Goal: Task Accomplishment & Management: Manage account settings

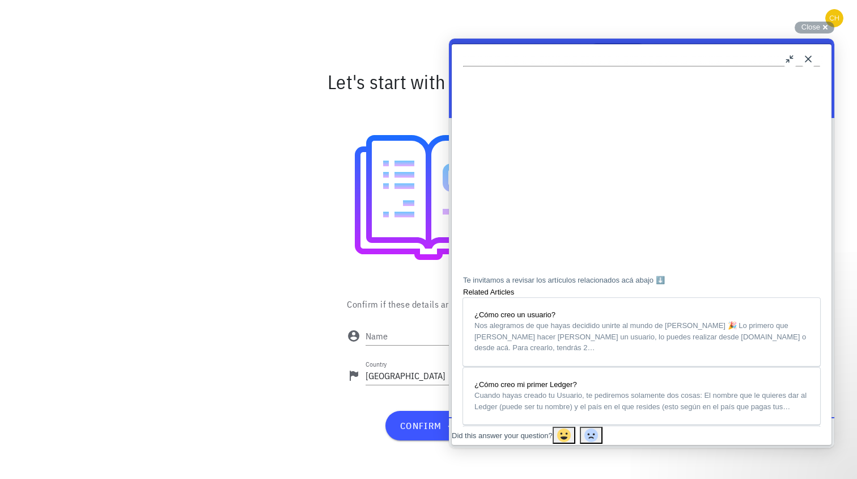
scroll to position [372, 0]
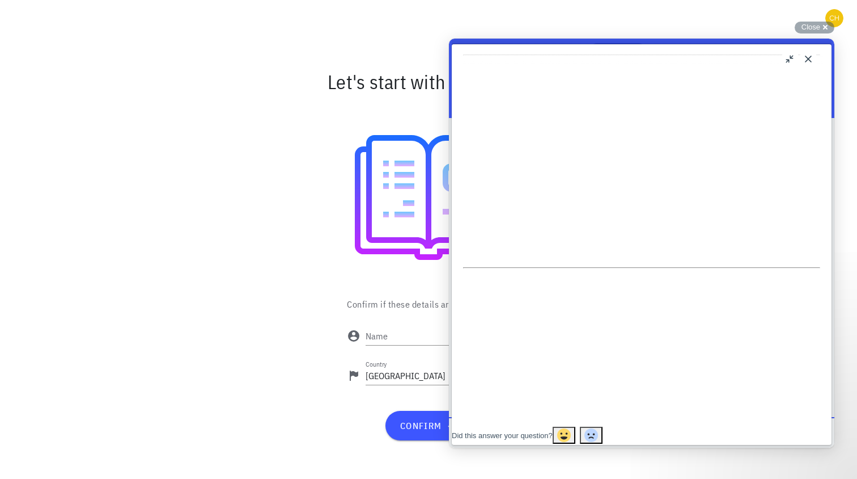
click at [814, 58] on button "Close" at bounding box center [809, 59] width 18 height 18
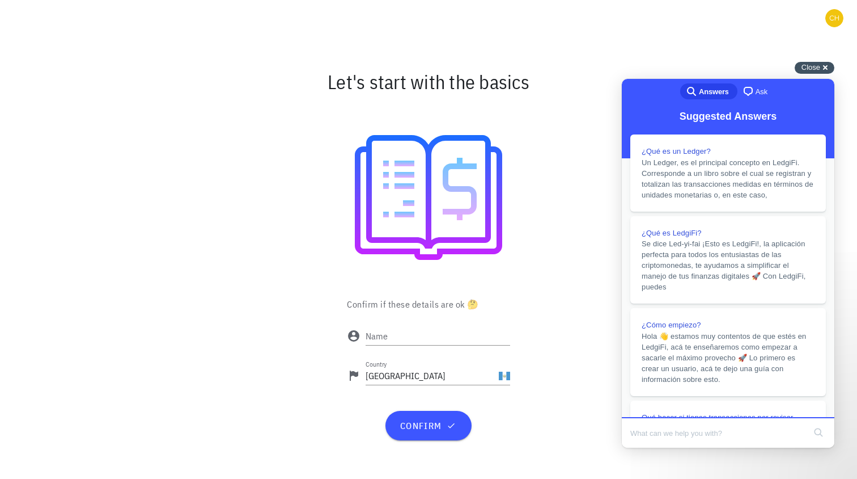
click at [821, 69] on div "Close cross-small" at bounding box center [815, 68] width 40 height 12
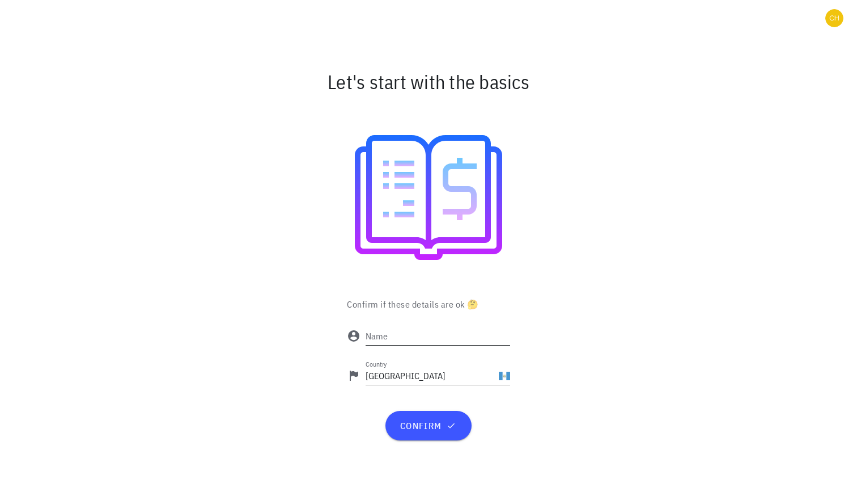
click at [430, 335] on input "Name" at bounding box center [438, 336] width 145 height 18
type input "[DEMOGRAPHIC_DATA][PERSON_NAME][DEMOGRAPHIC_DATA]"
click at [557, 306] on div "Confirm if these details are ok 🤔 Name Christian Aleite Country Guatemala confi…" at bounding box center [429, 373] width 672 height 157
click at [462, 376] on input "Guatemala" at bounding box center [431, 375] width 131 height 18
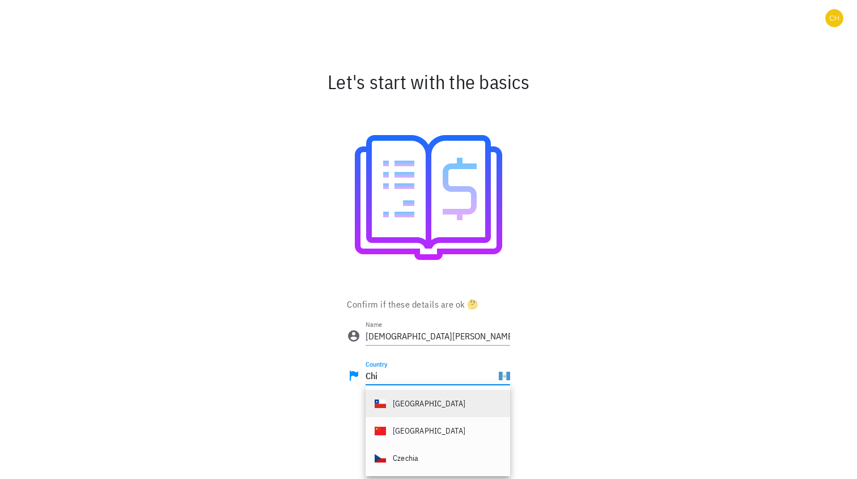
click at [458, 404] on div "Chile" at bounding box center [438, 403] width 145 height 27
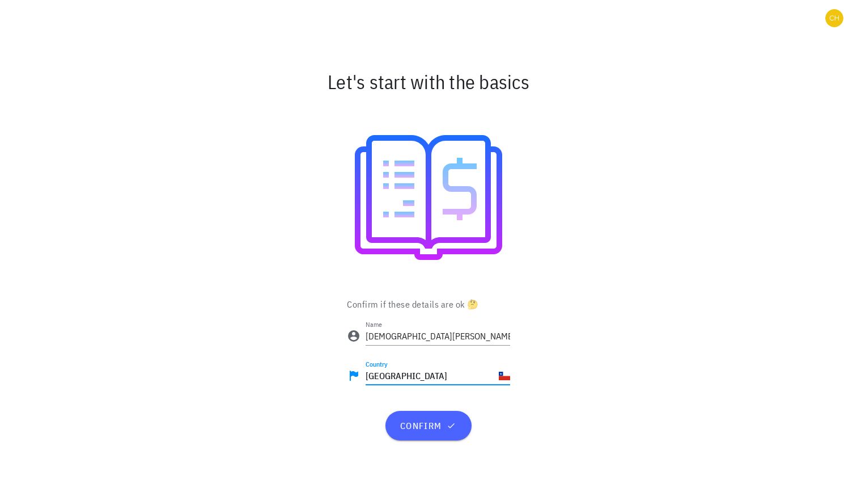
type input "Chile"
click at [431, 428] on span "confirm" at bounding box center [428, 425] width 58 height 11
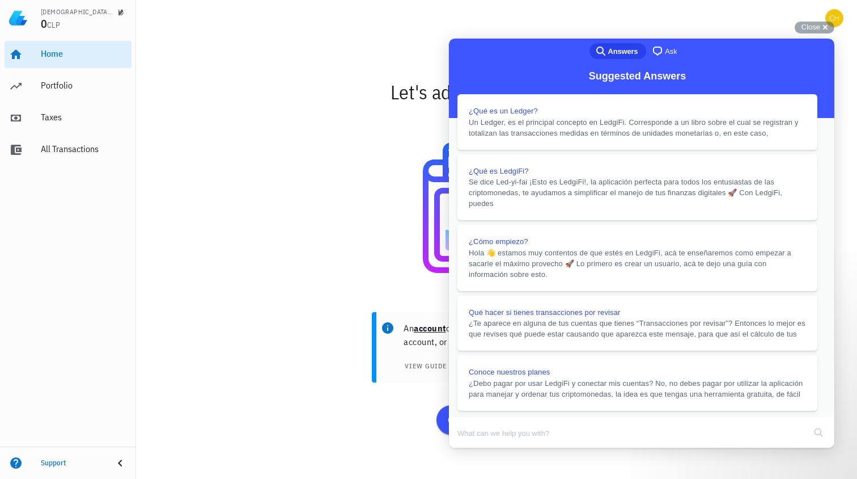
click at [470, 448] on button "Close" at bounding box center [460, 455] width 20 height 15
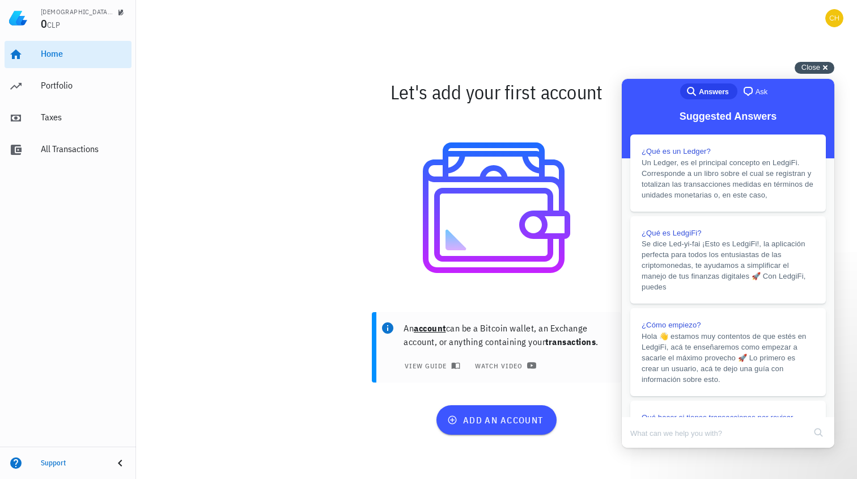
click at [814, 70] on span "Close" at bounding box center [811, 67] width 19 height 9
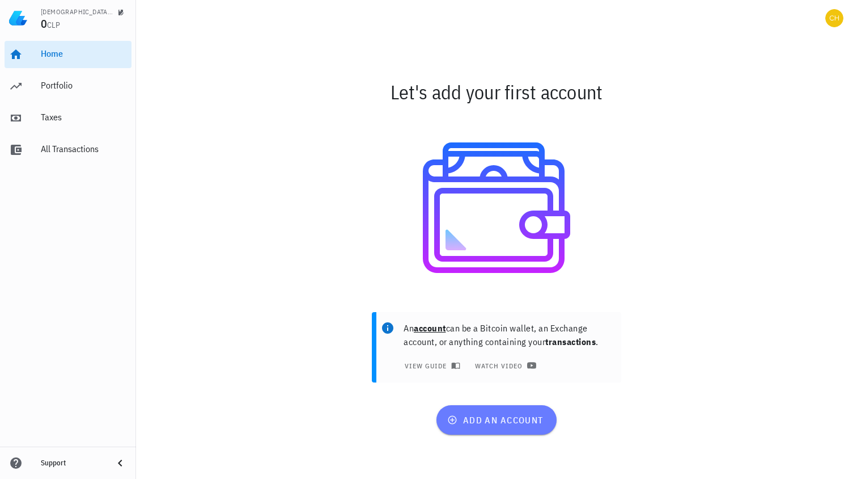
click at [521, 420] on span "add an account" at bounding box center [497, 419] width 94 height 11
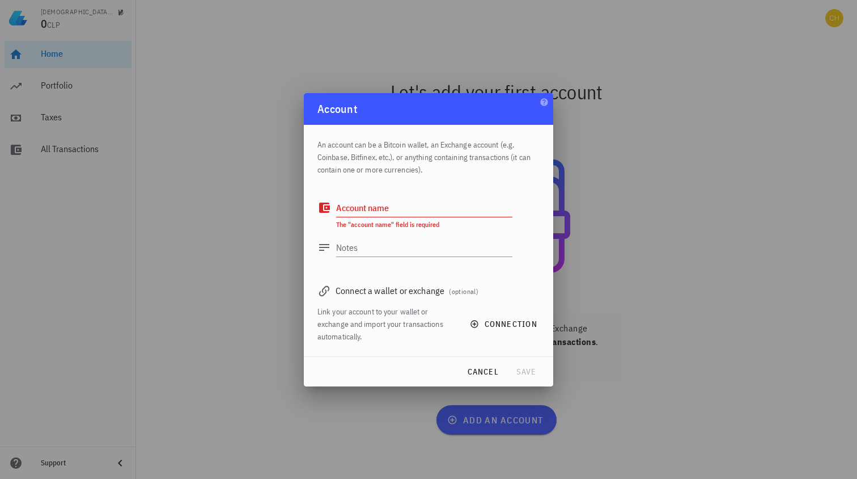
click at [340, 289] on div "Connect a wallet or exchange (optional)" at bounding box center [429, 290] width 222 height 16
click at [398, 209] on textarea "Account name" at bounding box center [424, 207] width 176 height 18
type textarea "[DEMOGRAPHIC_DATA]"
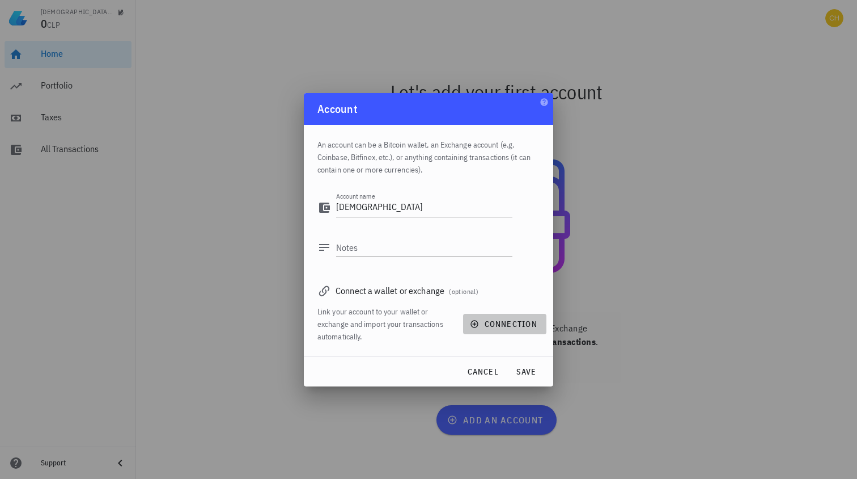
click at [500, 322] on span "connection" at bounding box center [504, 324] width 65 height 10
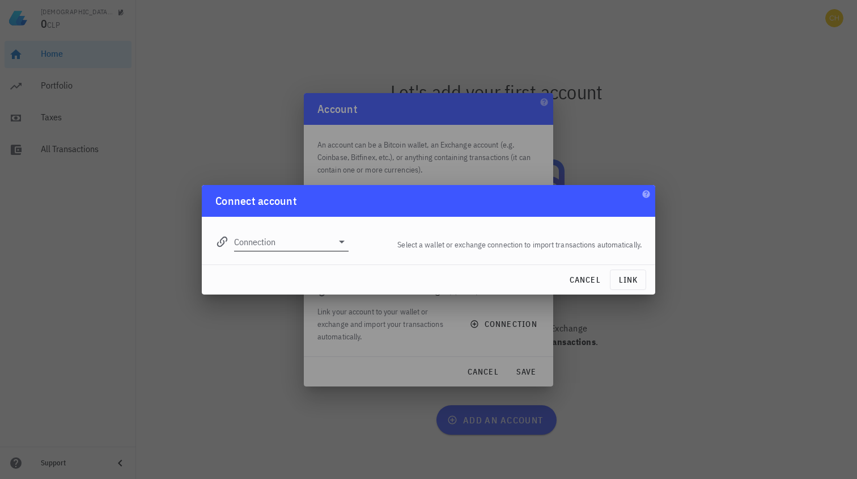
click at [310, 243] on input "Connection" at bounding box center [283, 241] width 99 height 18
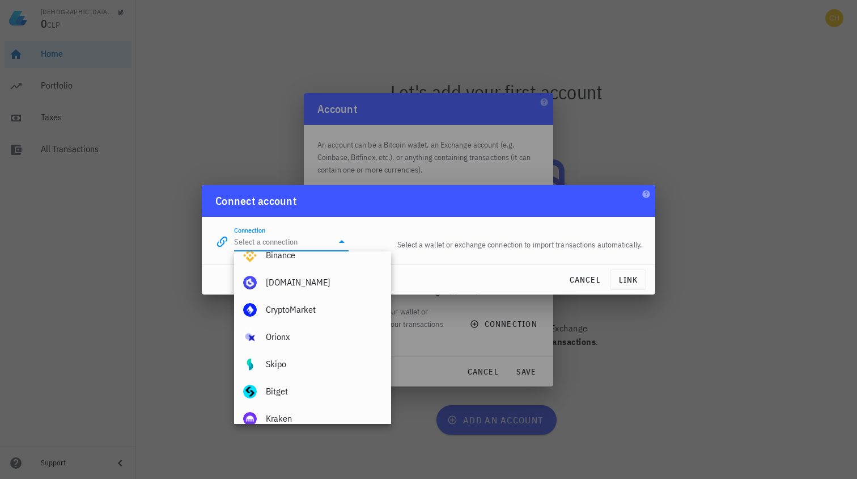
scroll to position [41, 0]
click at [336, 285] on div "Buda.com" at bounding box center [324, 282] width 116 height 11
type input "Buda.com"
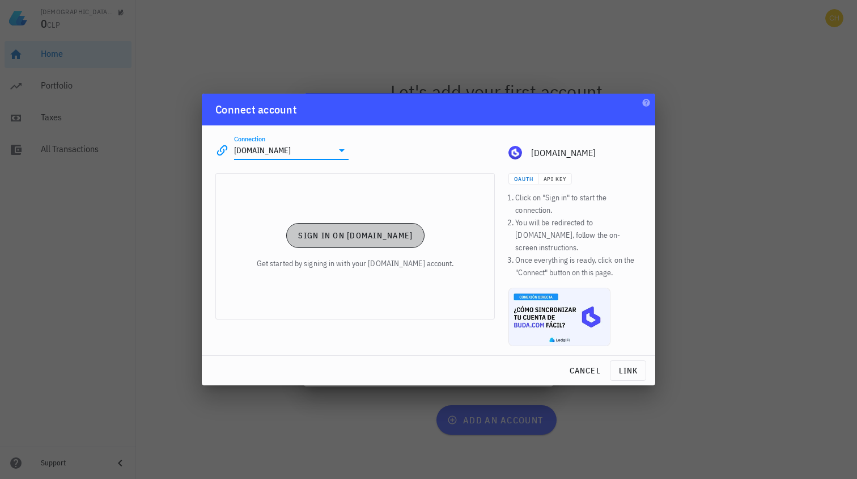
click at [353, 240] on span "Sign in on Buda.com" at bounding box center [355, 235] width 115 height 10
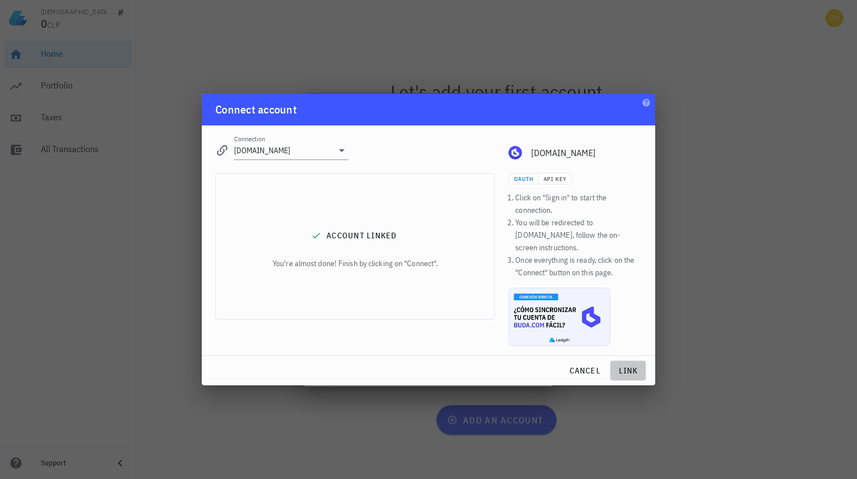
click at [631, 366] on span "link" at bounding box center [628, 370] width 26 height 10
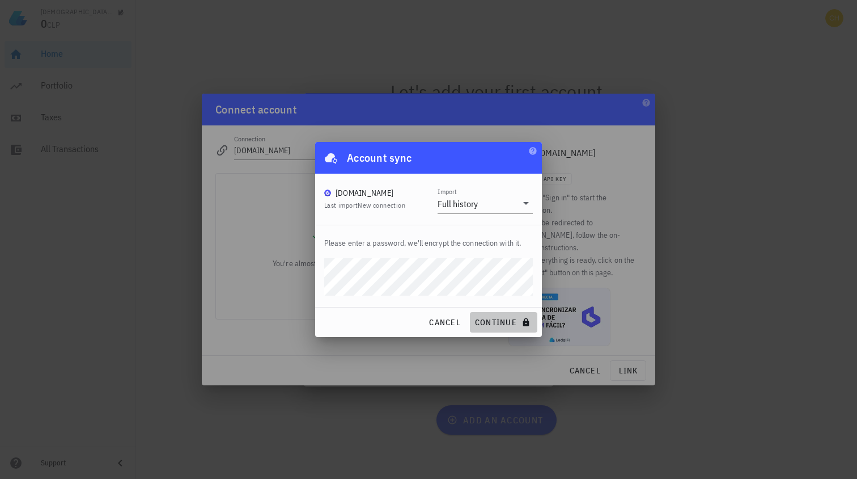
click at [509, 326] on span "continue" at bounding box center [504, 322] width 58 height 10
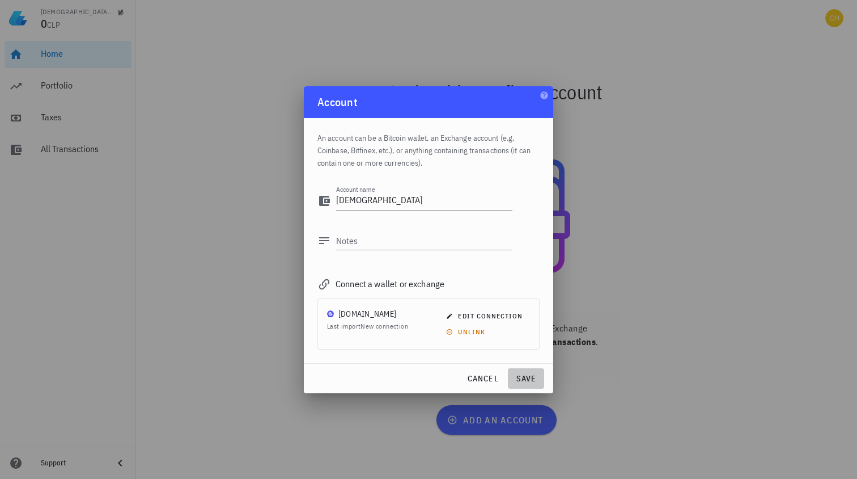
click at [531, 378] on span "save" at bounding box center [526, 378] width 27 height 10
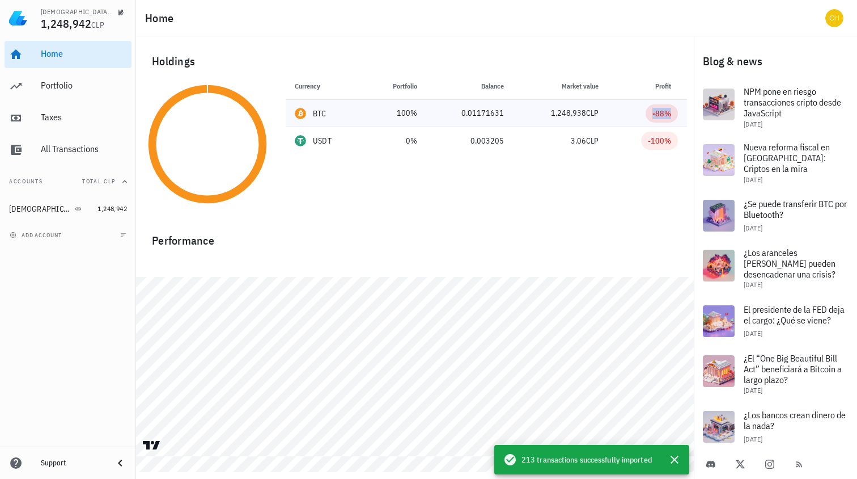
click at [665, 113] on div "-88%" at bounding box center [662, 113] width 19 height 11
click at [642, 173] on div "Currency Portfolio Price Balance Market value Profit BTC 100% 106,598,280 CLP 0…" at bounding box center [486, 144] width 415 height 143
click at [665, 116] on div "-88%" at bounding box center [662, 113] width 19 height 11
click at [607, 170] on div "Currency Portfolio Price Balance Market value Profit BTC 100% 106,598,280 CLP 0…" at bounding box center [486, 144] width 415 height 143
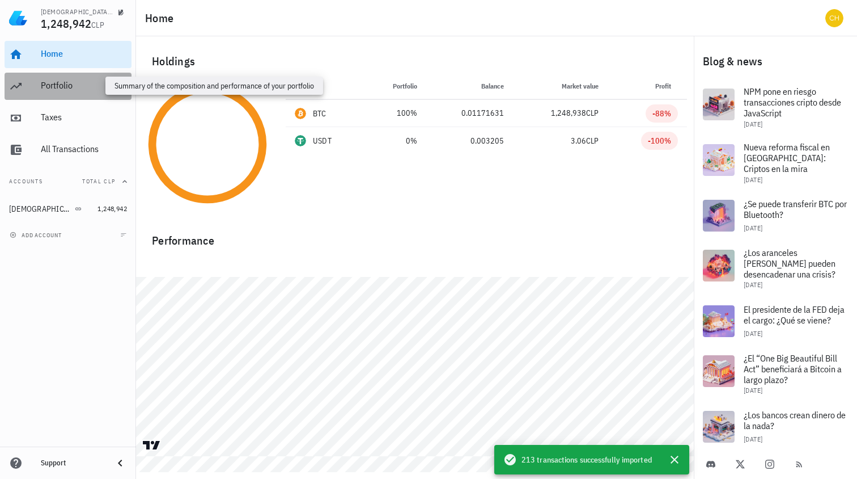
click at [69, 87] on div "Portfolio" at bounding box center [84, 85] width 86 height 11
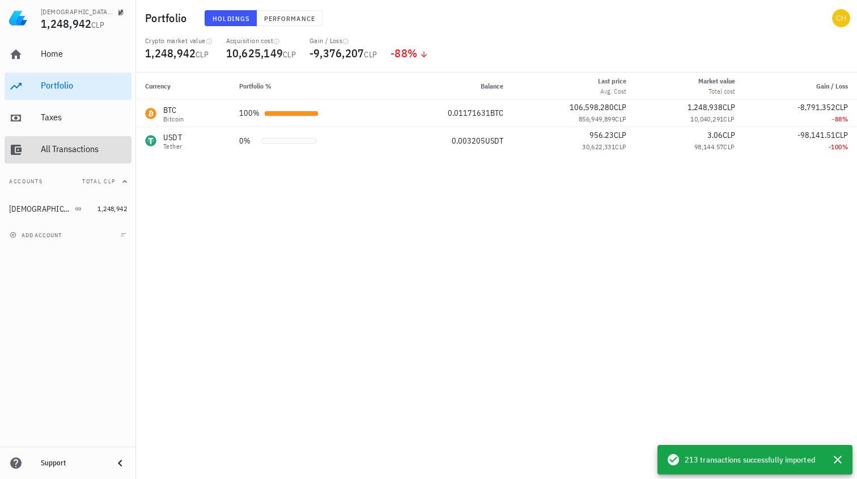
click at [85, 150] on div "All Transactions" at bounding box center [84, 148] width 86 height 11
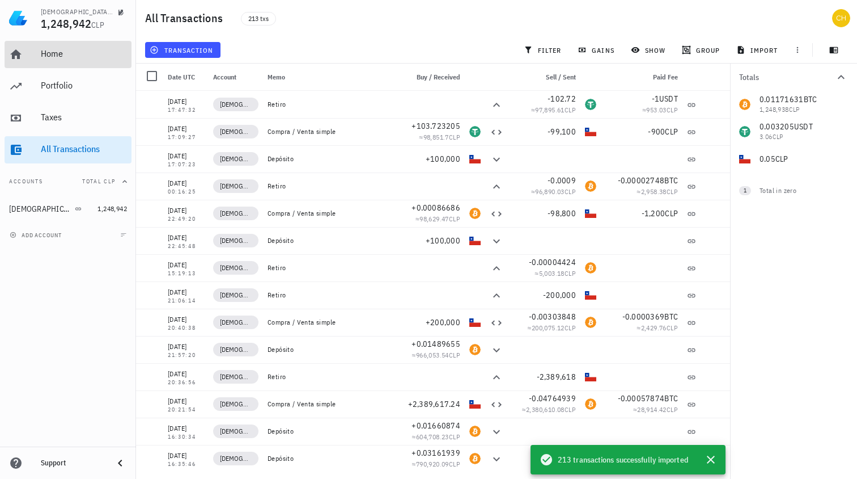
click at [70, 55] on div "Home" at bounding box center [84, 53] width 86 height 11
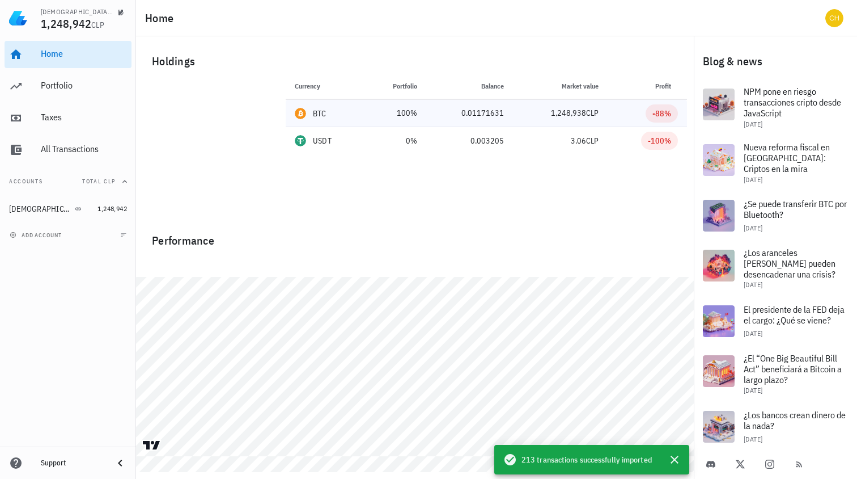
click at [322, 115] on div "BTC" at bounding box center [320, 113] width 14 height 11
click at [388, 114] on div "100%" at bounding box center [395, 113] width 43 height 12
click at [286, 242] on div "Performance" at bounding box center [415, 235] width 544 height 27
click at [81, 120] on div "Taxes" at bounding box center [84, 117] width 86 height 11
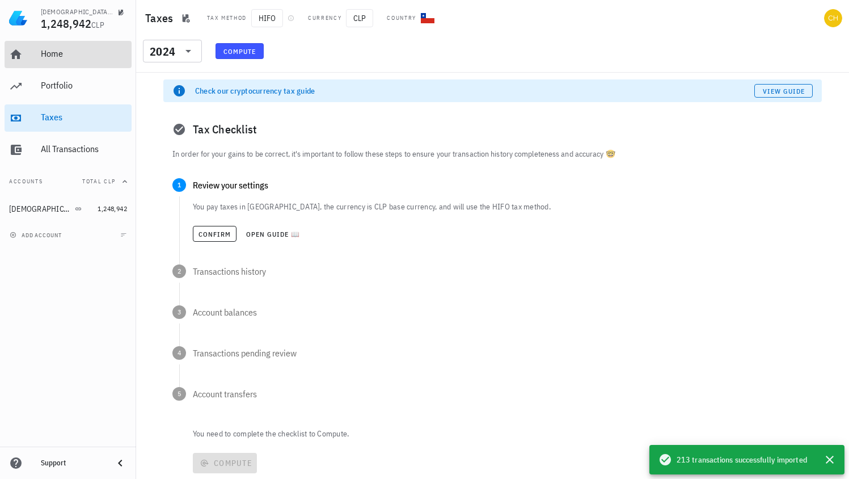
click at [76, 50] on div "Home" at bounding box center [84, 53] width 86 height 11
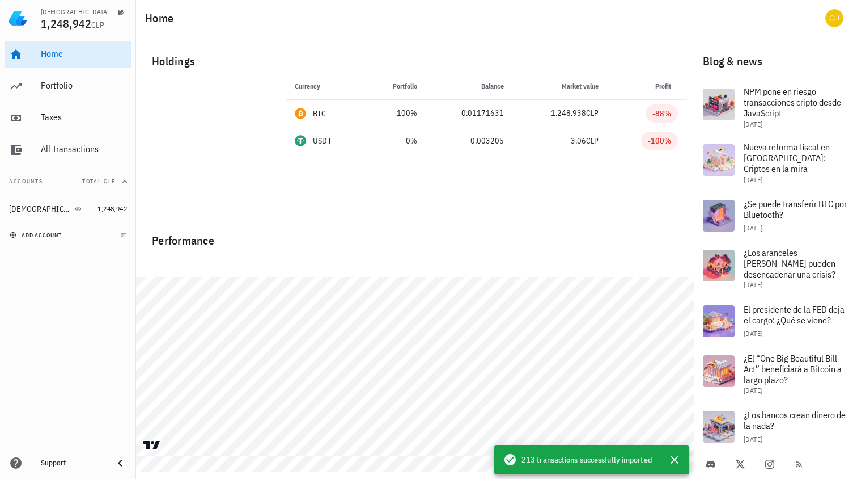
click at [23, 235] on span "add account" at bounding box center [37, 234] width 50 height 7
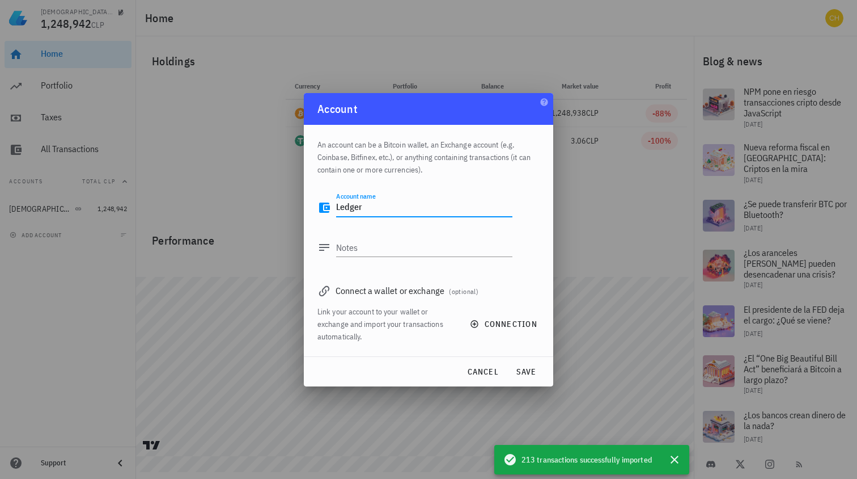
type textarea "Ledger"
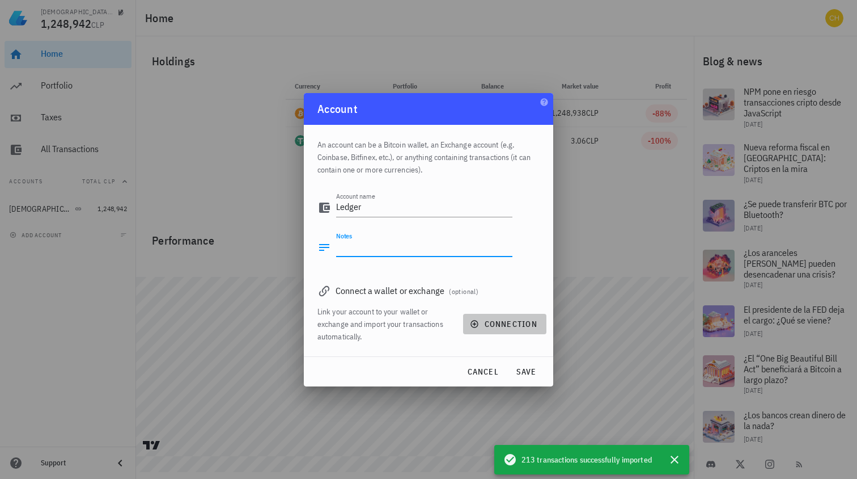
click at [519, 324] on span "connection" at bounding box center [504, 324] width 65 height 10
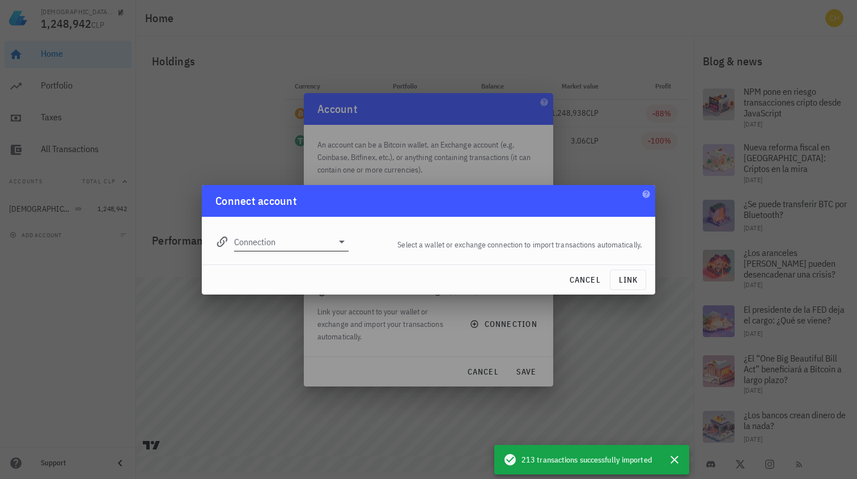
click at [306, 240] on input "Connection" at bounding box center [283, 241] width 99 height 18
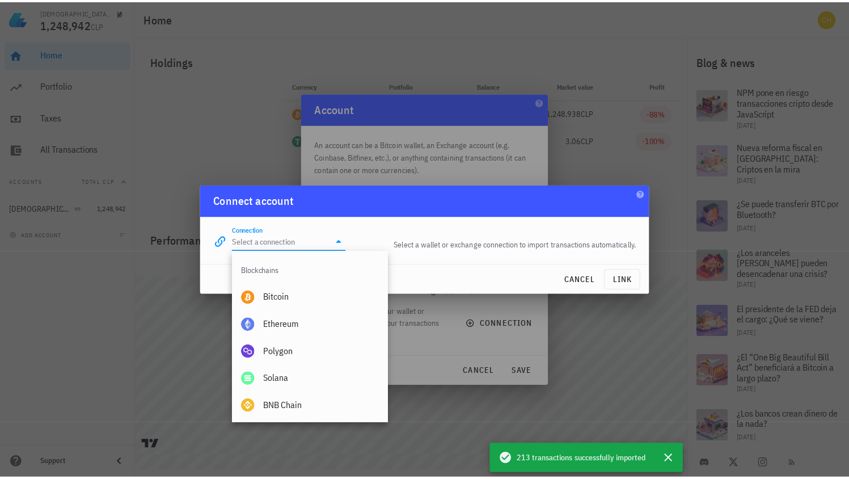
scroll to position [364, 0]
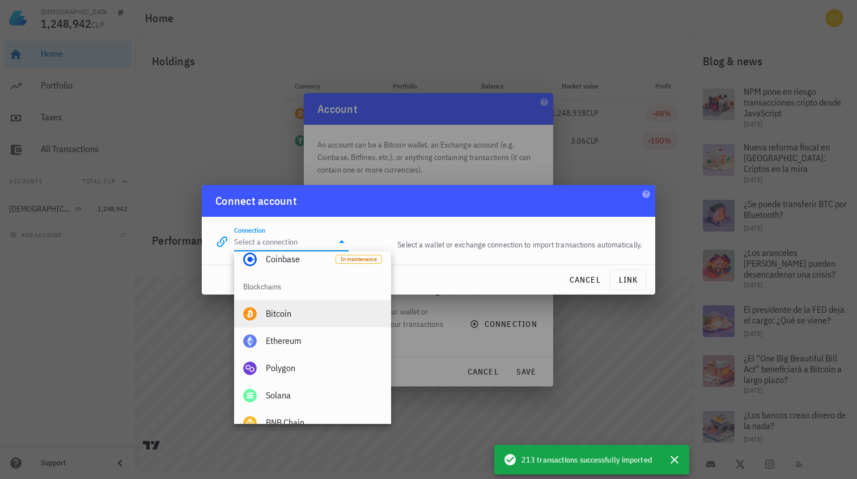
click at [322, 312] on div "Bitcoin" at bounding box center [324, 313] width 116 height 11
type input "Bitcoin"
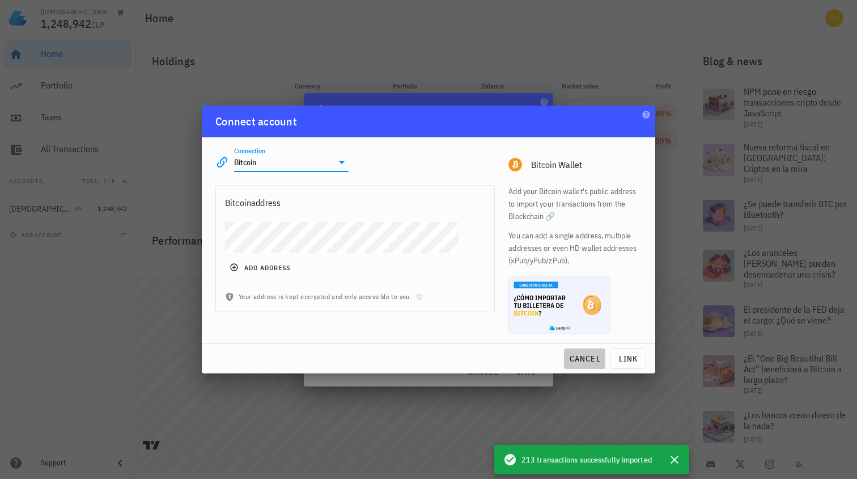
click at [585, 358] on span "cancel" at bounding box center [585, 358] width 32 height 10
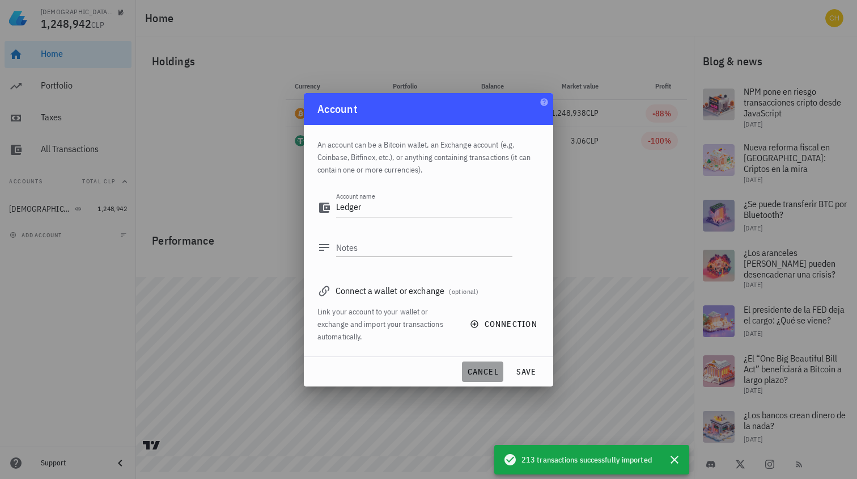
click at [484, 371] on span "cancel" at bounding box center [483, 371] width 32 height 10
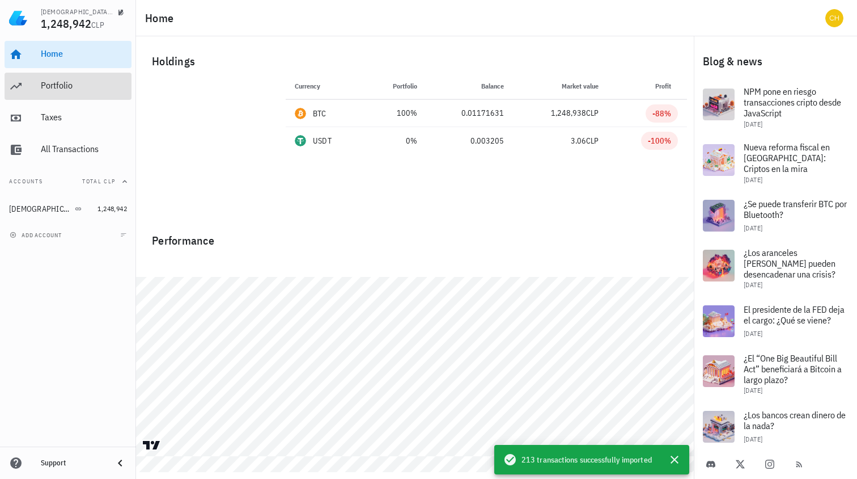
click at [61, 82] on div "Portfolio" at bounding box center [84, 85] width 86 height 11
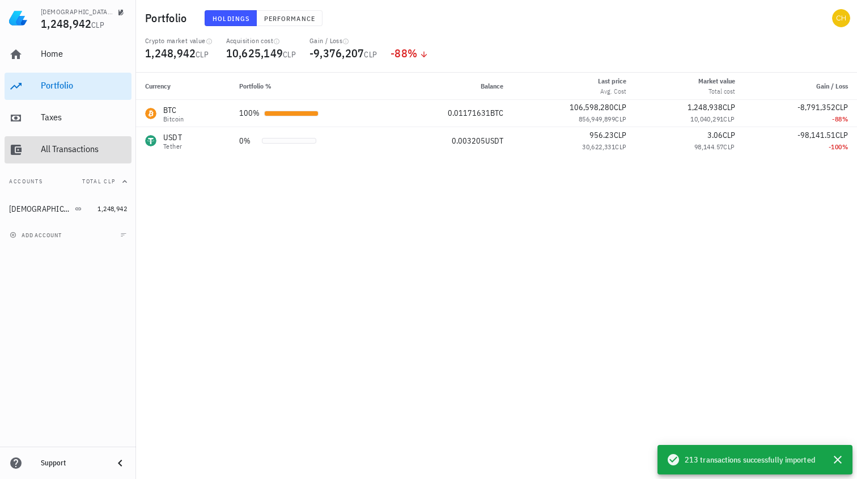
click at [60, 146] on div "All Transactions" at bounding box center [84, 148] width 86 height 11
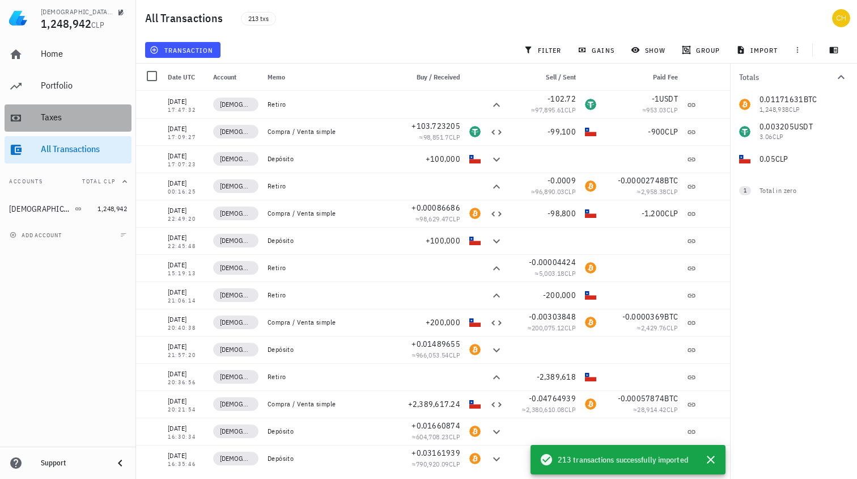
click at [58, 117] on div "Taxes" at bounding box center [84, 117] width 86 height 11
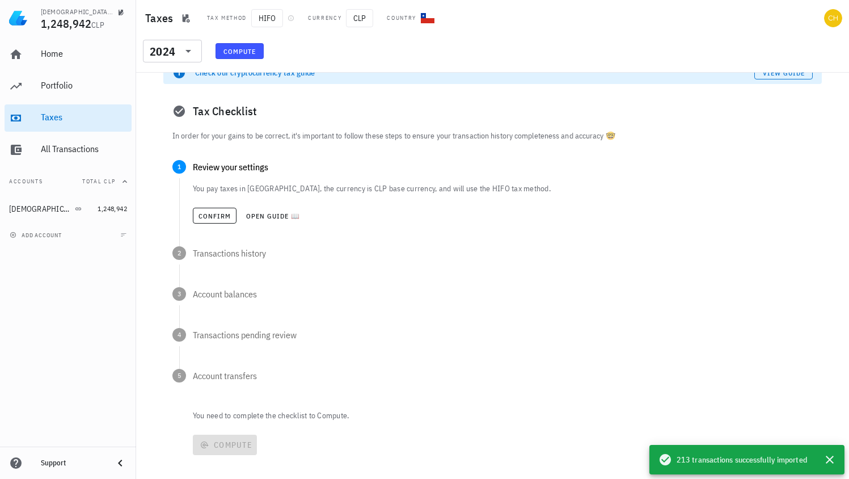
scroll to position [19, 0]
click at [219, 217] on span "Confirm" at bounding box center [214, 215] width 33 height 9
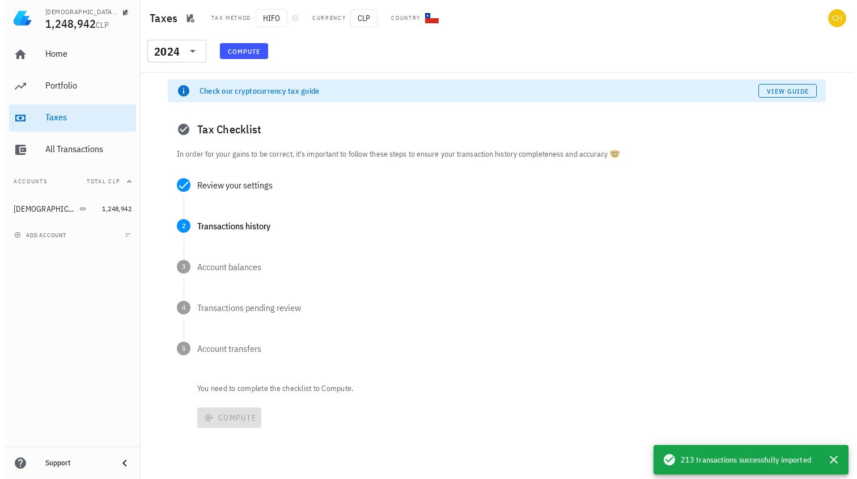
scroll to position [0, 0]
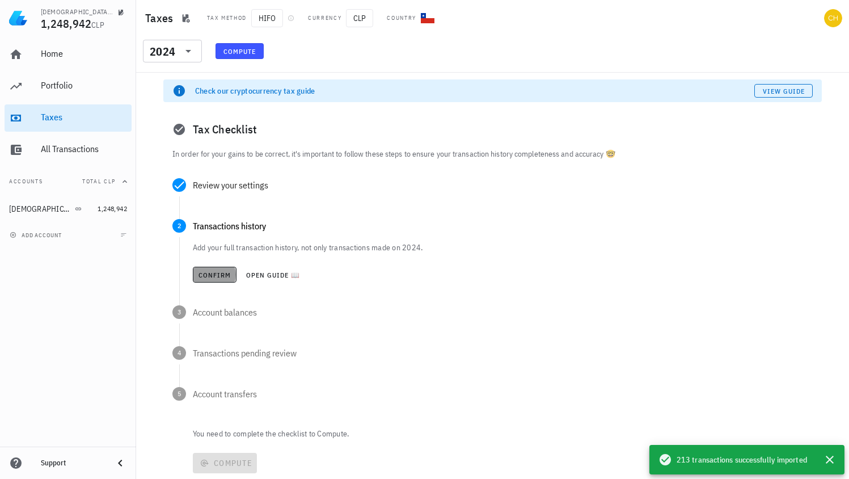
click at [223, 271] on span "Confirm" at bounding box center [214, 274] width 33 height 9
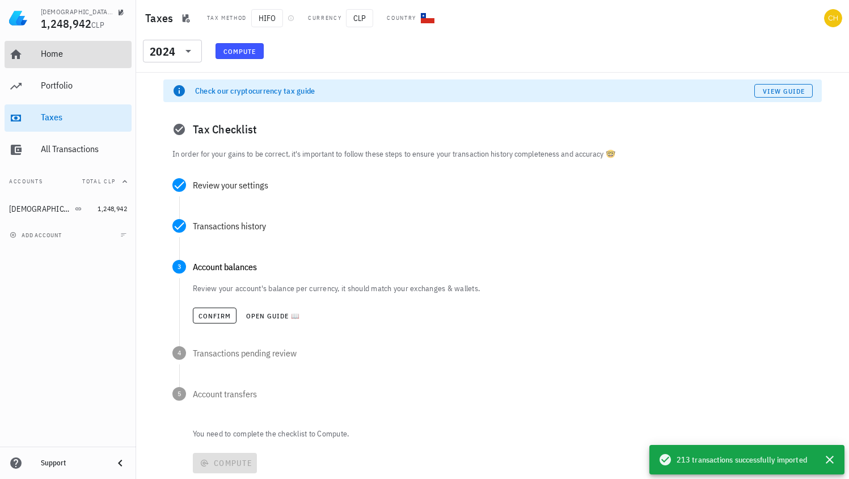
click at [65, 51] on div "Home" at bounding box center [84, 53] width 86 height 11
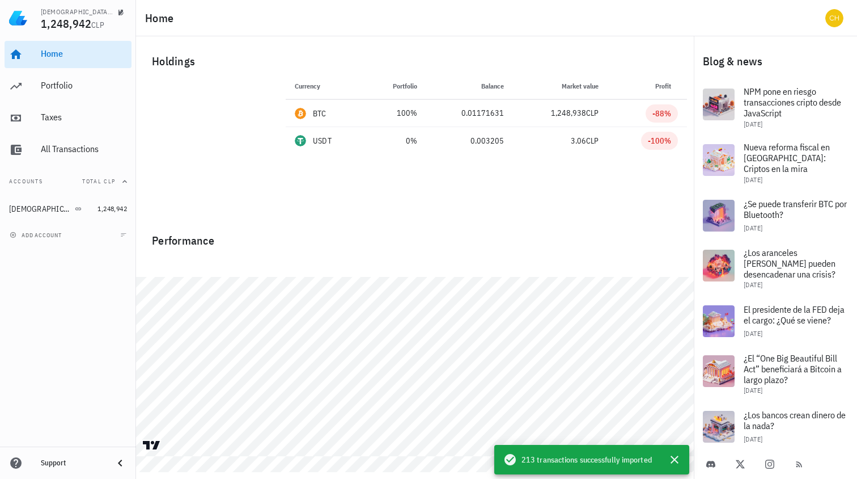
click at [46, 240] on div "add account" at bounding box center [68, 234] width 136 height 25
click at [62, 235] on button "add account" at bounding box center [37, 234] width 60 height 11
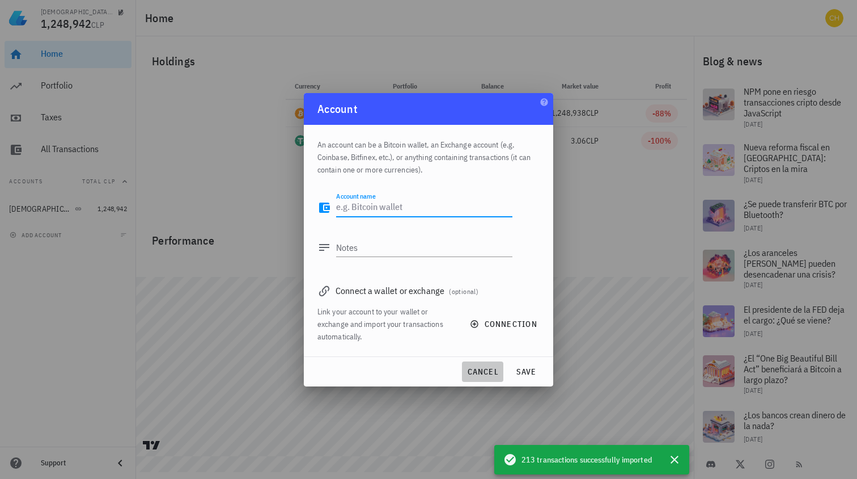
click at [481, 369] on span "cancel" at bounding box center [483, 371] width 32 height 10
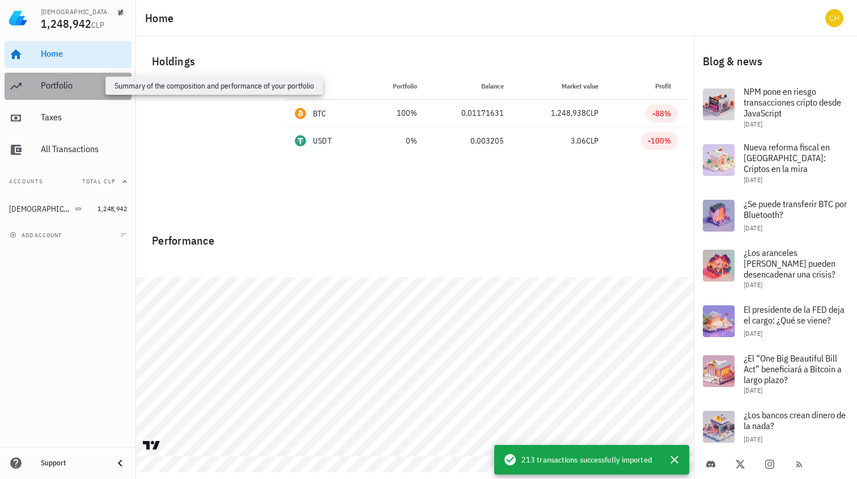
click at [78, 87] on div "Portfolio" at bounding box center [84, 85] width 86 height 11
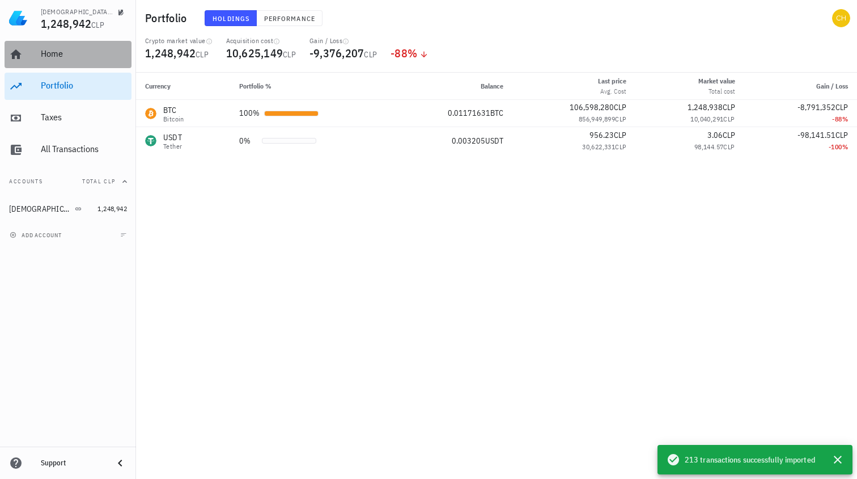
click at [78, 56] on div "Home" at bounding box center [84, 53] width 86 height 11
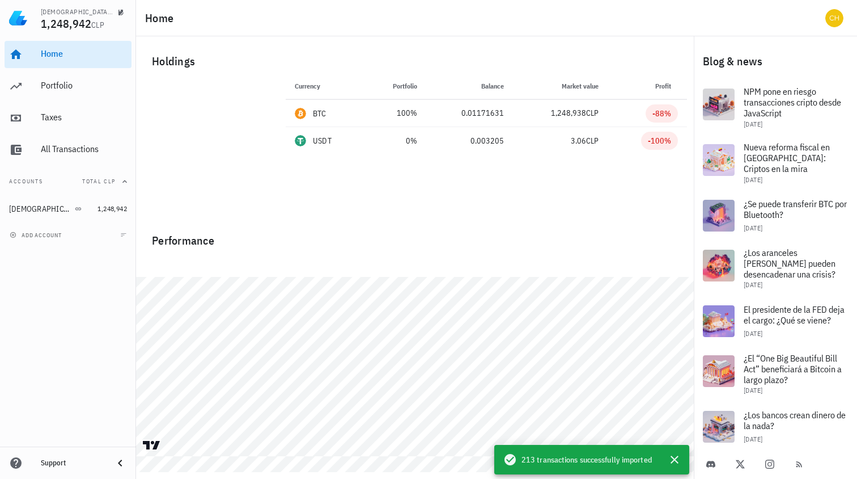
click at [41, 241] on div "add account" at bounding box center [68, 234] width 136 height 25
click at [41, 236] on span "add account" at bounding box center [37, 234] width 50 height 7
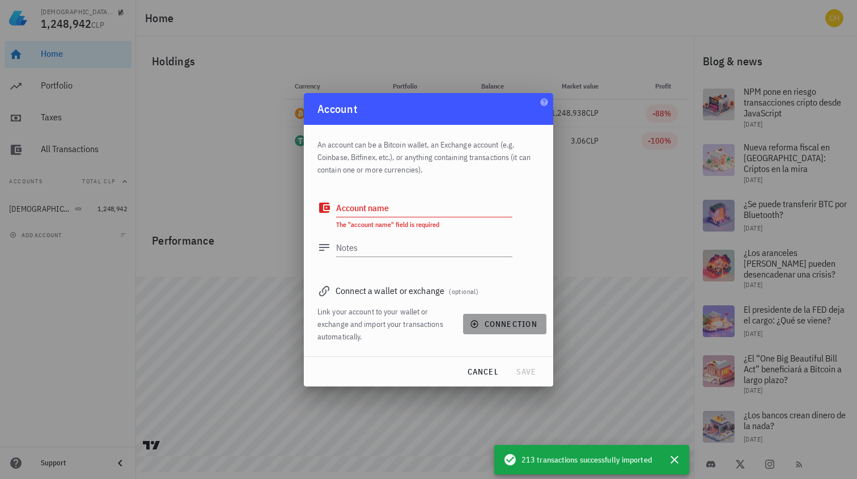
click at [495, 325] on span "connection" at bounding box center [504, 324] width 65 height 10
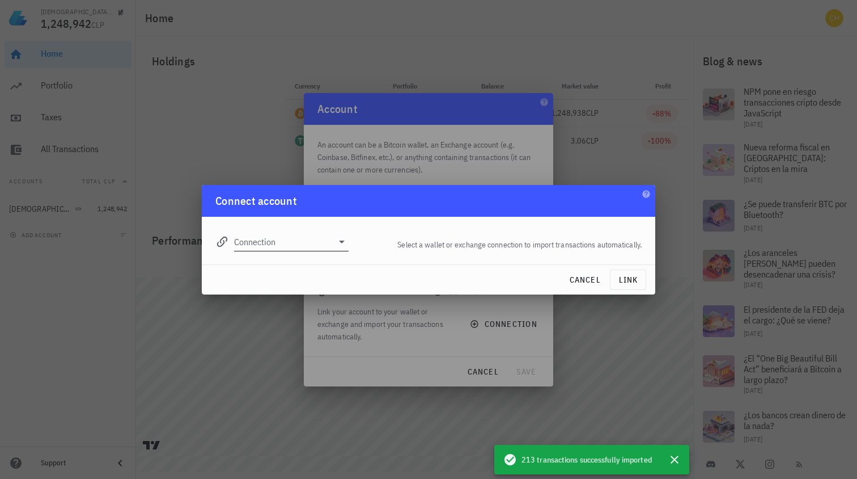
click at [323, 238] on input "Connection" at bounding box center [283, 241] width 99 height 18
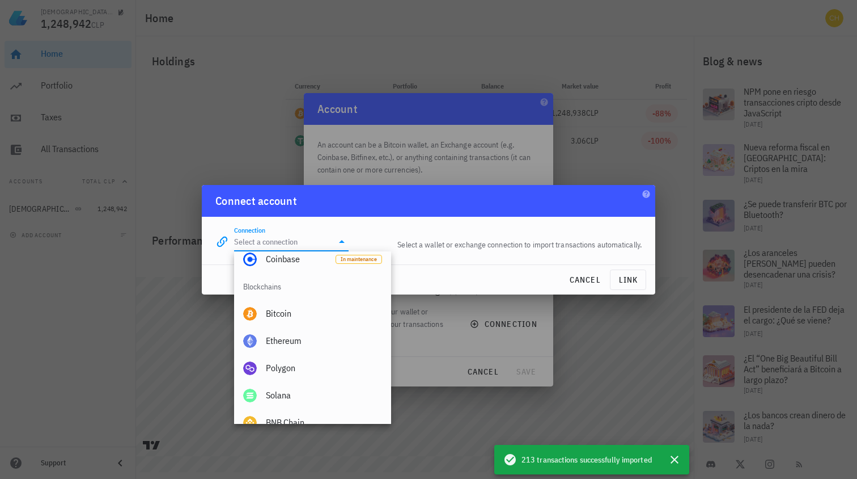
scroll to position [316, 0]
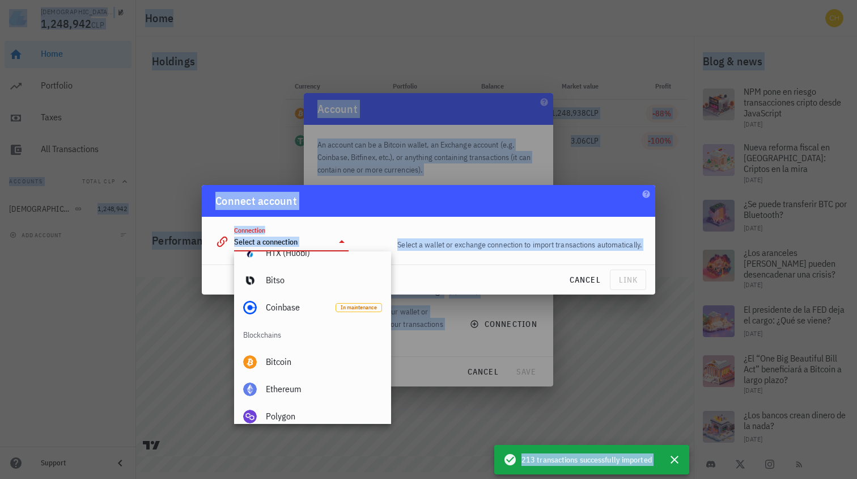
drag, startPoint x: 399, startPoint y: 316, endPoint x: 400, endPoint y: 293, distance: 23.3
click at [400, 293] on div "Christian Aleite 1,248,942 CLP Home Portfolio Taxes All Transactions Accounts T…" at bounding box center [428, 239] width 857 height 479
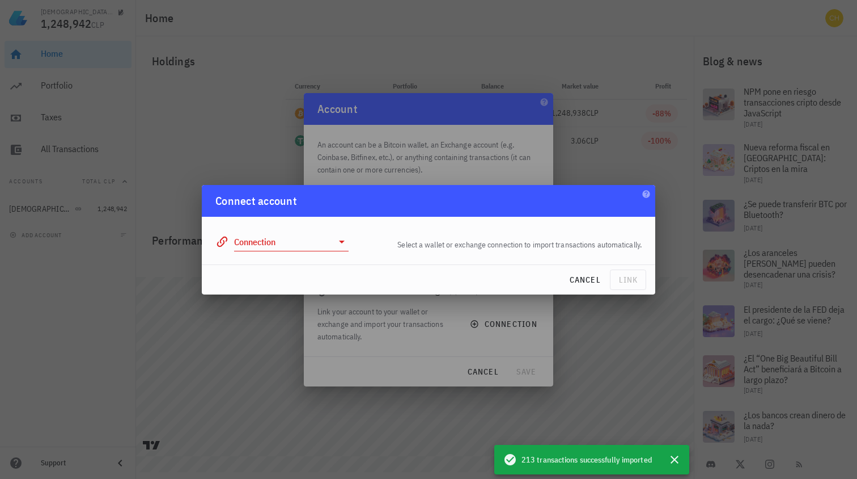
click at [308, 242] on input "Connection" at bounding box center [283, 241] width 99 height 18
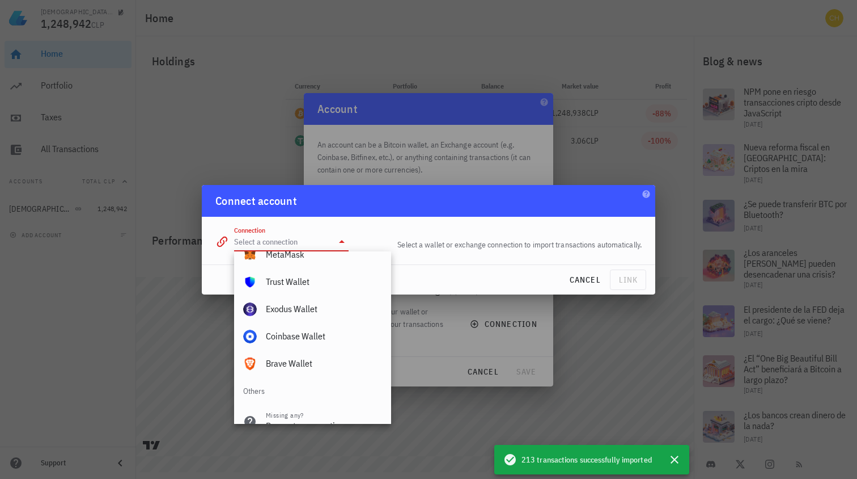
scroll to position [796, 0]
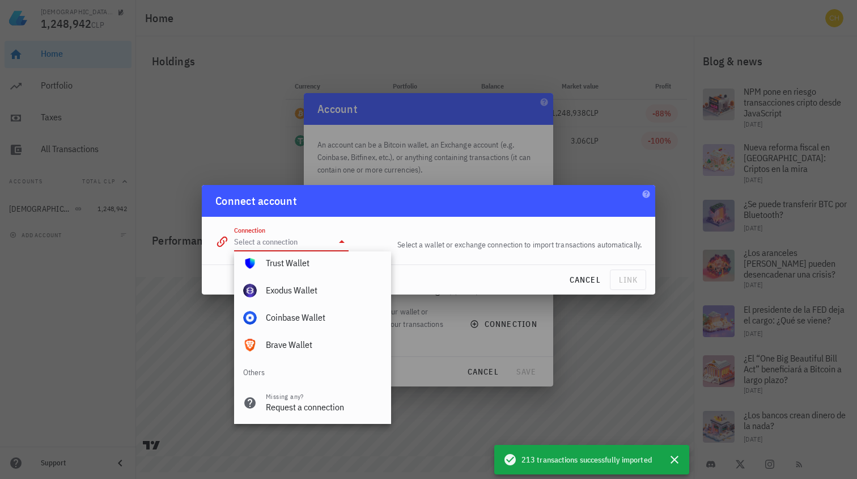
click at [521, 277] on div "cancel link" at bounding box center [429, 279] width 454 height 29
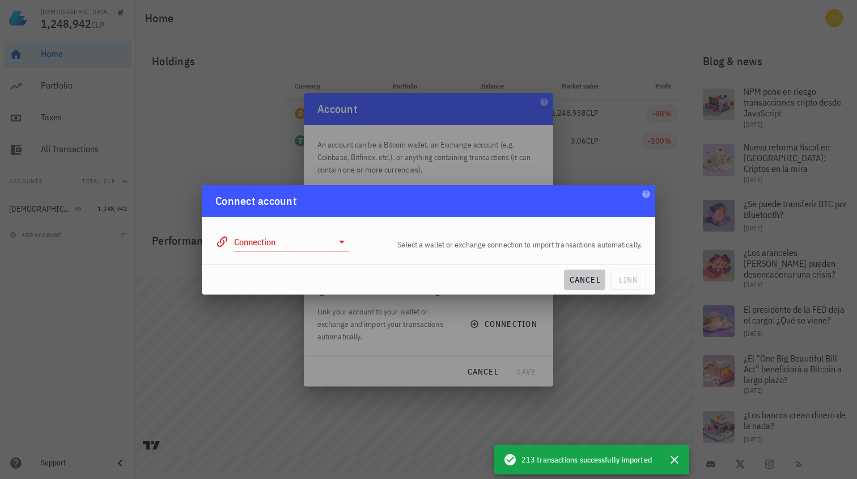
click at [569, 277] on span "cancel" at bounding box center [585, 279] width 32 height 10
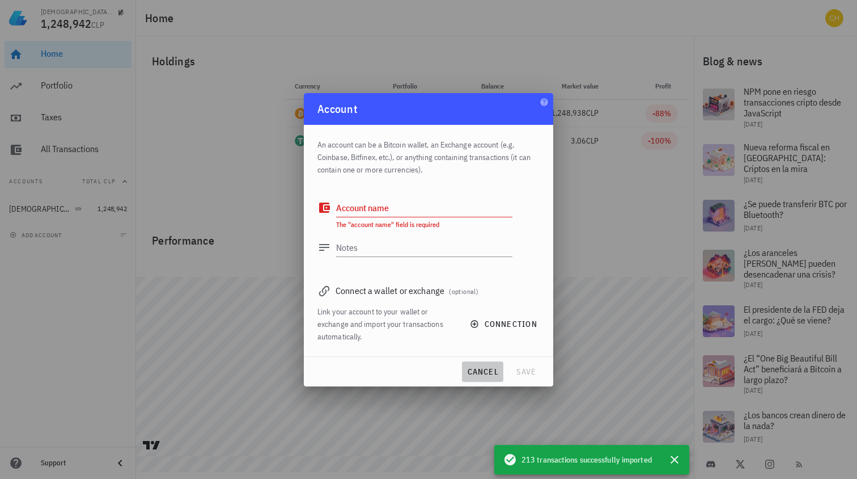
click at [486, 367] on span "cancel" at bounding box center [483, 371] width 32 height 10
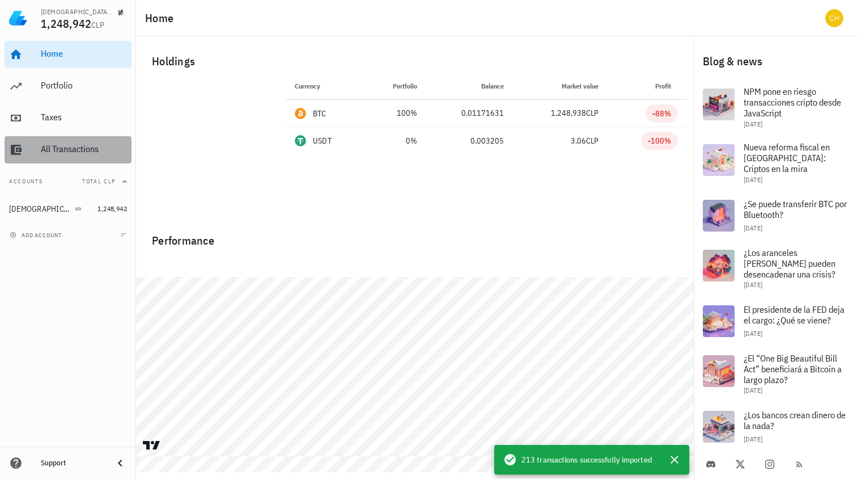
click at [68, 151] on div "All Transactions" at bounding box center [84, 148] width 86 height 11
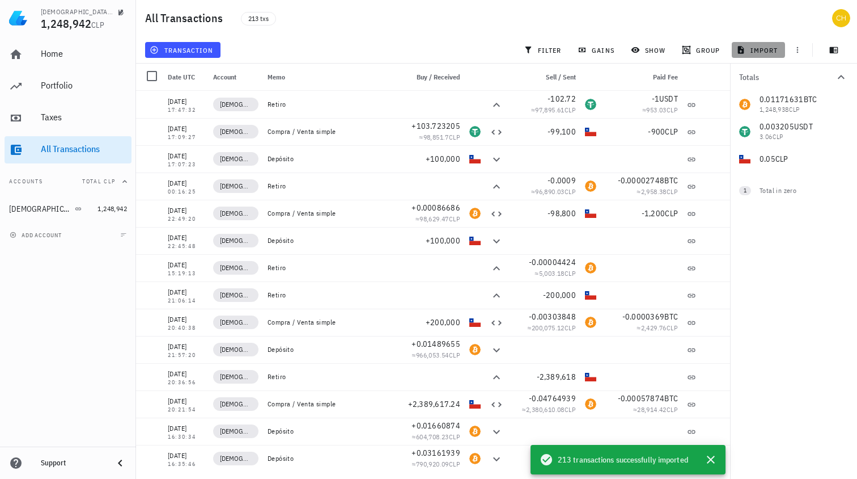
click at [751, 51] on span "import" at bounding box center [759, 49] width 40 height 9
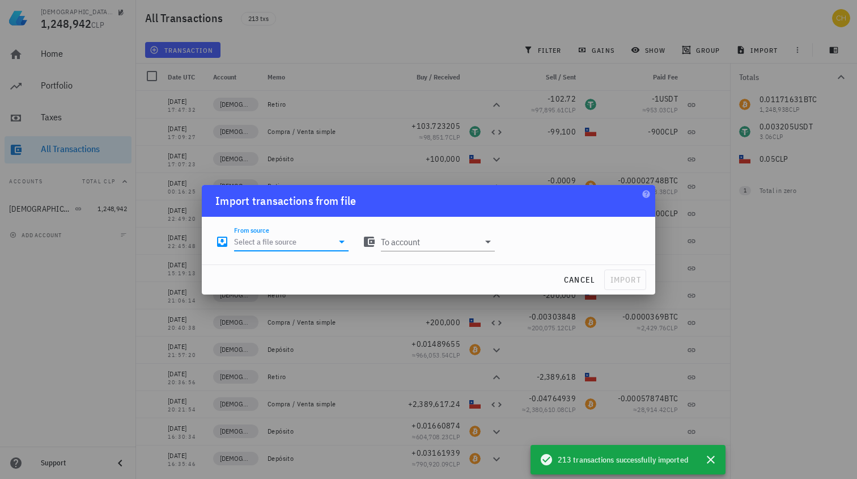
click at [306, 238] on input "From source" at bounding box center [283, 241] width 99 height 18
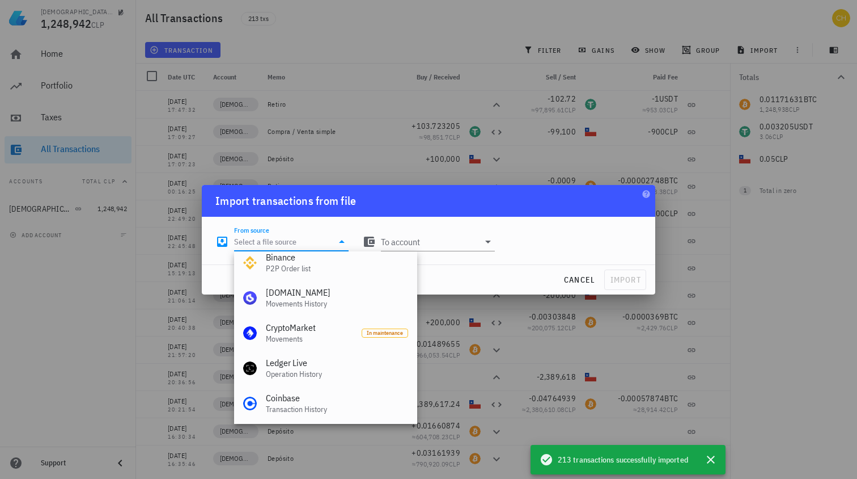
scroll to position [86, 0]
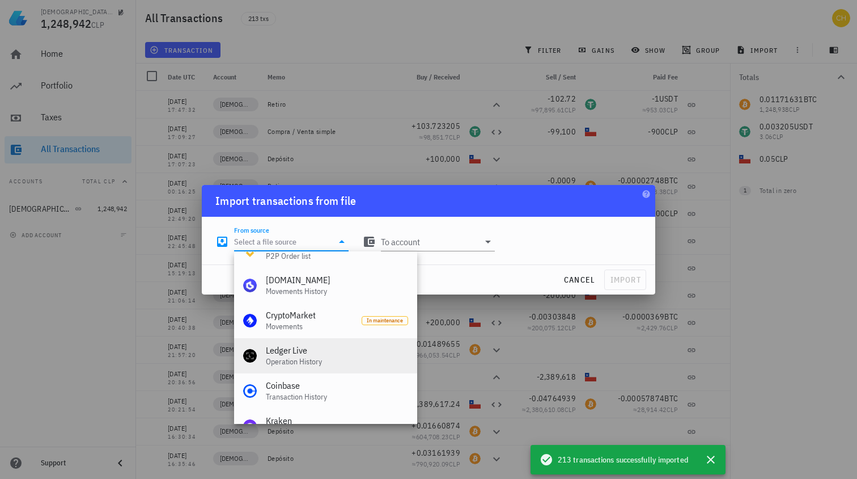
click at [325, 357] on div "Operation History" at bounding box center [337, 362] width 142 height 10
type input "Ledger Live"
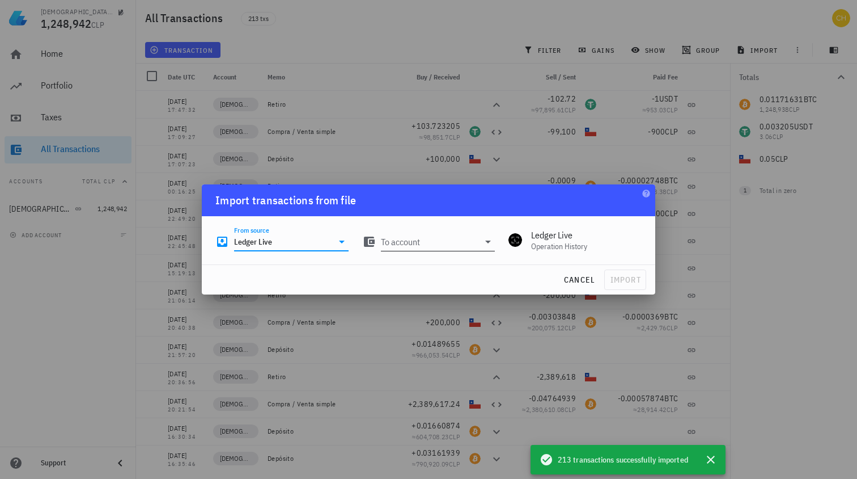
click at [417, 243] on input "To account" at bounding box center [430, 241] width 99 height 18
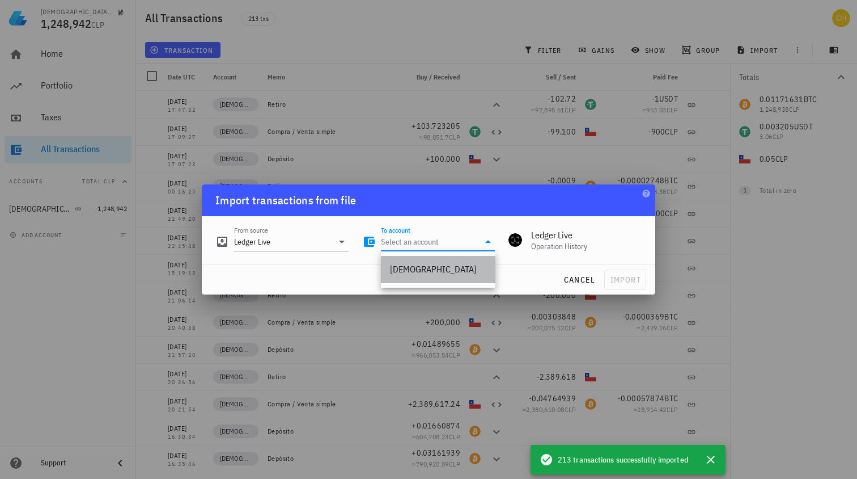
click at [417, 268] on div "[DEMOGRAPHIC_DATA]" at bounding box center [438, 269] width 96 height 11
type input "[DEMOGRAPHIC_DATA]"
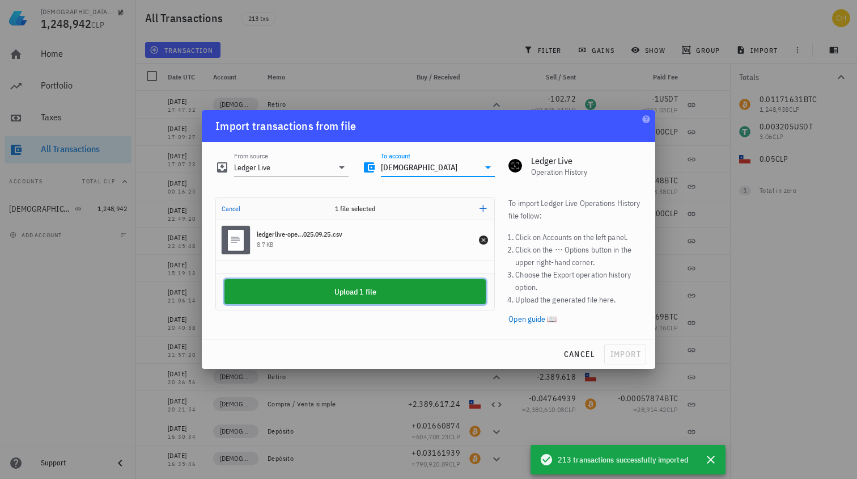
click at [332, 298] on button "Upload 1 file" at bounding box center [355, 291] width 261 height 25
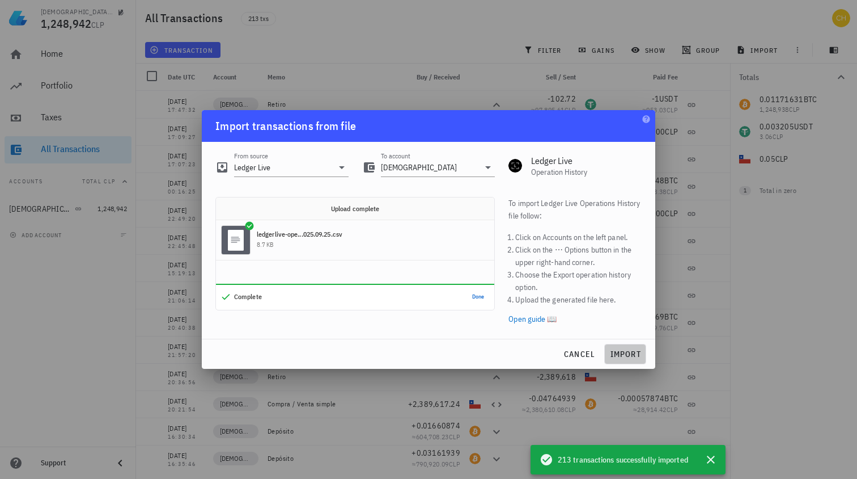
click at [621, 349] on span "import" at bounding box center [626, 354] width 32 height 10
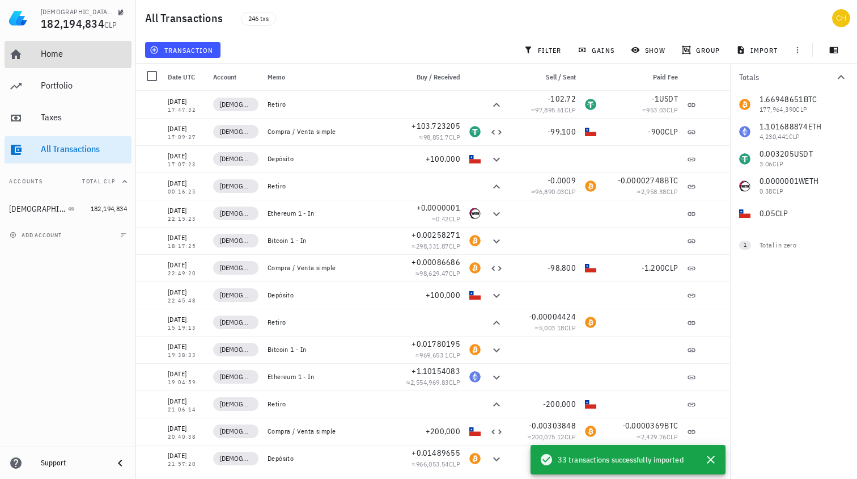
click at [55, 52] on div "Home" at bounding box center [84, 53] width 86 height 11
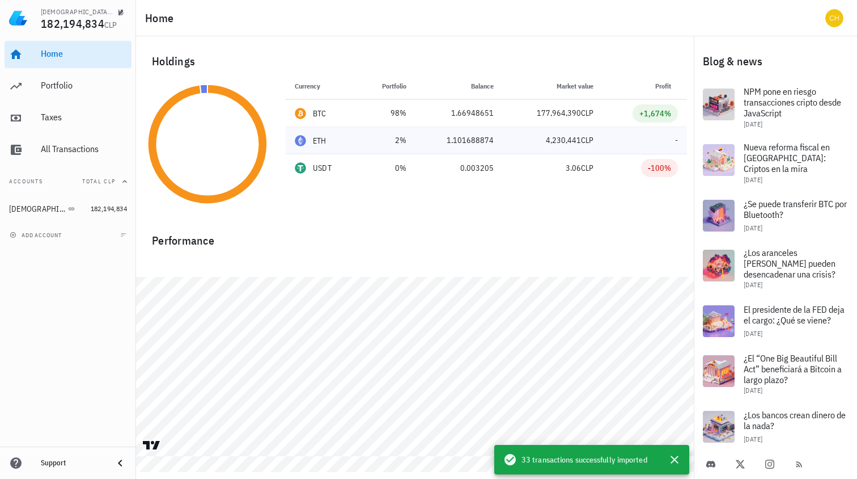
drag, startPoint x: 547, startPoint y: 141, endPoint x: 591, endPoint y: 138, distance: 44.3
click at [591, 138] on span "4,230,441 CLP" at bounding box center [570, 140] width 48 height 10
click at [563, 142] on span "4,230,441" at bounding box center [563, 140] width 35 height 10
click at [561, 204] on div "Currency Portfolio Price Balance Market value Profit BTC 98% 106,598,280 CLP 1.…" at bounding box center [486, 144] width 415 height 143
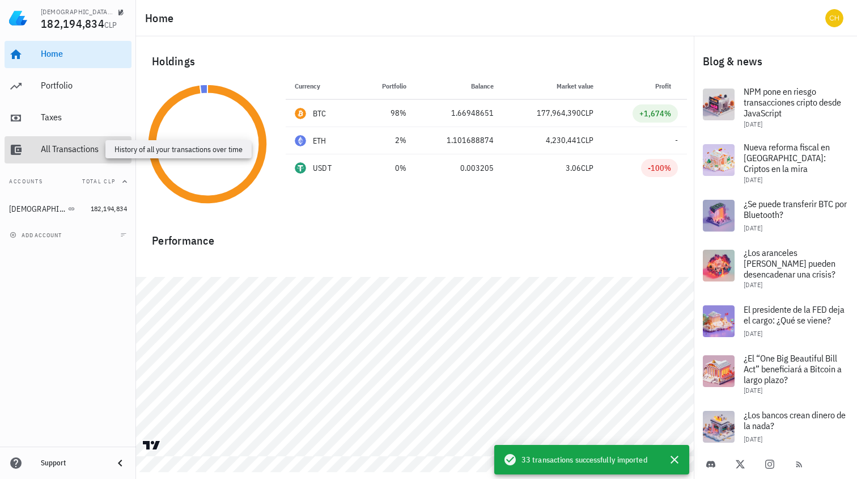
click at [43, 154] on div "All Transactions" at bounding box center [84, 148] width 86 height 11
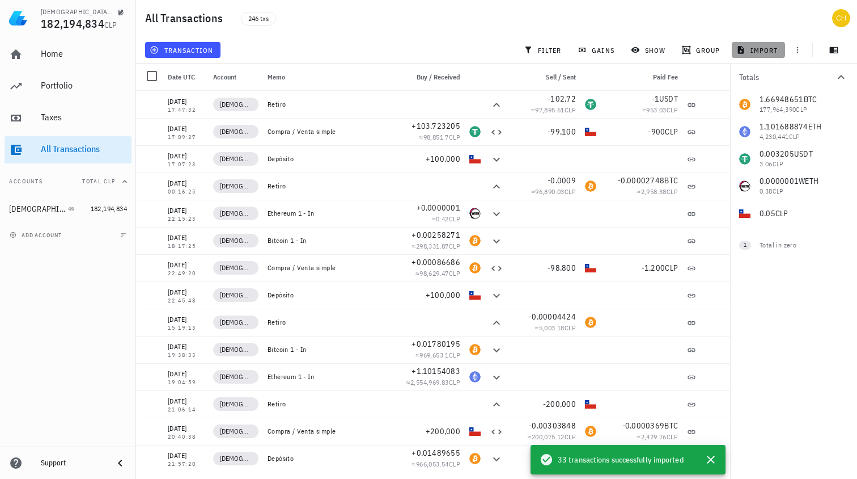
click at [763, 47] on span "import" at bounding box center [759, 49] width 40 height 9
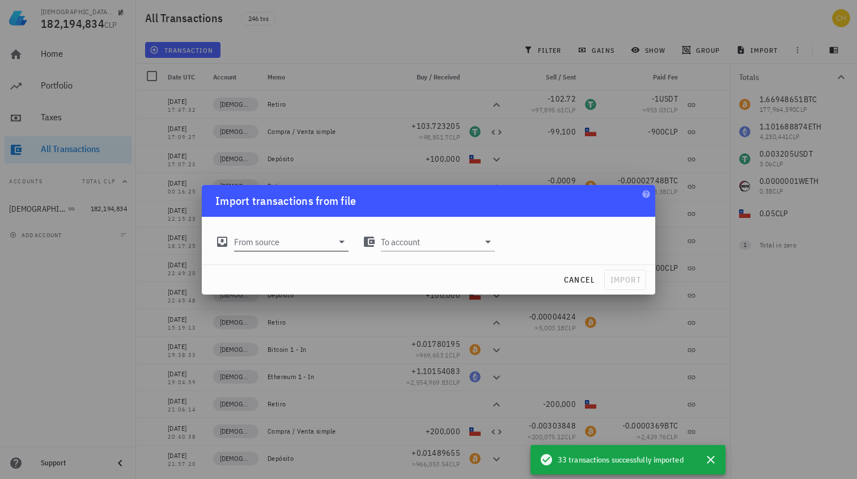
click at [282, 242] on input "From source" at bounding box center [283, 241] width 99 height 18
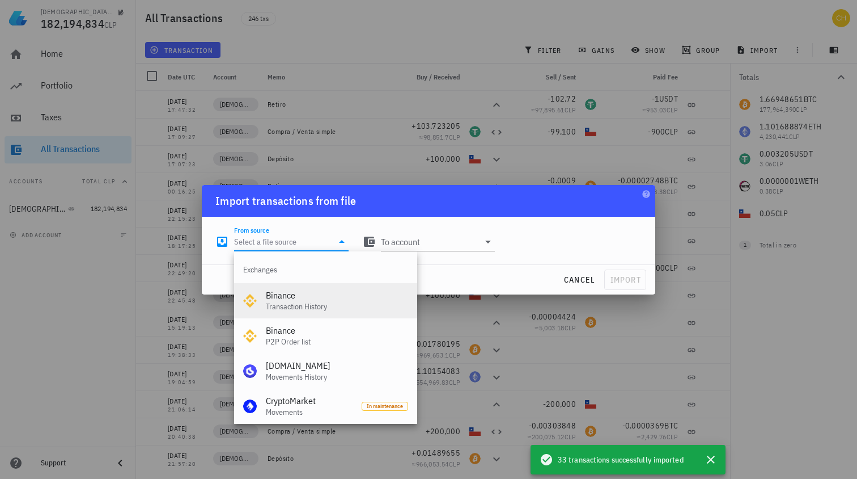
click at [341, 299] on div "Binance" at bounding box center [337, 295] width 142 height 11
type input "Binance"
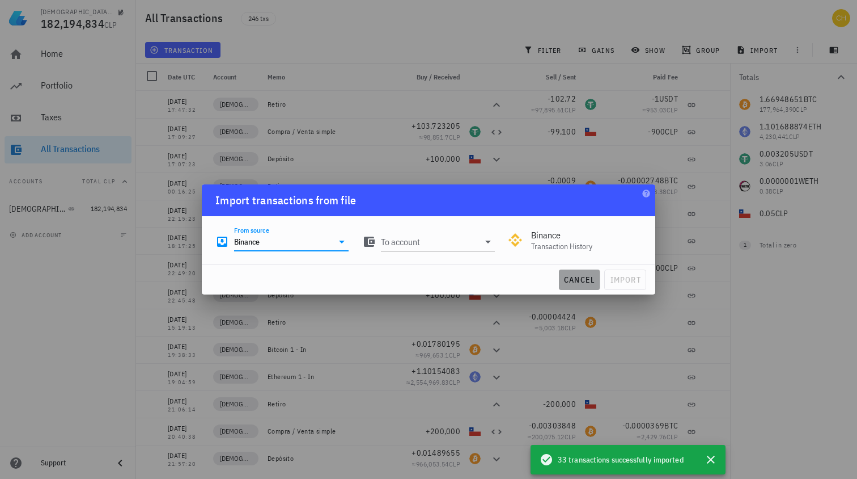
click at [572, 278] on span "cancel" at bounding box center [580, 279] width 32 height 10
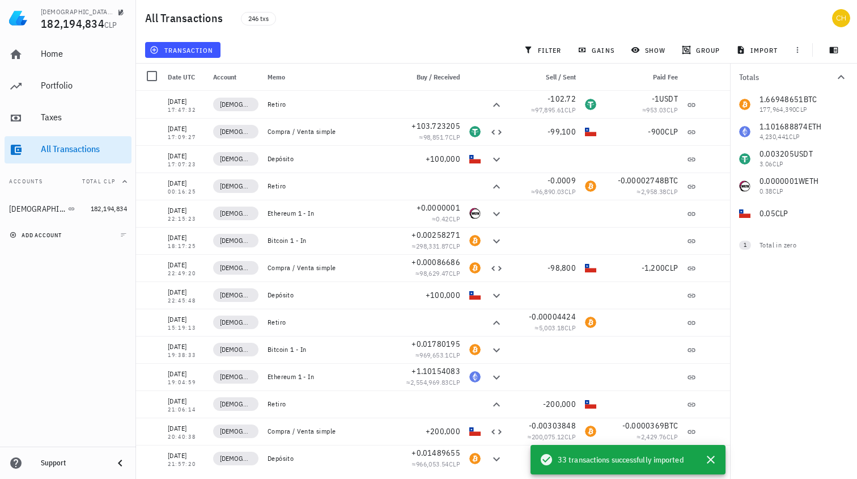
click at [48, 235] on span "add account" at bounding box center [37, 234] width 50 height 7
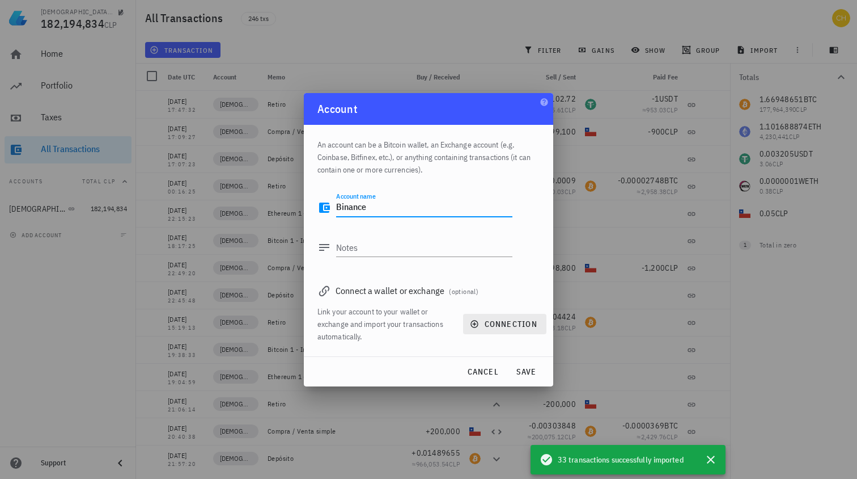
type textarea "Binance"
click at [493, 323] on span "connection" at bounding box center [504, 324] width 65 height 10
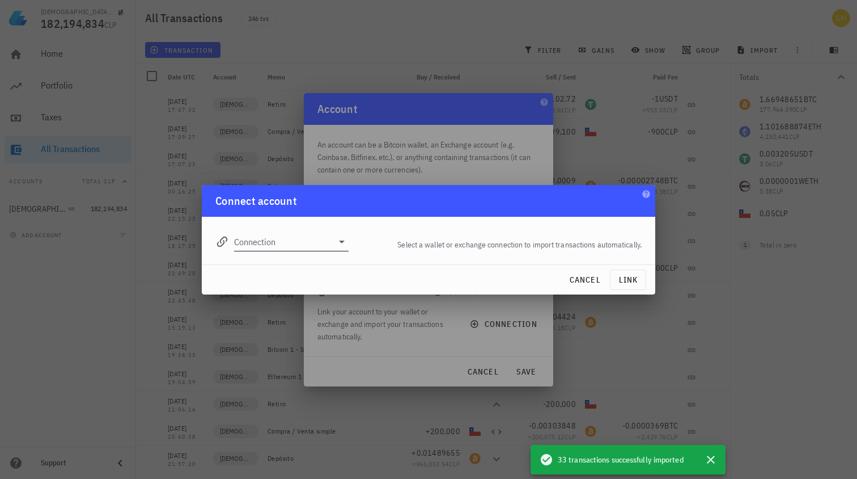
click at [316, 239] on input "Connection" at bounding box center [283, 241] width 99 height 18
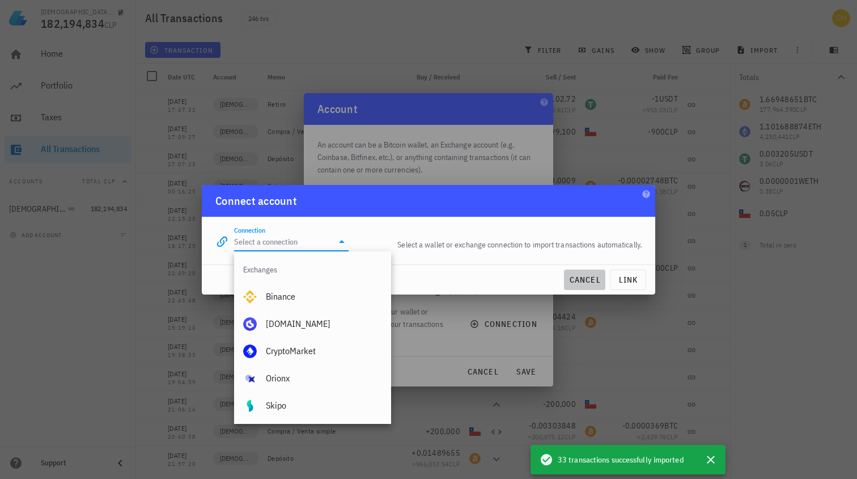
click at [577, 280] on span "cancel" at bounding box center [585, 279] width 32 height 10
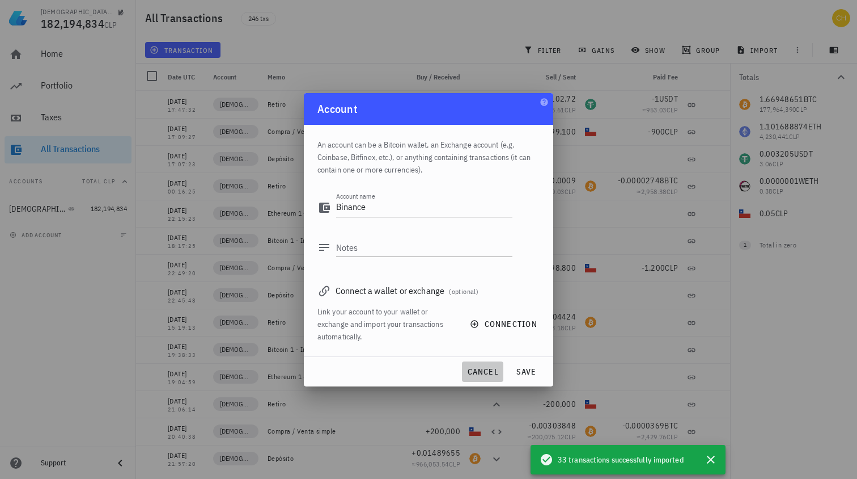
click at [485, 371] on span "cancel" at bounding box center [483, 371] width 32 height 10
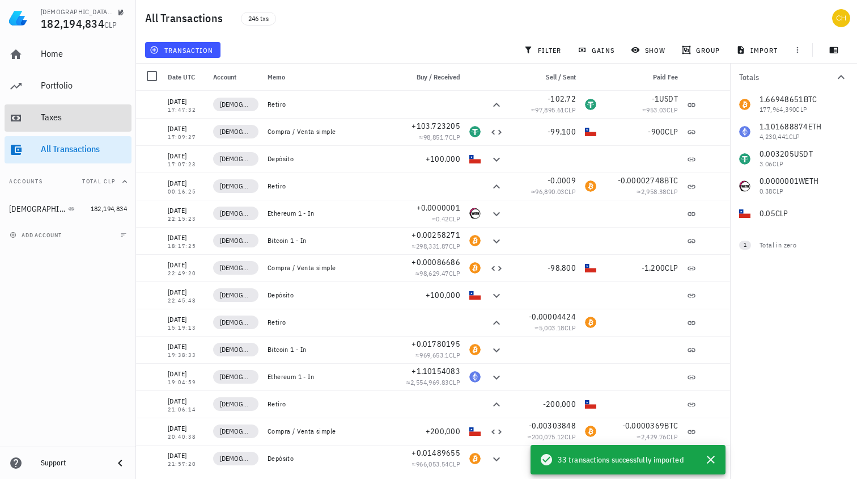
click at [66, 128] on div "Taxes" at bounding box center [84, 118] width 86 height 26
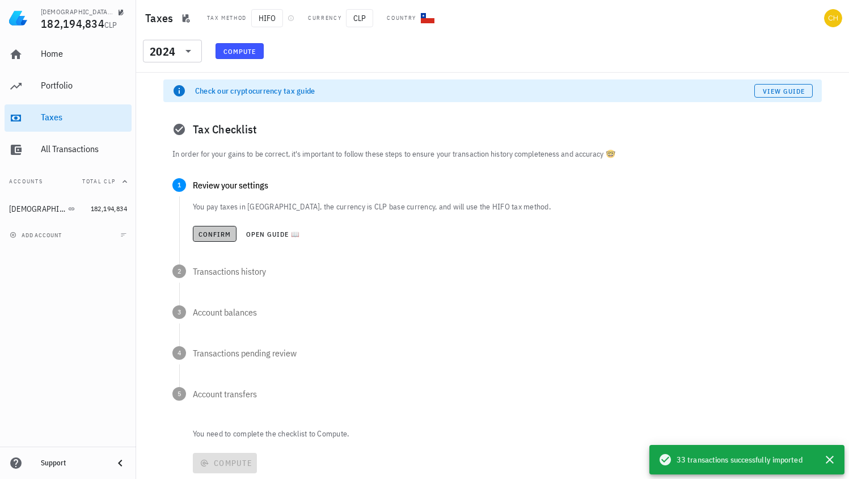
click at [219, 231] on span "Confirm" at bounding box center [214, 234] width 33 height 9
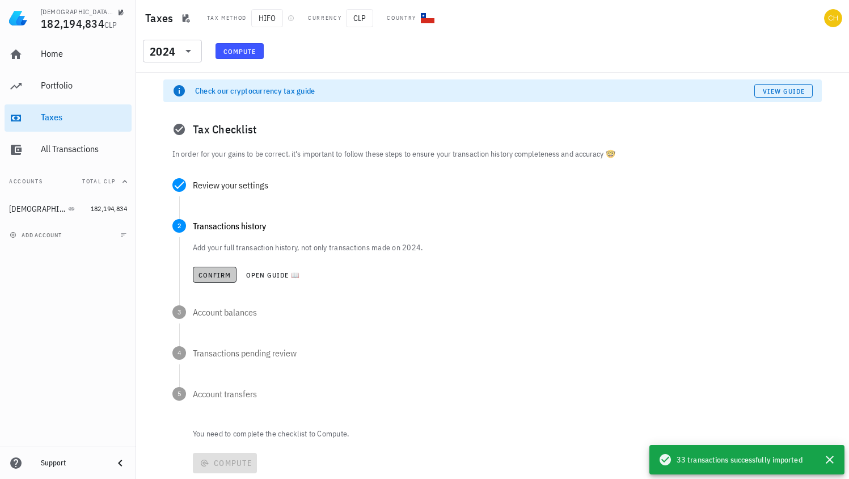
click at [218, 277] on span "Confirm" at bounding box center [214, 274] width 33 height 9
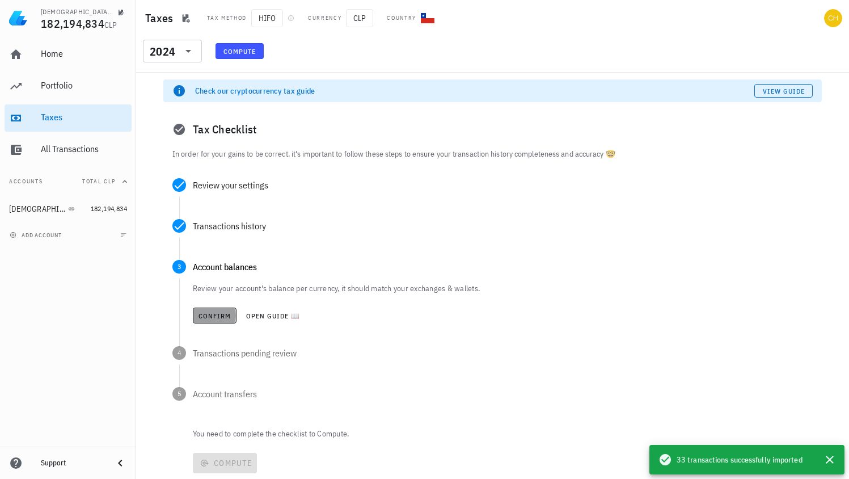
click at [220, 312] on span "Confirm" at bounding box center [214, 315] width 33 height 9
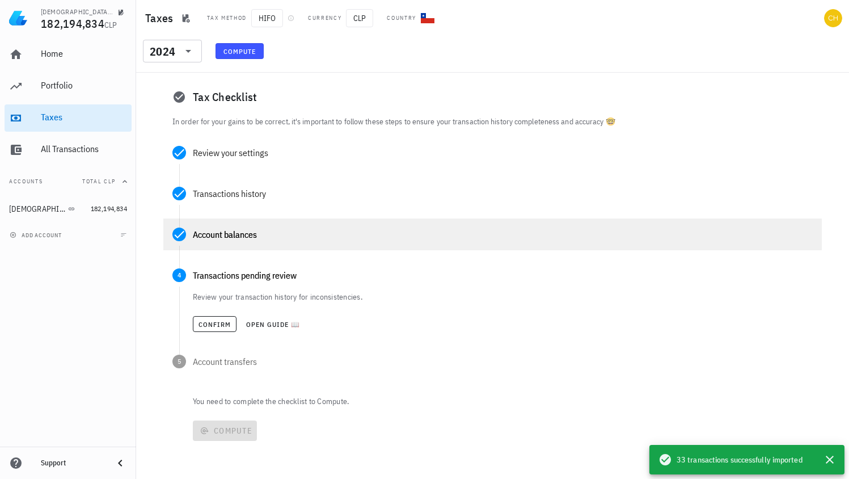
scroll to position [33, 0]
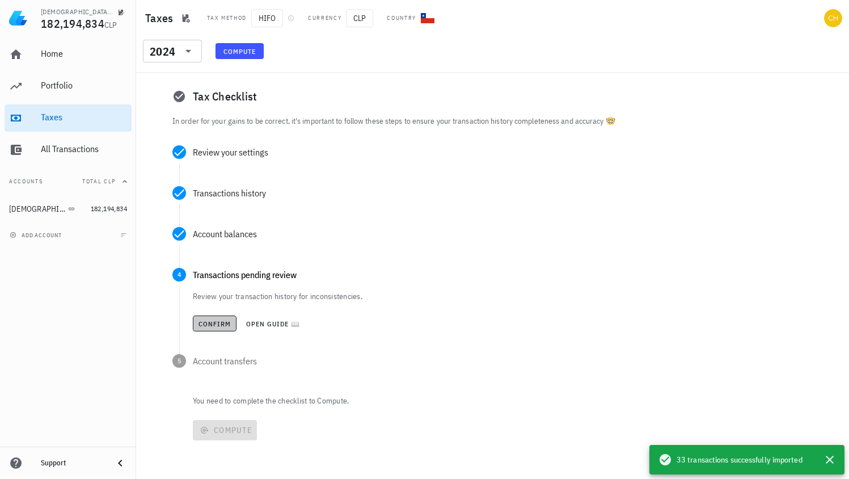
click at [225, 321] on span "Confirm" at bounding box center [214, 323] width 33 height 9
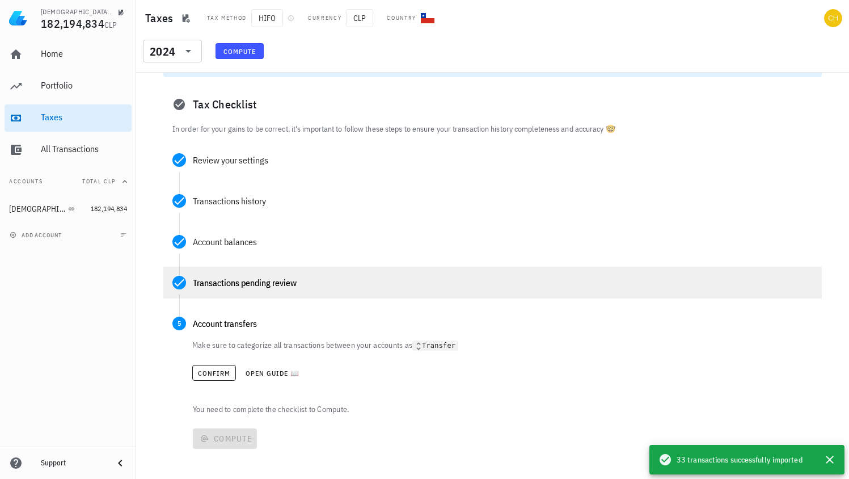
scroll to position [33, 0]
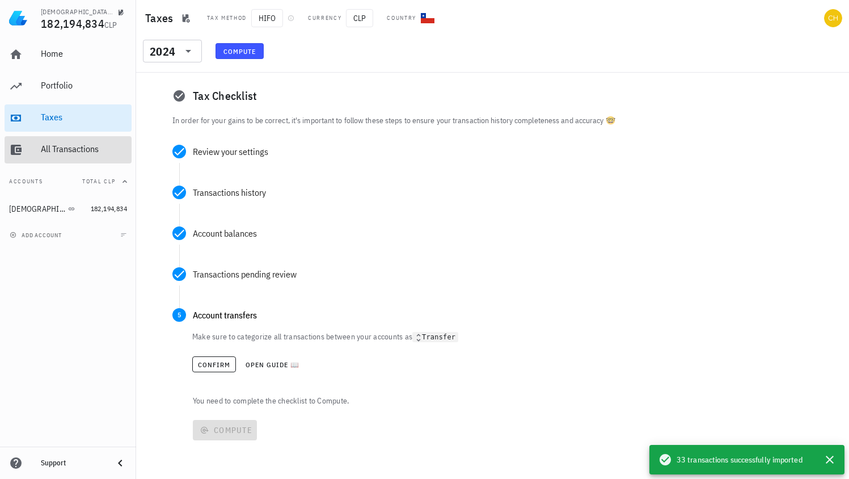
click at [59, 151] on div "All Transactions" at bounding box center [84, 148] width 86 height 11
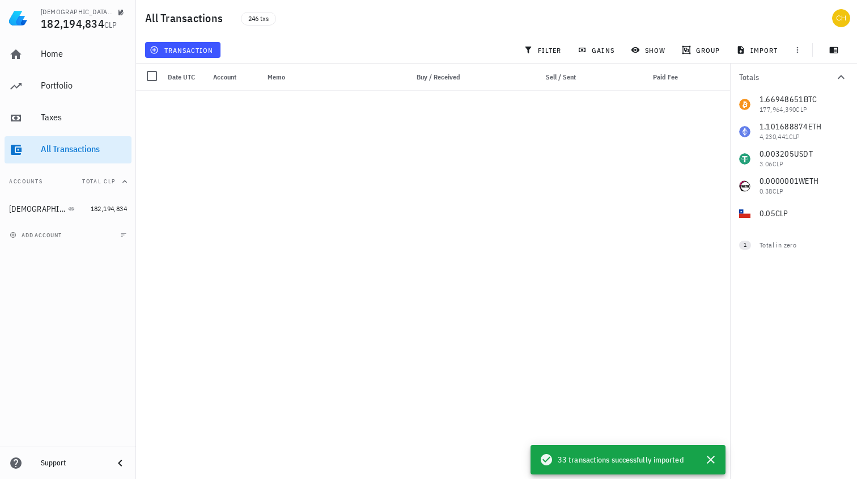
scroll to position [2058, 0]
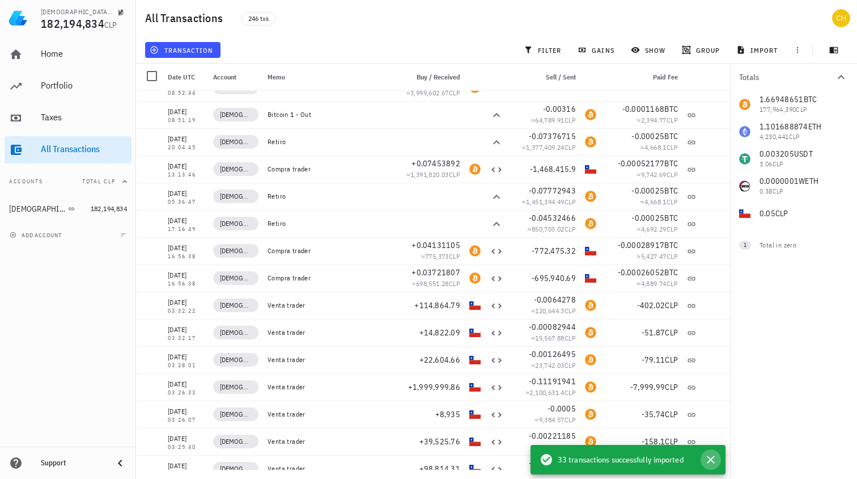
click at [714, 456] on icon "button" at bounding box center [711, 460] width 14 height 14
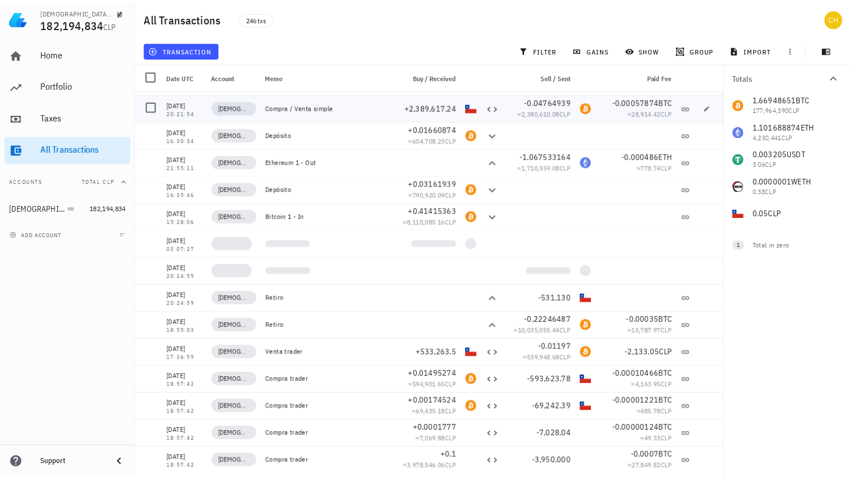
scroll to position [407, 0]
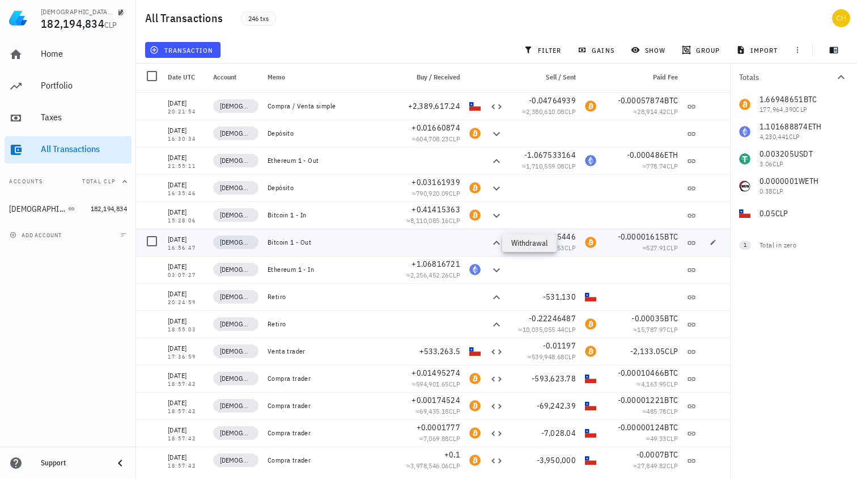
click at [490, 243] on icon at bounding box center [497, 243] width 14 height 14
click at [493, 215] on icon at bounding box center [496, 215] width 7 height 4
click at [711, 242] on icon "button" at bounding box center [713, 241] width 5 height 5
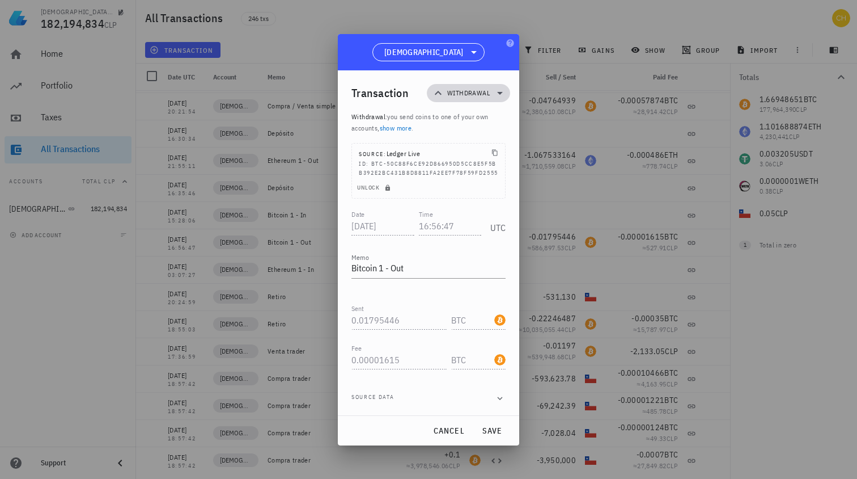
click at [501, 86] on icon at bounding box center [500, 93] width 14 height 14
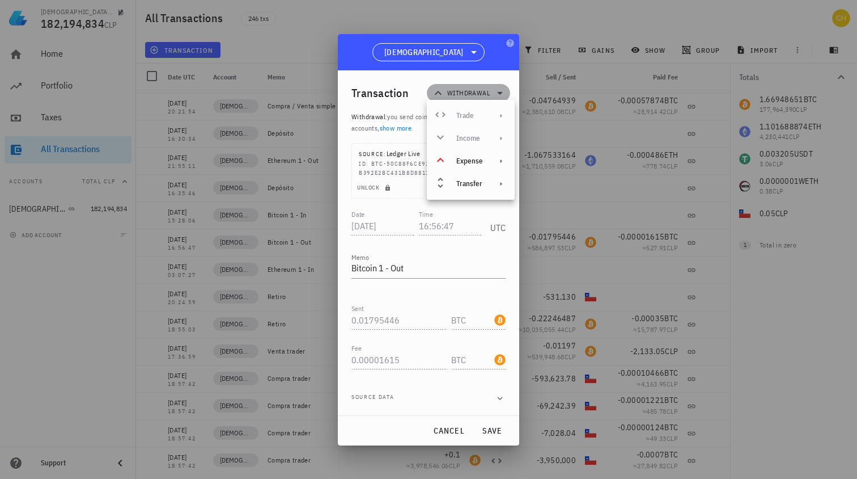
click at [501, 86] on icon at bounding box center [500, 93] width 14 height 14
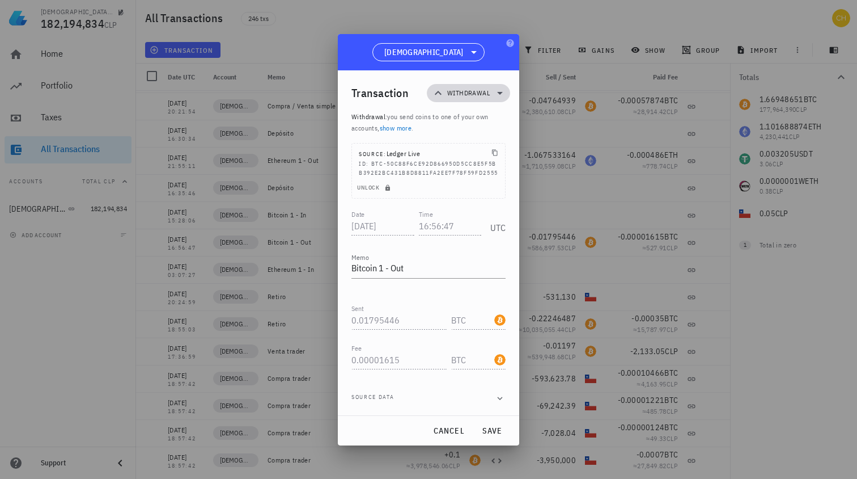
click at [502, 86] on icon at bounding box center [500, 93] width 14 height 14
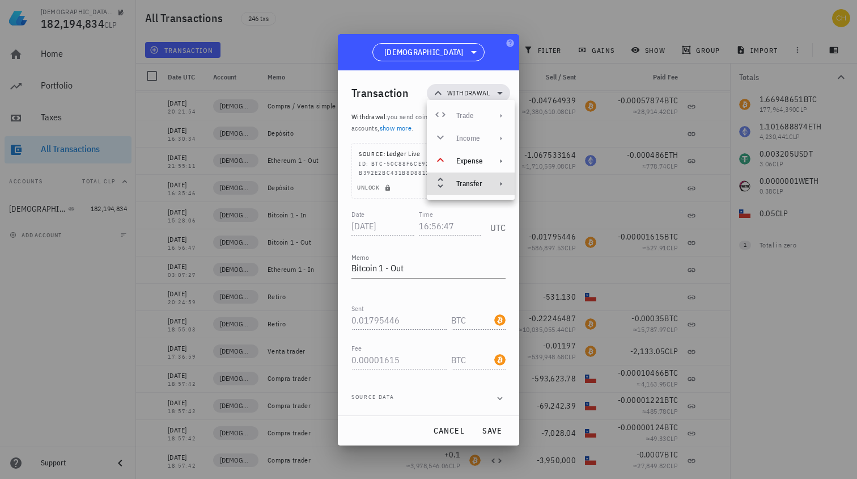
click at [479, 185] on div "Transfer" at bounding box center [469, 183] width 27 height 9
click at [484, 50] on div "[DEMOGRAPHIC_DATA]" at bounding box center [428, 52] width 181 height 36
click at [589, 27] on div at bounding box center [428, 239] width 857 height 479
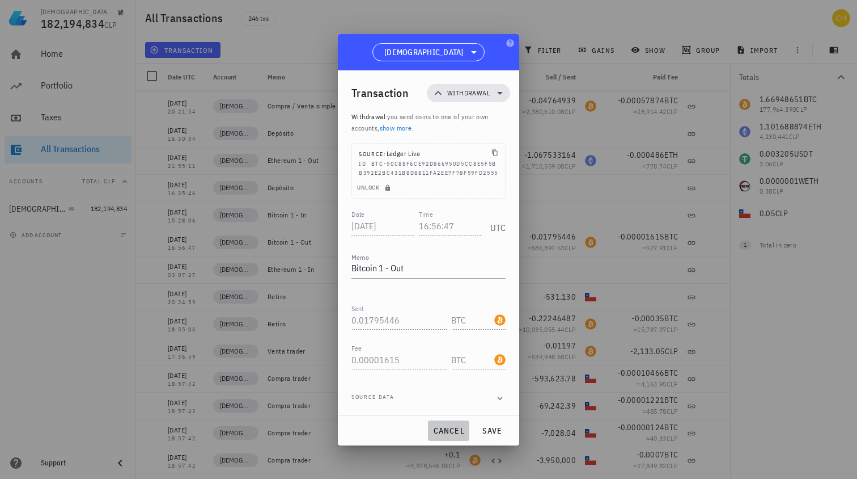
click at [446, 436] on span "cancel" at bounding box center [449, 430] width 32 height 10
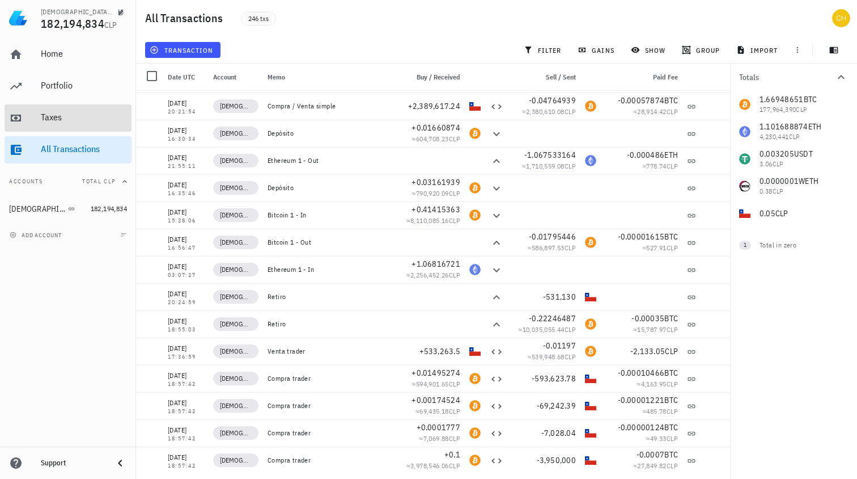
click at [72, 121] on div "Taxes" at bounding box center [84, 117] width 86 height 11
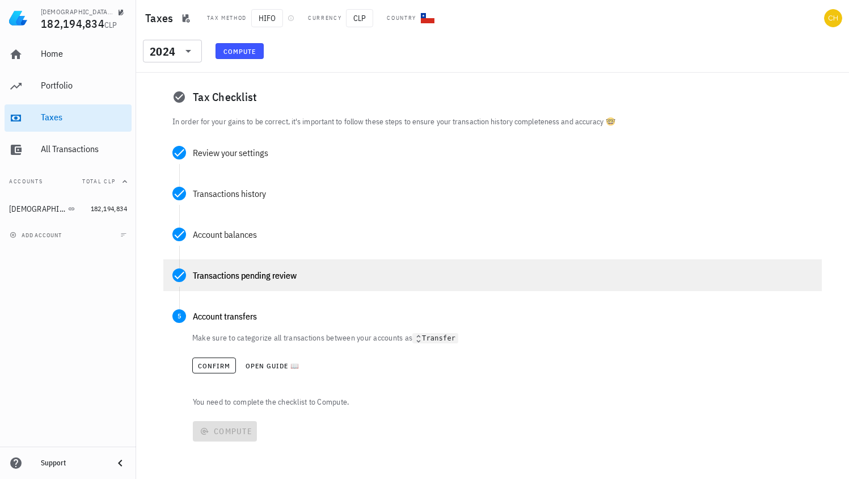
scroll to position [33, 0]
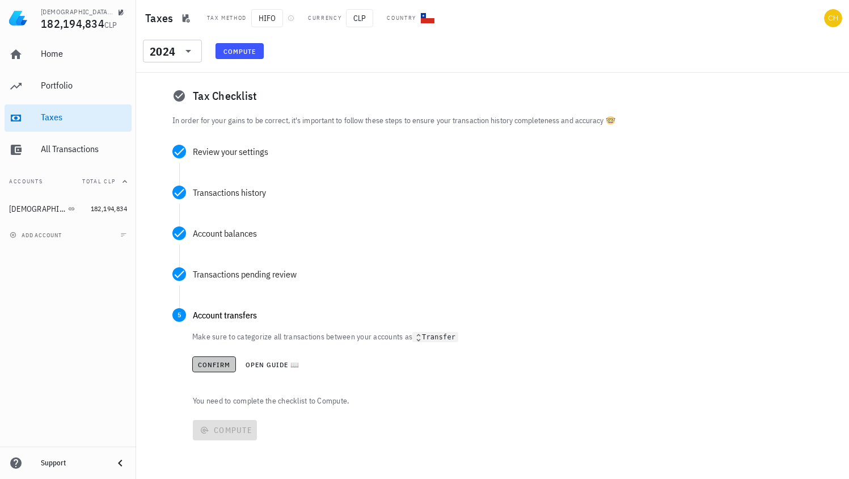
click at [219, 368] on span "Confirm" at bounding box center [213, 364] width 33 height 9
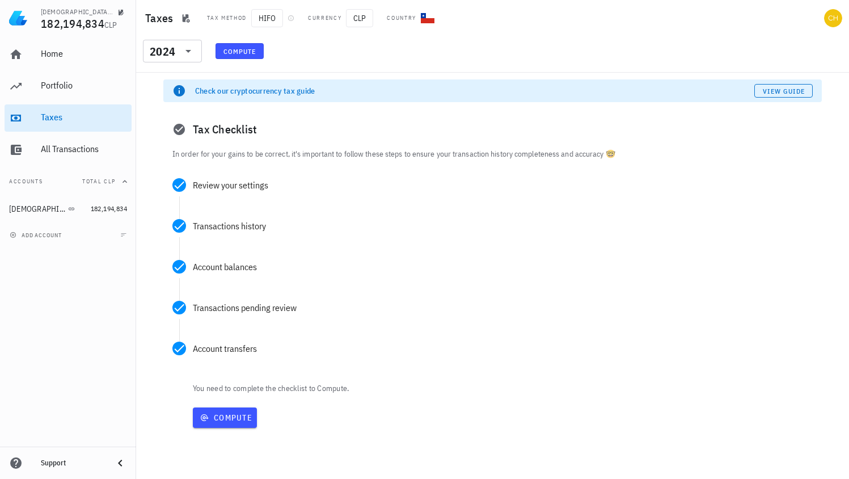
scroll to position [0, 0]
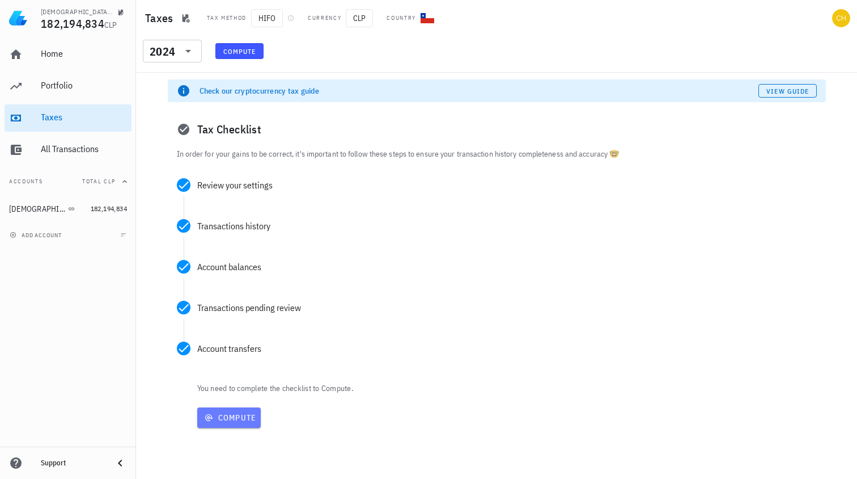
click at [239, 416] on span "Compute" at bounding box center [229, 417] width 55 height 10
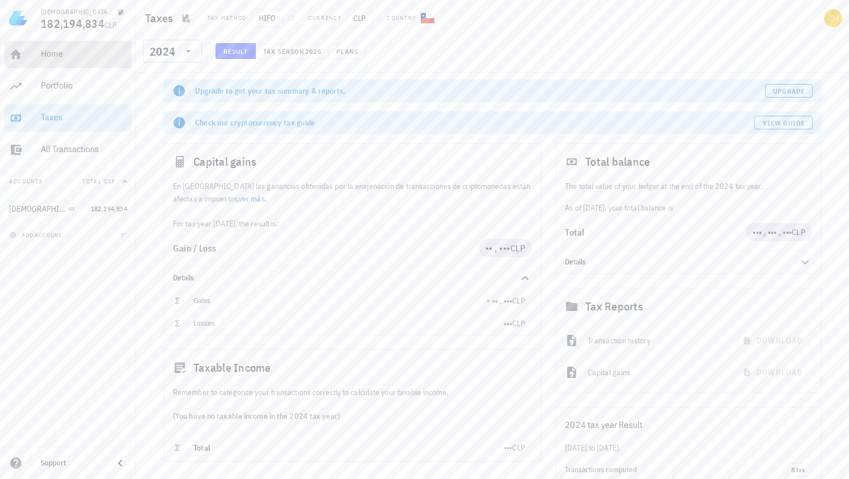
click at [90, 60] on div "Home" at bounding box center [84, 54] width 86 height 26
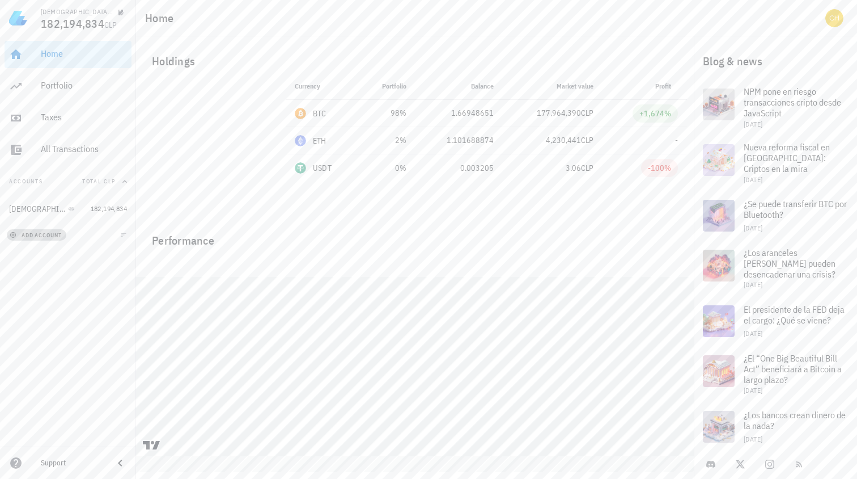
click at [44, 238] on span "add account" at bounding box center [37, 234] width 50 height 7
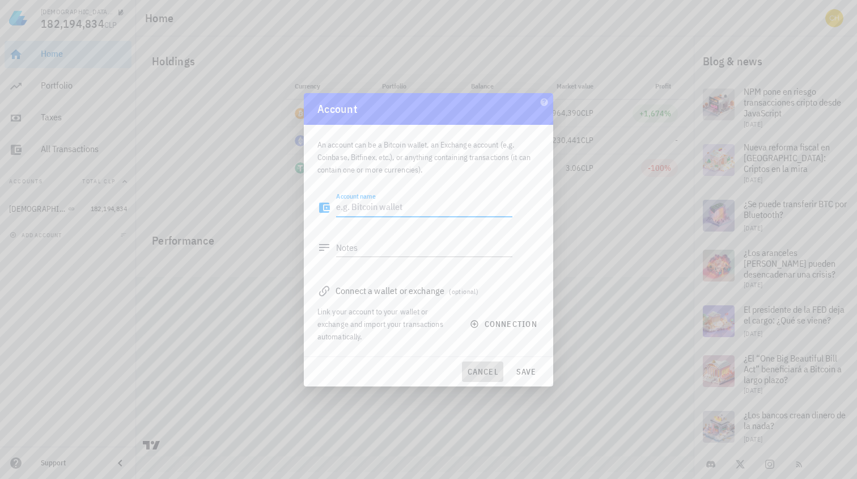
click at [480, 371] on span "cancel" at bounding box center [483, 371] width 32 height 10
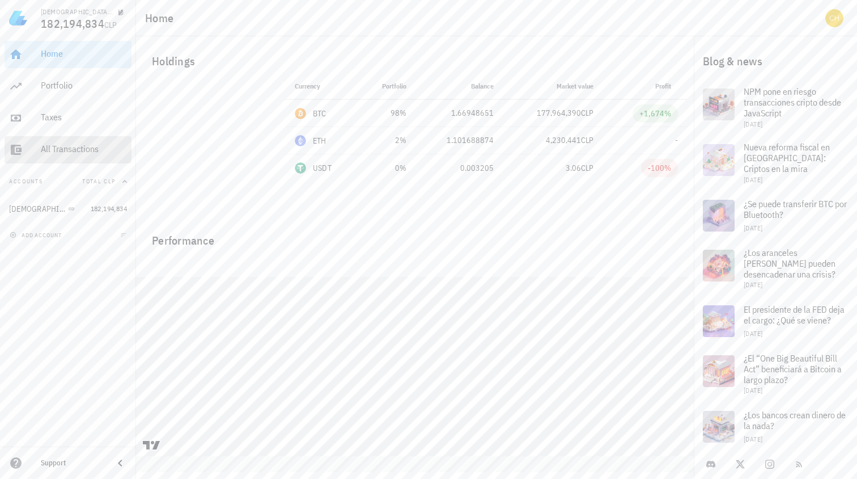
click at [69, 154] on div "All Transactions" at bounding box center [84, 148] width 86 height 11
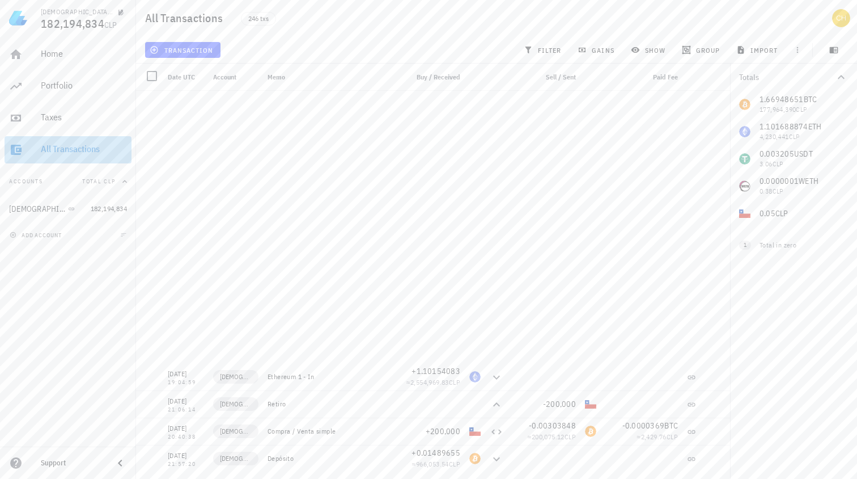
scroll to position [407, 0]
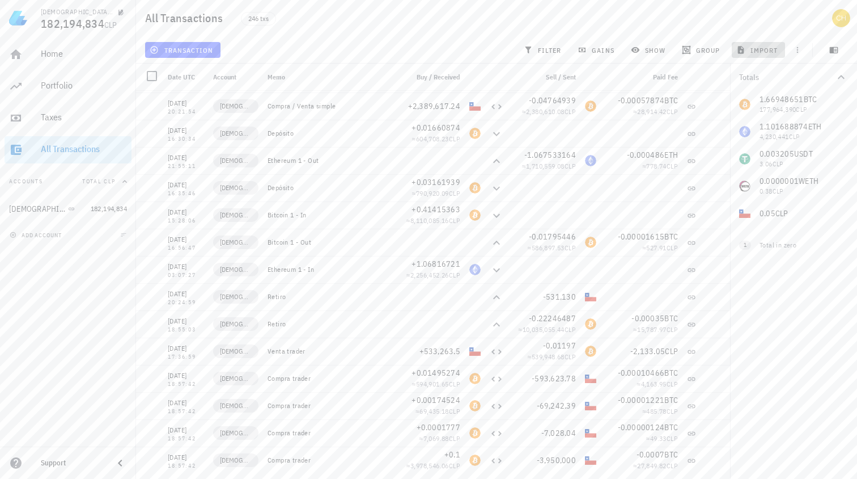
click at [757, 48] on span "import" at bounding box center [759, 49] width 40 height 9
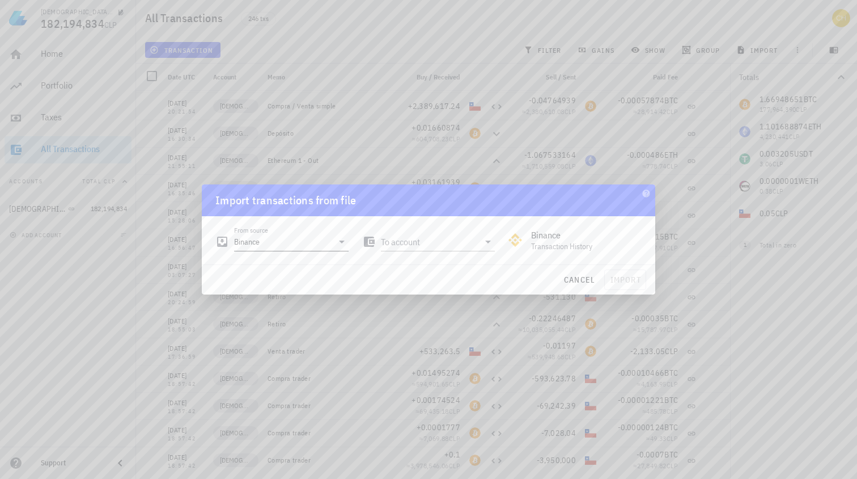
click at [308, 243] on input "Binance" at bounding box center [283, 241] width 99 height 18
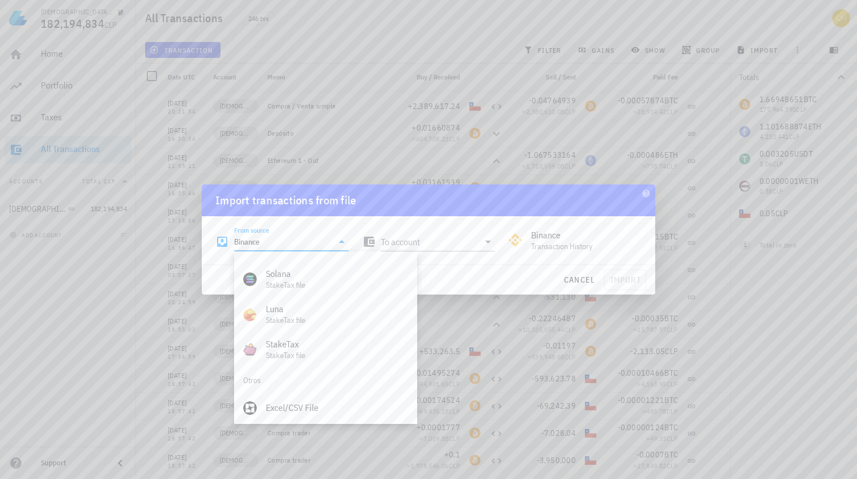
scroll to position [473, 0]
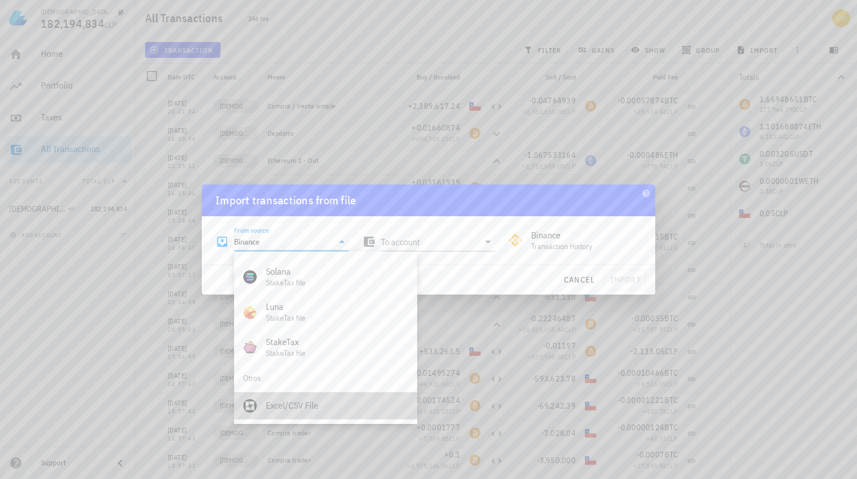
click at [378, 404] on div "Excel/CSV File" at bounding box center [337, 405] width 142 height 11
type input "Excel/CSV File"
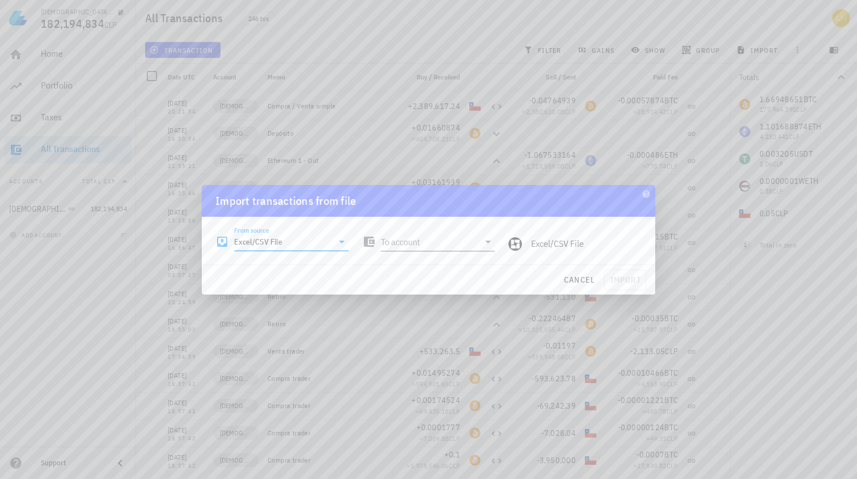
click at [459, 248] on input "To account" at bounding box center [430, 241] width 99 height 18
click at [487, 205] on div "Import transactions from file" at bounding box center [429, 201] width 454 height 32
click at [578, 277] on span "cancel" at bounding box center [580, 279] width 32 height 10
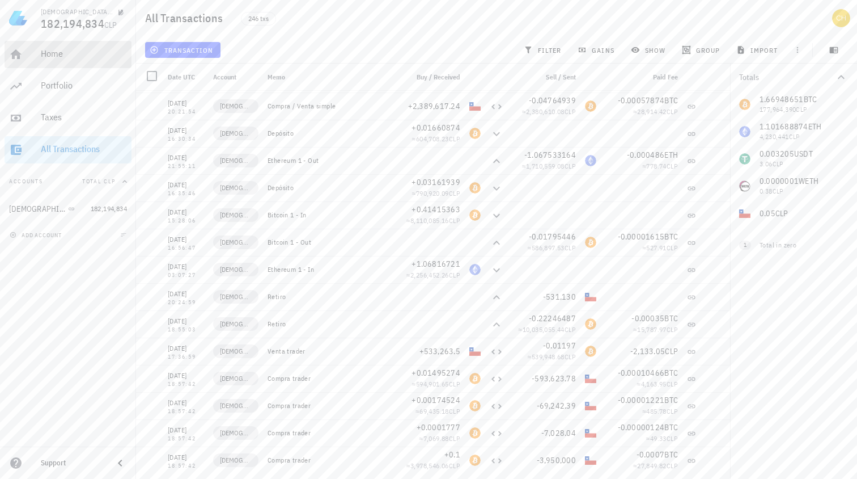
click at [67, 57] on div "Home" at bounding box center [84, 53] width 86 height 11
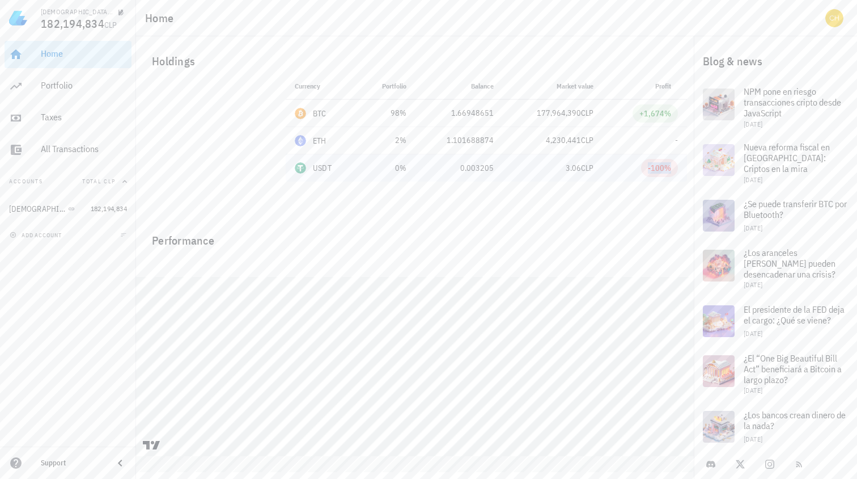
click at [659, 170] on div "-100%" at bounding box center [659, 167] width 23 height 11
click at [653, 215] on div "Performance" at bounding box center [415, 333] width 558 height 236
click at [623, 252] on div at bounding box center [415, 263] width 558 height 27
click at [84, 207] on link "Buda 182,194,834" at bounding box center [68, 208] width 127 height 27
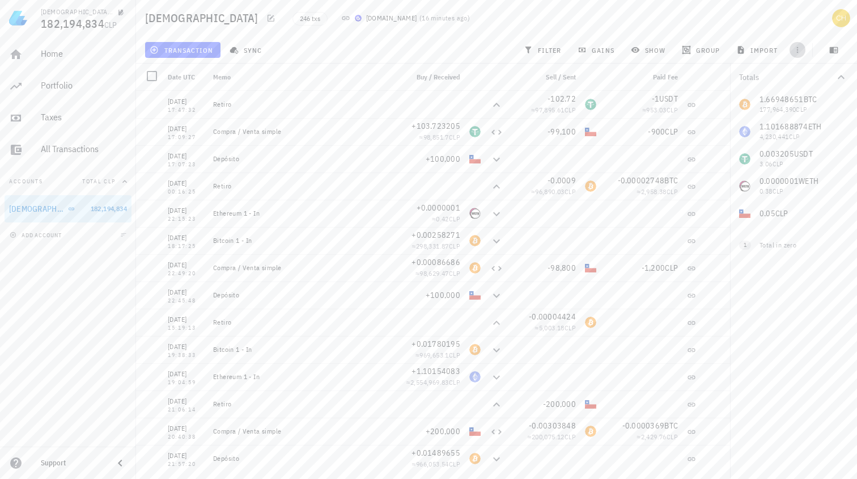
click at [797, 52] on icon "button" at bounding box center [797, 49] width 9 height 9
click at [834, 50] on icon "button" at bounding box center [834, 49] width 9 height 9
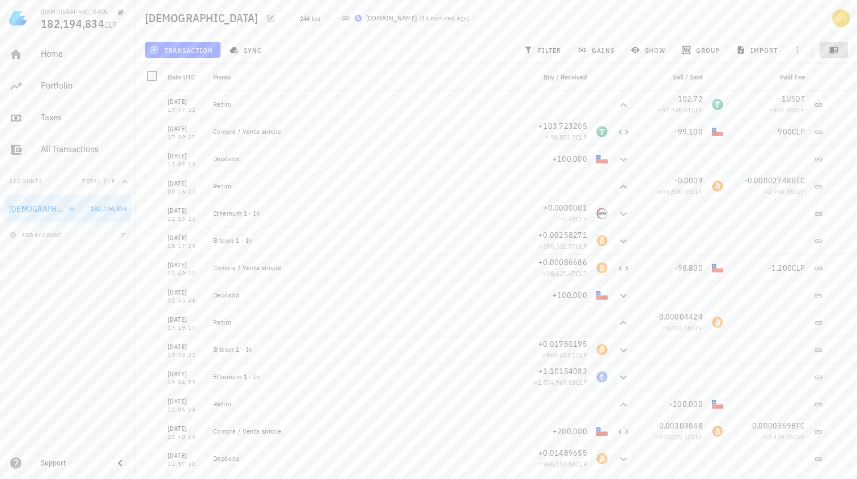
click at [834, 50] on icon "button" at bounding box center [834, 49] width 9 height 9
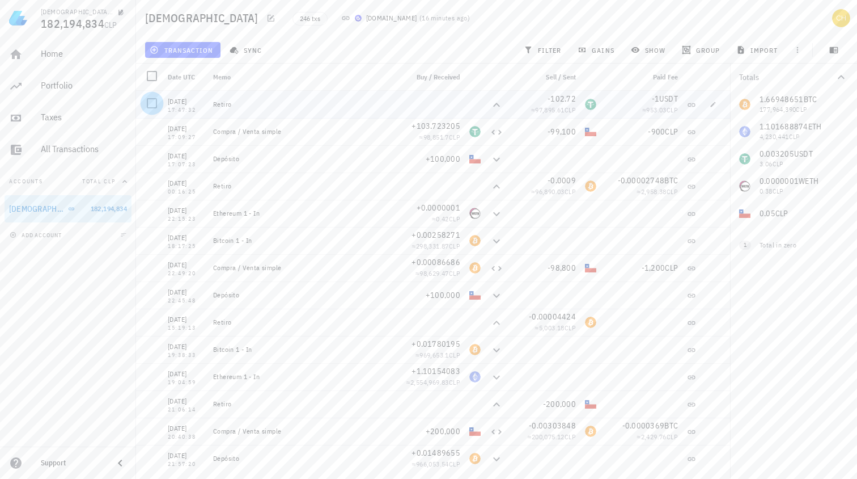
click at [157, 103] on div at bounding box center [151, 103] width 19 height 19
click at [710, 106] on icon "button" at bounding box center [713, 104] width 7 height 7
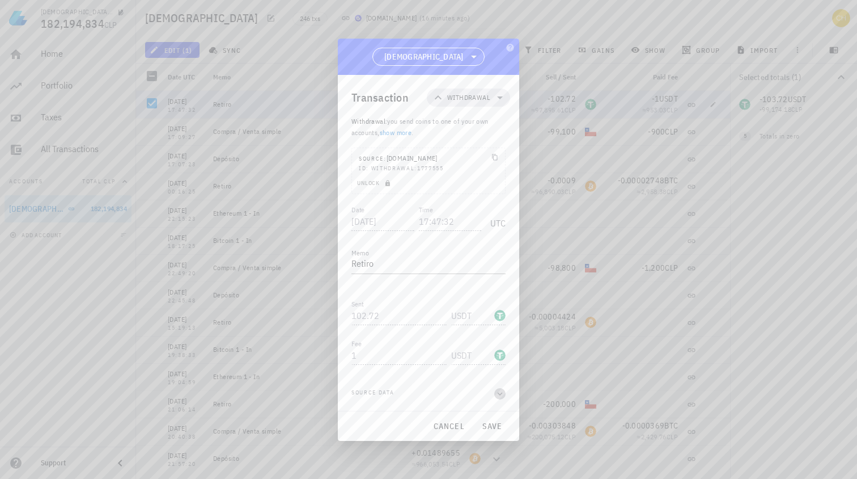
click at [502, 393] on icon "button" at bounding box center [500, 394] width 10 height 14
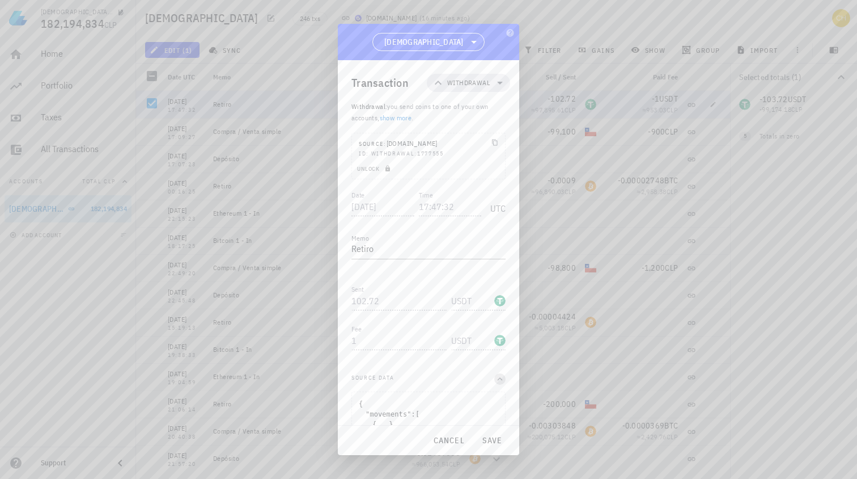
click at [496, 379] on icon "button" at bounding box center [500, 379] width 10 height 14
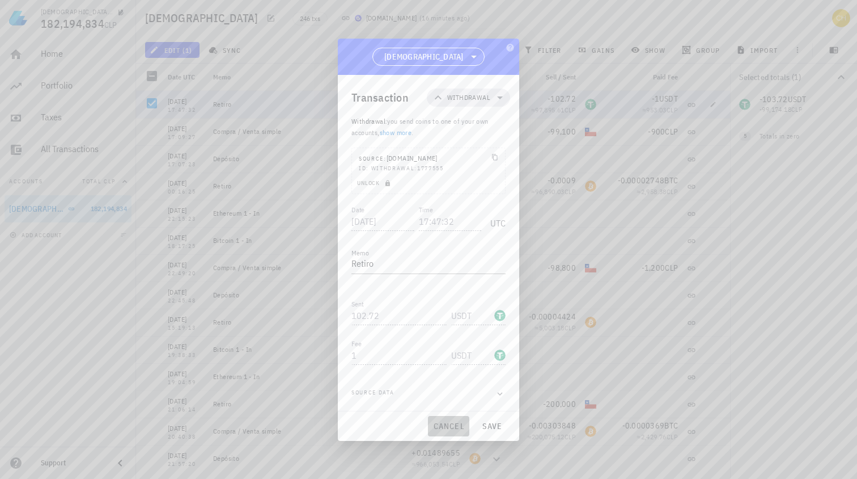
click at [454, 424] on span "cancel" at bounding box center [449, 426] width 32 height 10
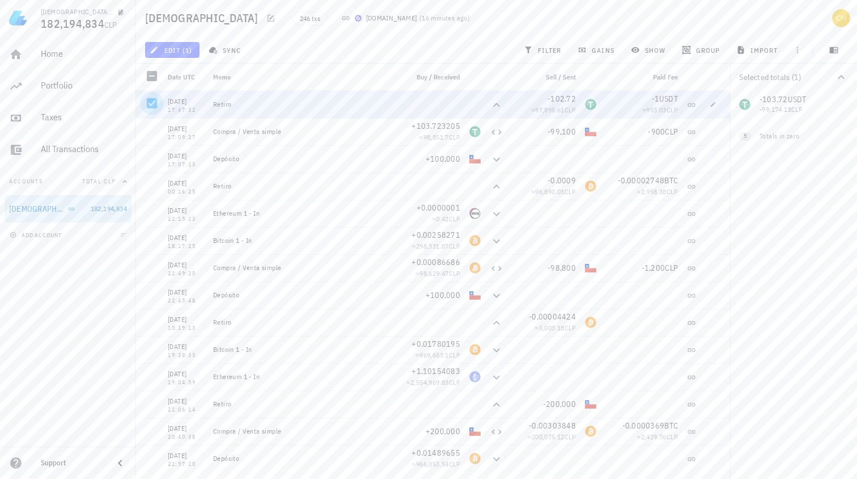
click at [150, 103] on div at bounding box center [151, 103] width 19 height 19
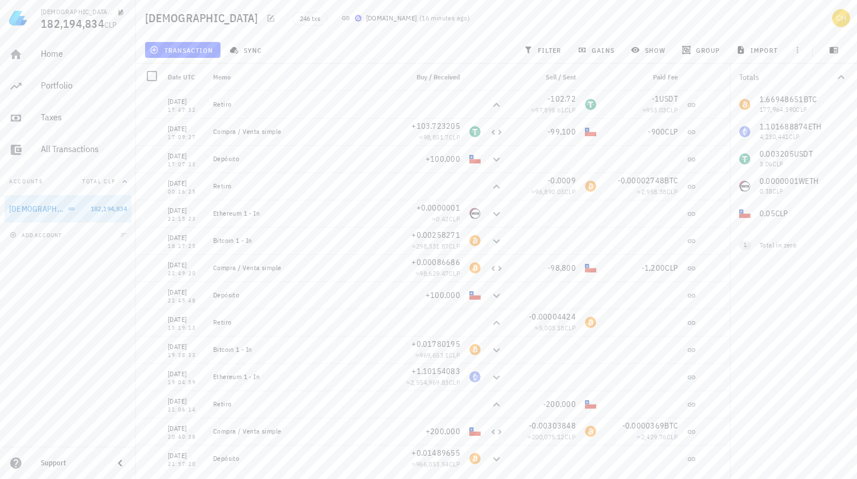
click at [345, 45] on div "transaction sync filter gains show group import" at bounding box center [497, 49] width 708 height 27
click at [58, 465] on div "Support" at bounding box center [73, 462] width 64 height 9
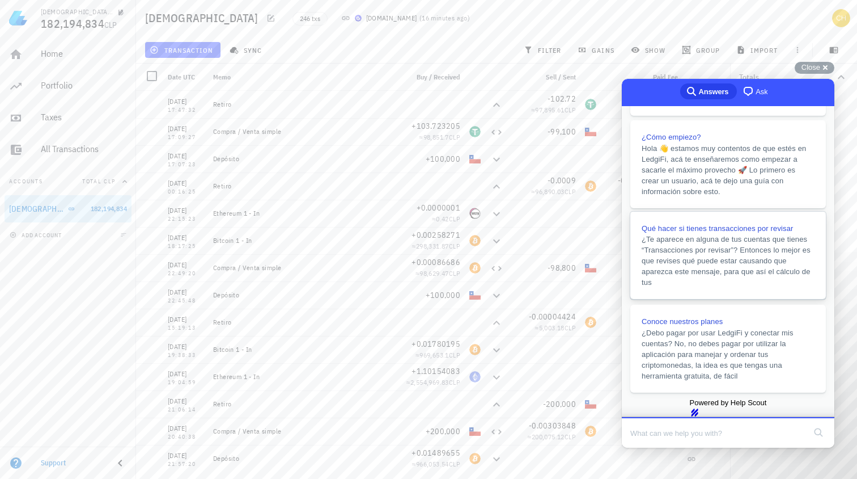
scroll to position [240, 0]
click at [94, 278] on div "Home Portfolio Taxes All Transactions Accounts Total CLP Buda 182,194,834 add a…" at bounding box center [68, 241] width 136 height 410
click at [820, 69] on span "Close" at bounding box center [811, 67] width 19 height 9
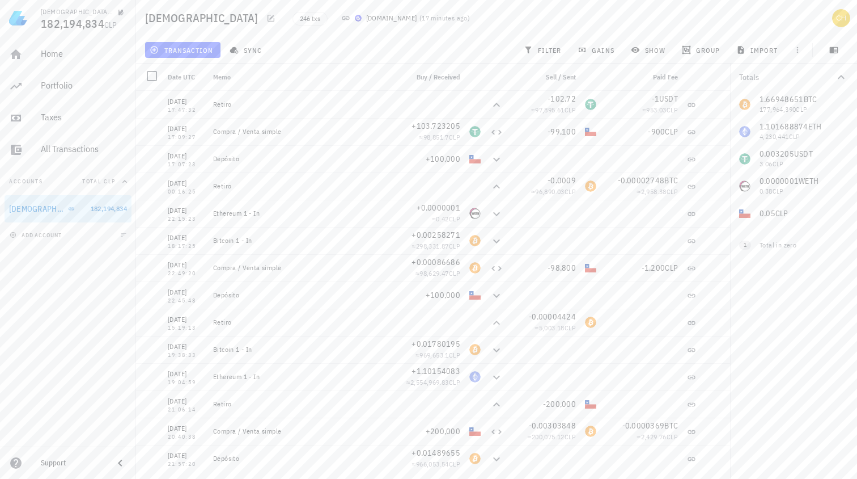
click at [478, 19] on div "246 txs Buda.com ( 17 minutes ago )" at bounding box center [471, 18] width 370 height 28
click at [198, 49] on span "transaction" at bounding box center [182, 49] width 61 height 9
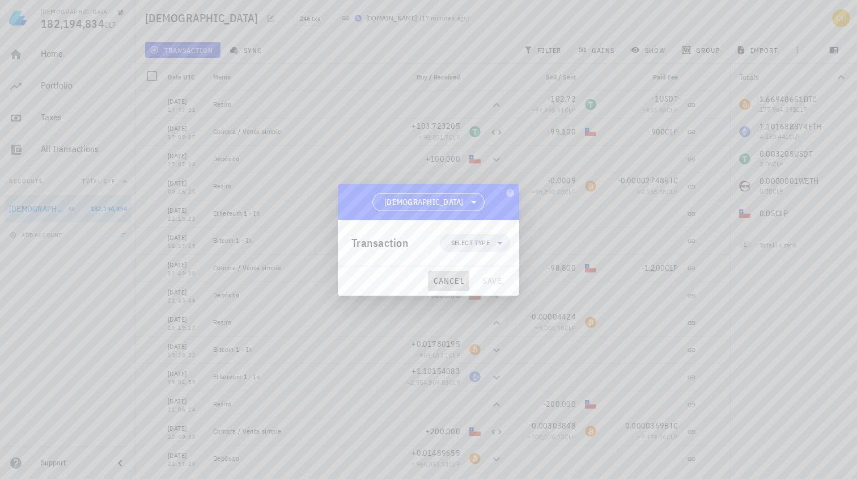
click at [454, 278] on span "cancel" at bounding box center [449, 281] width 32 height 10
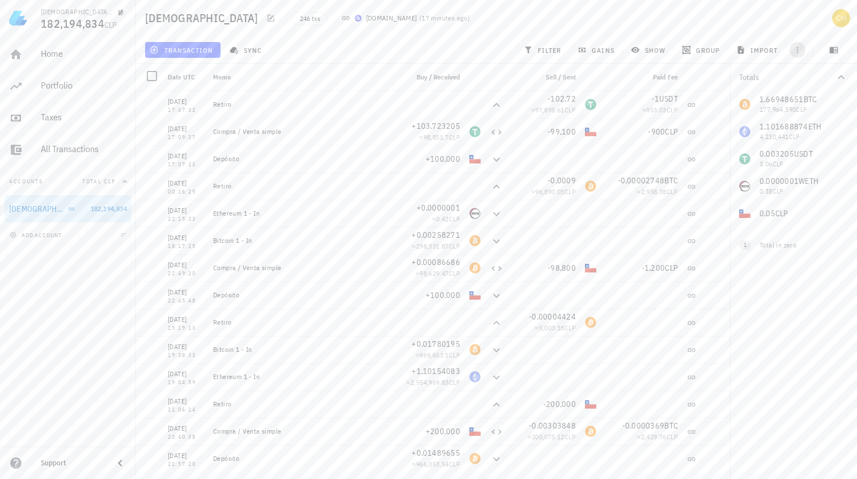
click at [801, 48] on icon "button" at bounding box center [797, 49] width 9 height 9
click at [555, 50] on span "filter" at bounding box center [544, 49] width 36 height 9
click at [843, 276] on icon "button" at bounding box center [842, 274] width 14 height 14
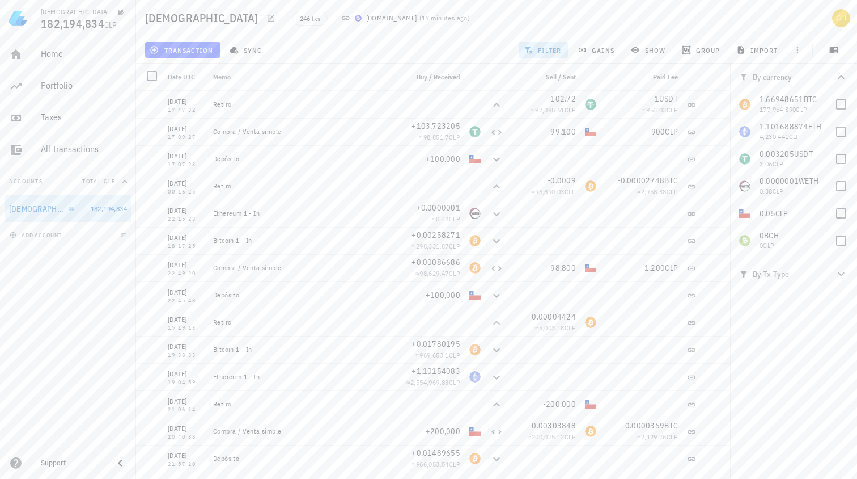
click at [469, 46] on div "transaction sync filter gains show group import" at bounding box center [497, 49] width 708 height 27
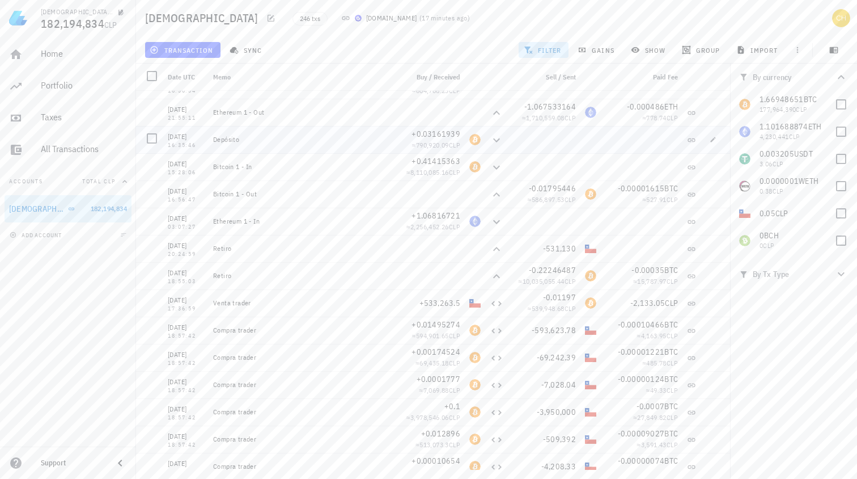
scroll to position [0, 0]
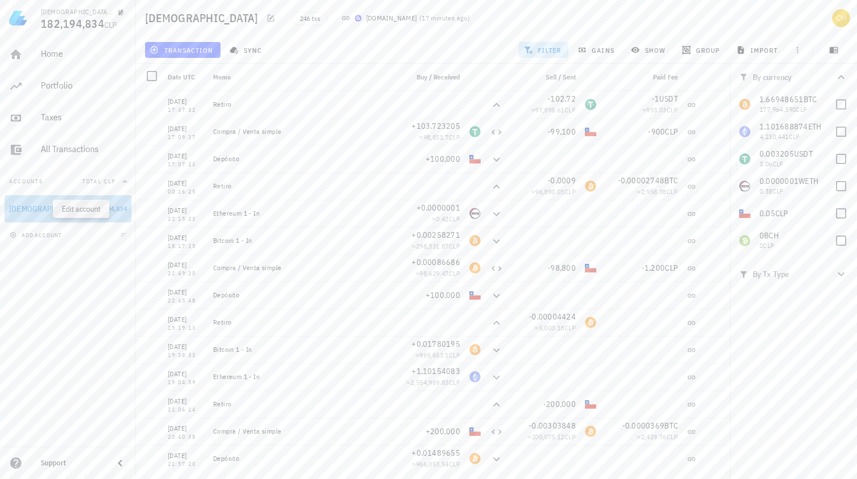
click at [79, 209] on icon "button" at bounding box center [82, 208] width 7 height 7
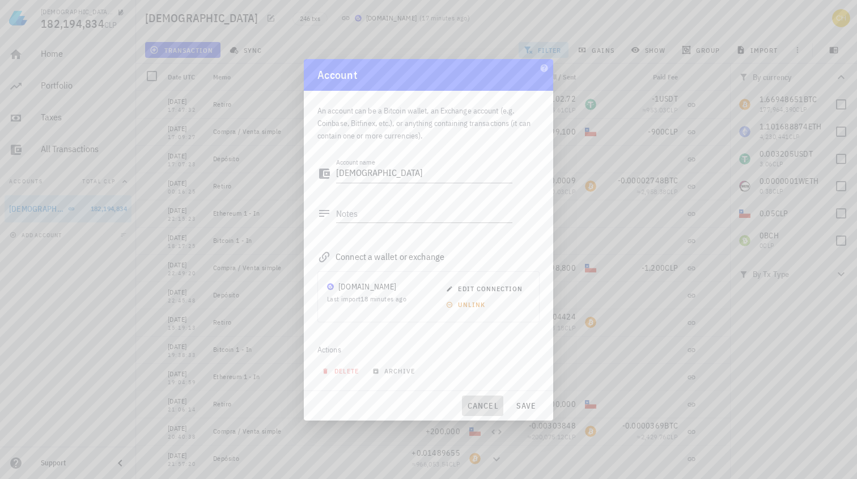
click at [487, 403] on span "cancel" at bounding box center [483, 405] width 32 height 10
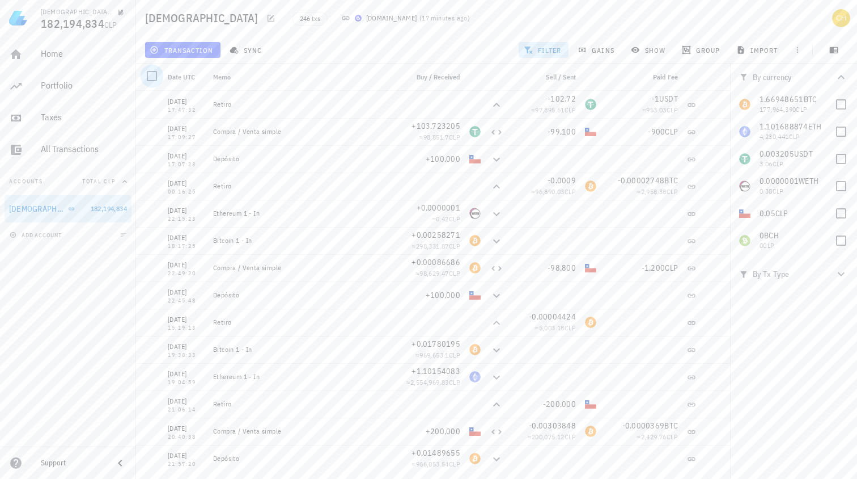
click at [151, 79] on div at bounding box center [151, 75] width 19 height 19
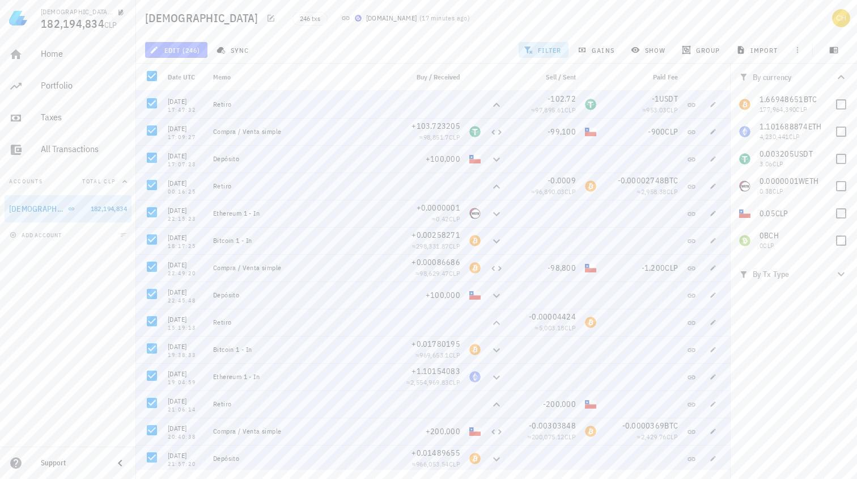
click at [179, 47] on span "edit (246)" at bounding box center [176, 49] width 48 height 9
click at [179, 74] on div "Delete" at bounding box center [185, 75] width 26 height 9
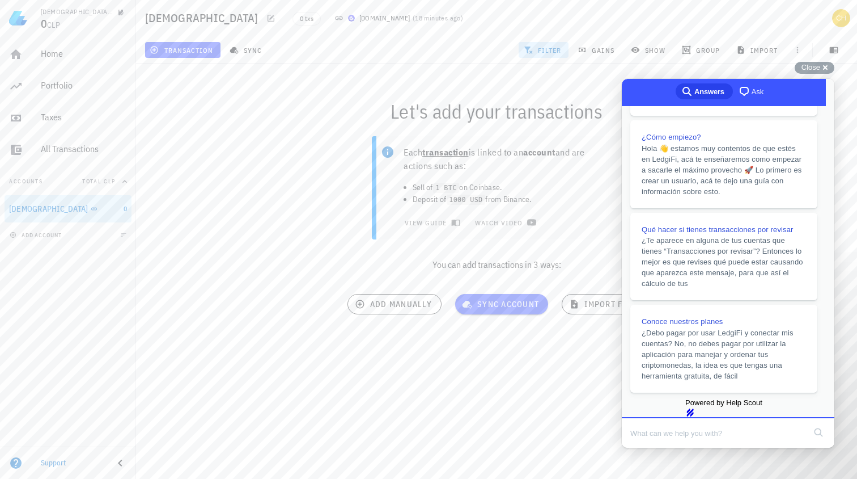
scroll to position [92, 0]
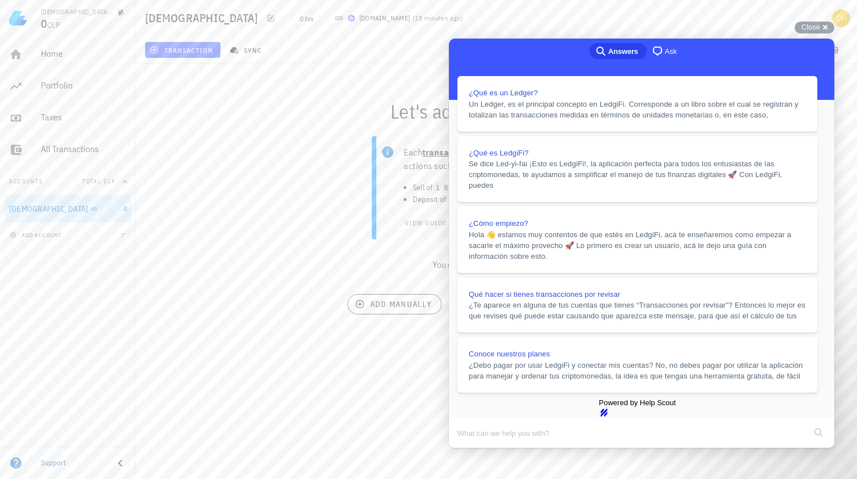
click at [470, 448] on button "Close" at bounding box center [460, 455] width 20 height 15
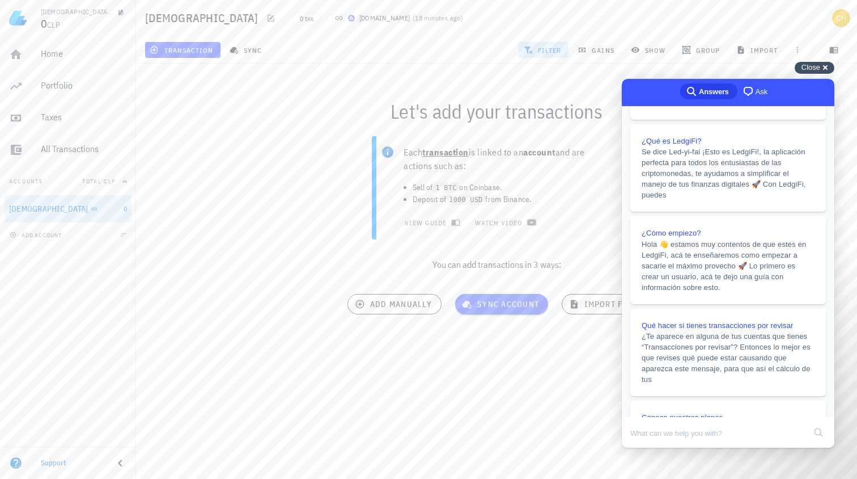
click at [818, 71] on span "Close" at bounding box center [811, 67] width 19 height 9
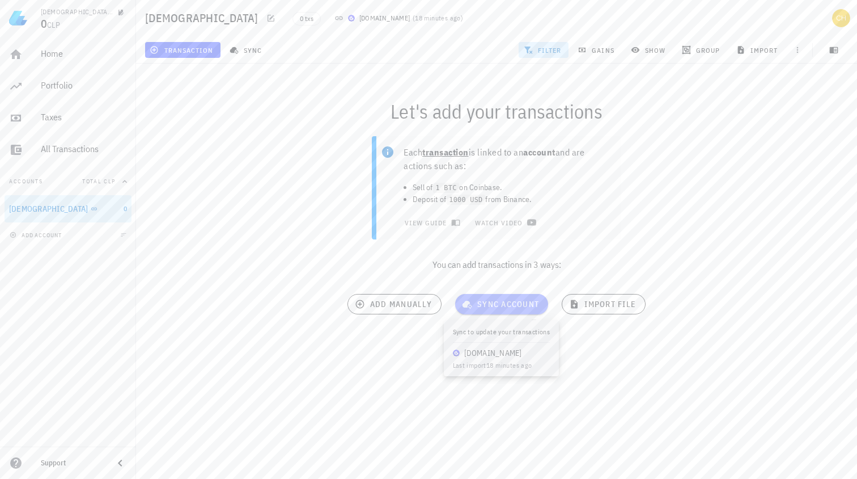
click at [517, 301] on span "sync account" at bounding box center [501, 304] width 75 height 10
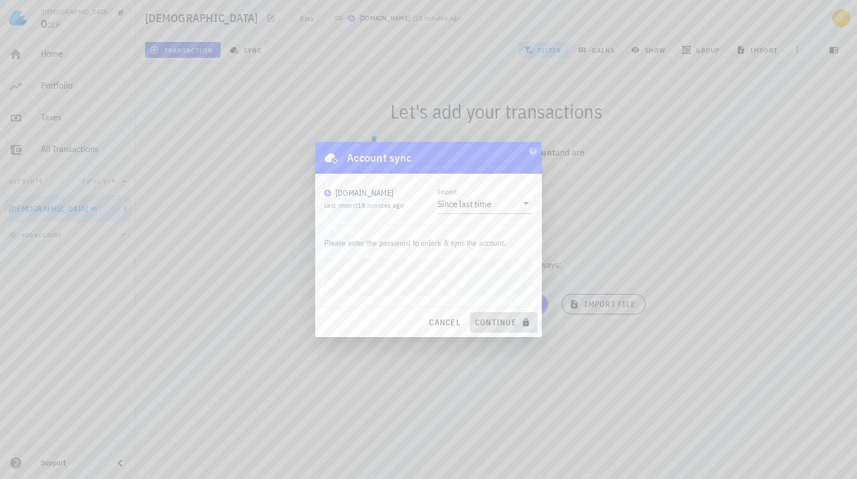
click at [508, 324] on span "continue" at bounding box center [504, 322] width 58 height 10
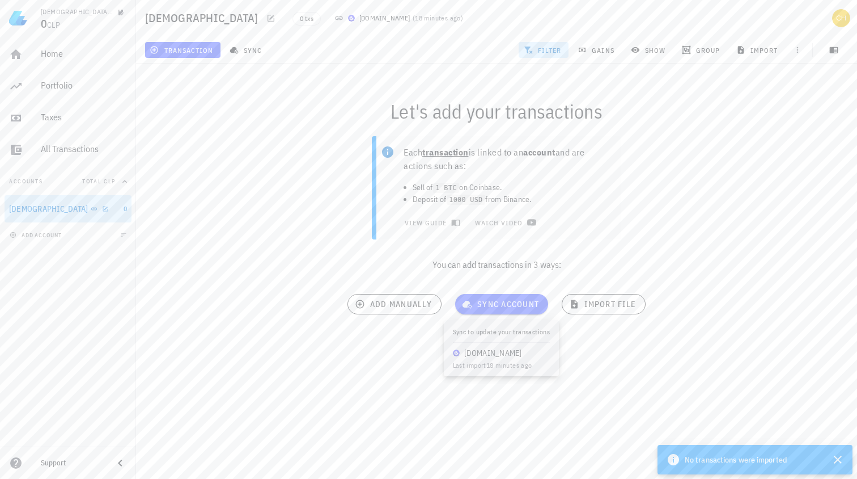
click at [64, 209] on div "[DEMOGRAPHIC_DATA]" at bounding box center [64, 209] width 110 height 11
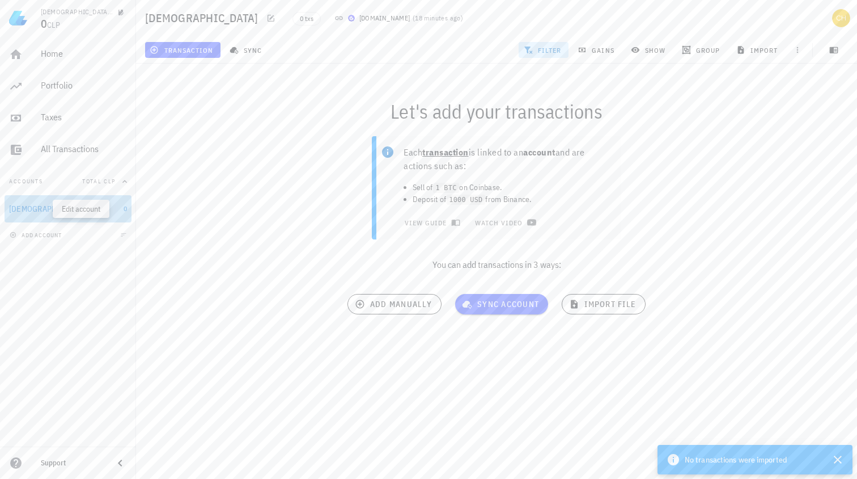
click at [102, 208] on icon "button" at bounding box center [105, 208] width 7 height 7
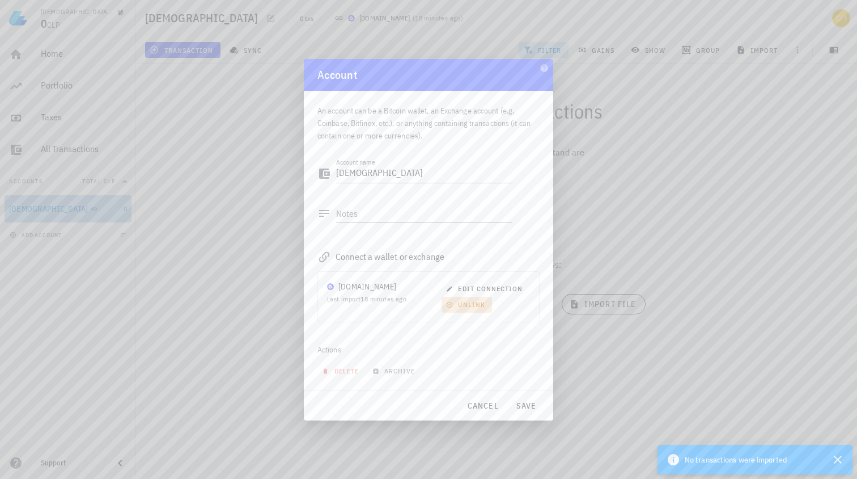
click at [480, 307] on span "unlink" at bounding box center [467, 304] width 37 height 9
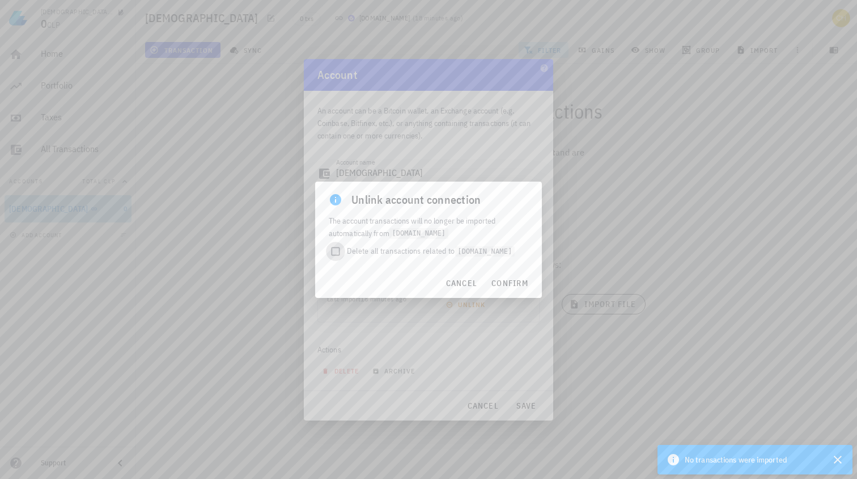
click at [338, 251] on div at bounding box center [336, 251] width 16 height 16
checkbox input "true"
click at [515, 283] on span "confirm" at bounding box center [509, 283] width 37 height 10
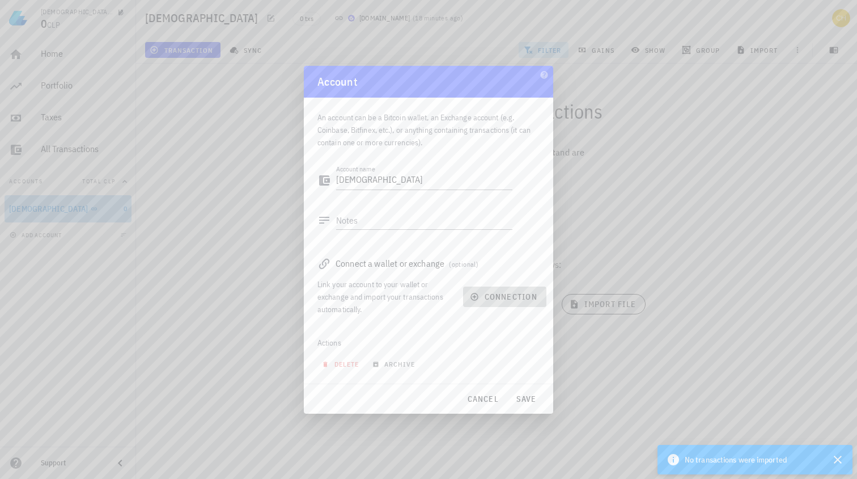
click at [520, 296] on span "connection" at bounding box center [504, 296] width 65 height 10
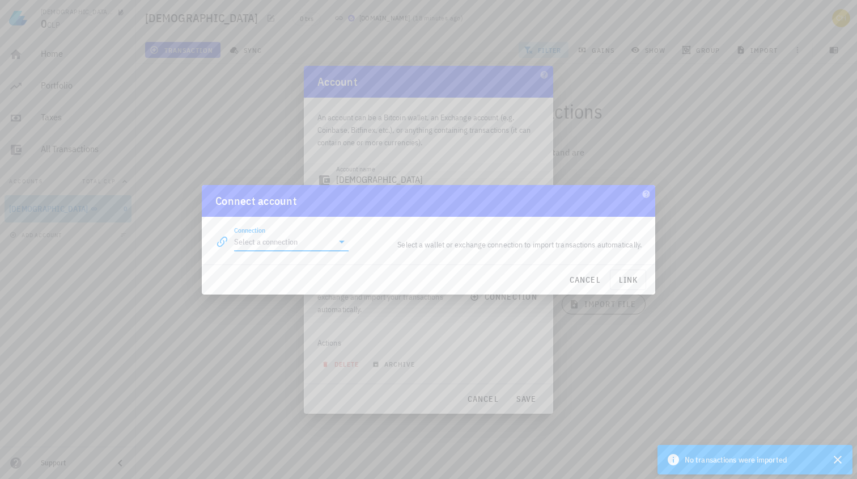
click at [323, 243] on input "Connection" at bounding box center [283, 241] width 99 height 18
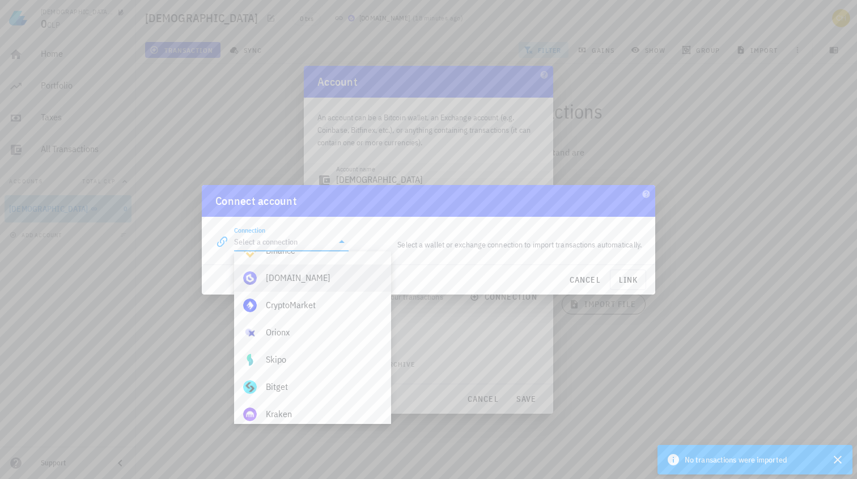
scroll to position [26, 0]
click at [309, 293] on div "Buda.com" at bounding box center [324, 297] width 116 height 11
type input "Buda.com"
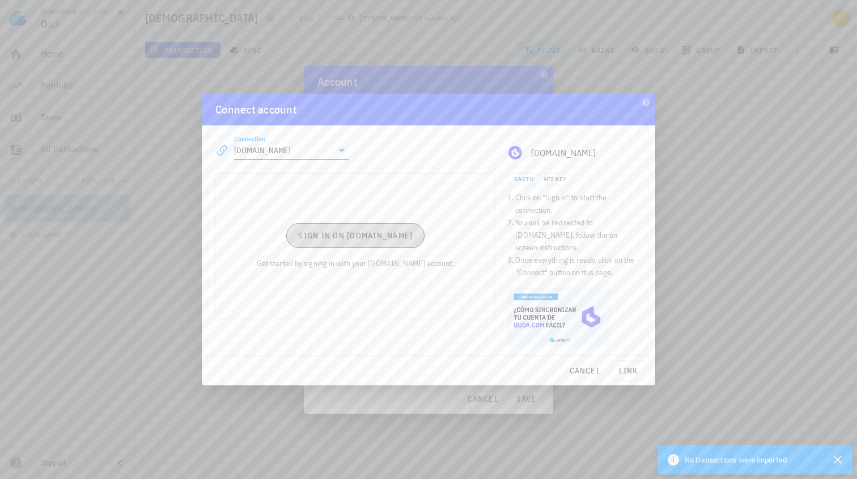
click at [356, 236] on span "Sign in on Buda.com" at bounding box center [355, 235] width 115 height 10
click at [627, 365] on span "link" at bounding box center [628, 370] width 26 height 10
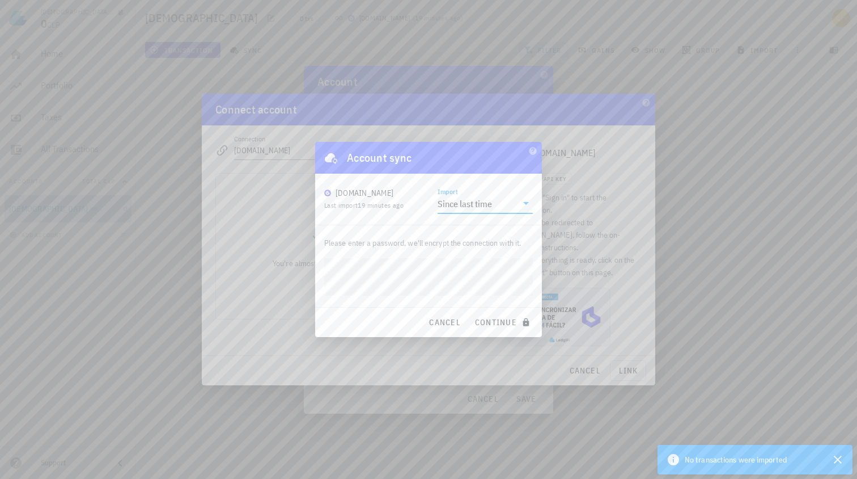
click at [497, 201] on input "Import" at bounding box center [505, 204] width 23 height 18
click at [493, 238] on div "Full history" at bounding box center [485, 239] width 77 height 11
click at [491, 324] on span "continue" at bounding box center [504, 322] width 58 height 10
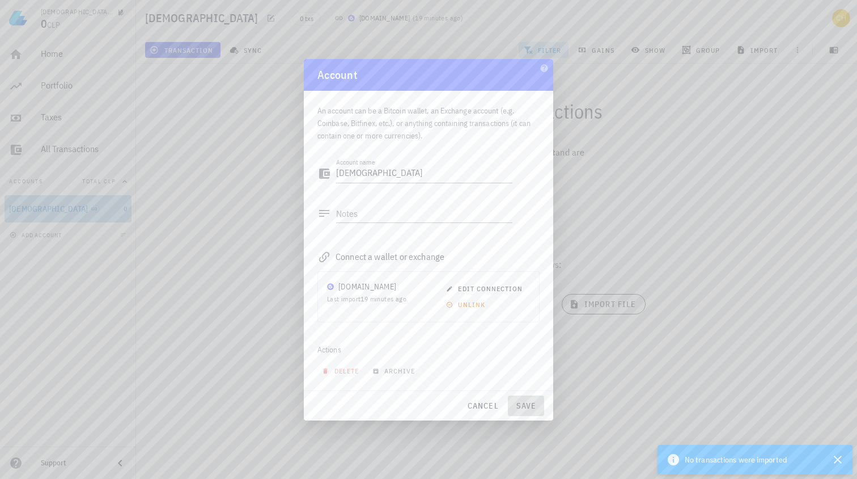
click at [526, 406] on span "save" at bounding box center [526, 405] width 27 height 10
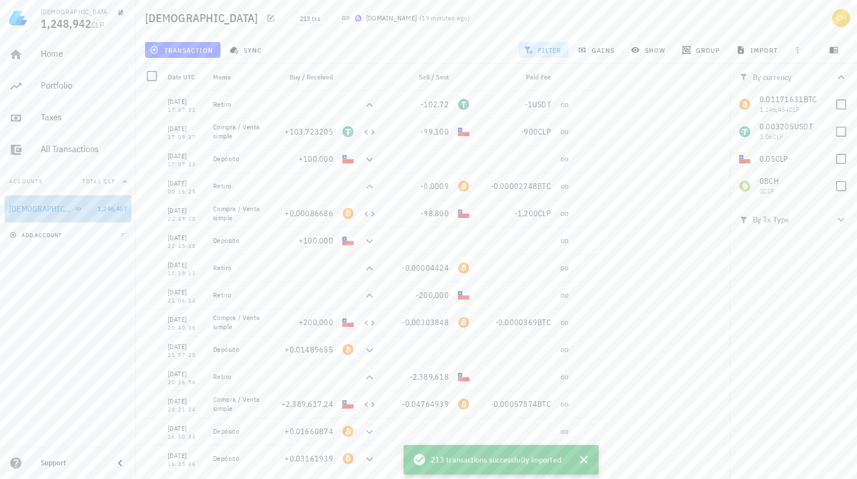
click at [12, 236] on icon "button" at bounding box center [13, 234] width 7 height 7
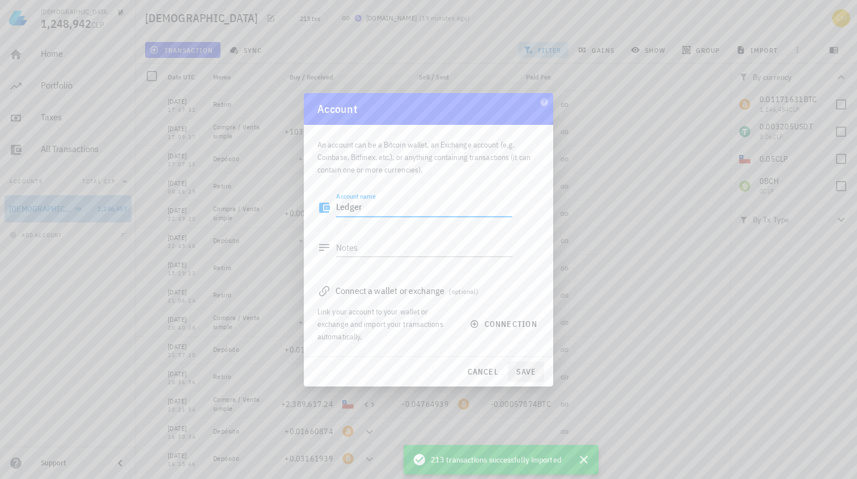
type textarea "Ledger"
click at [523, 373] on span "save" at bounding box center [526, 371] width 27 height 10
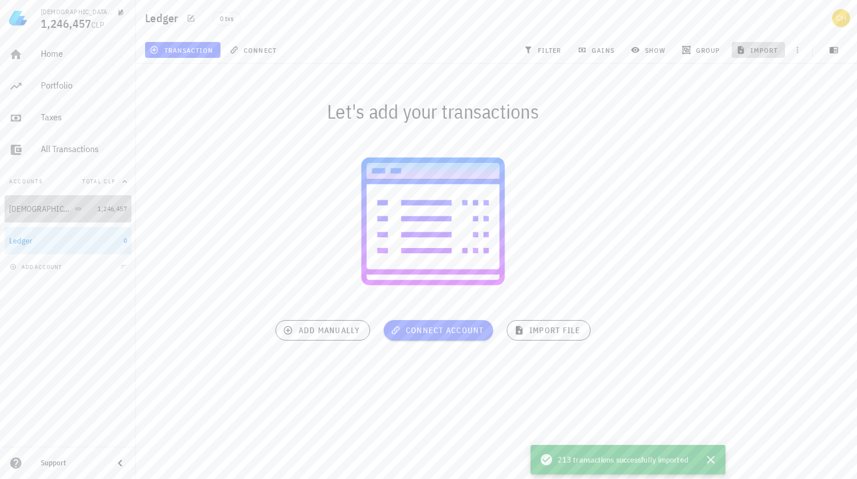
click at [764, 52] on span "import" at bounding box center [759, 49] width 40 height 9
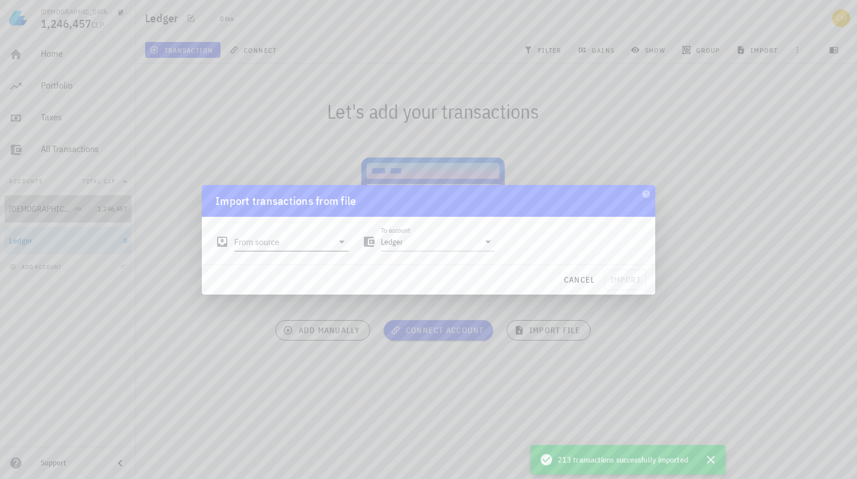
click at [284, 246] on input "From source" at bounding box center [283, 241] width 99 height 18
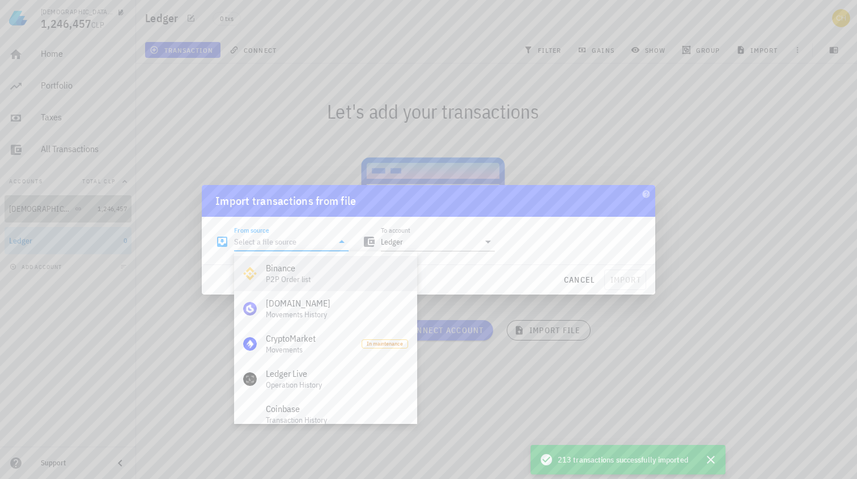
scroll to position [78, 0]
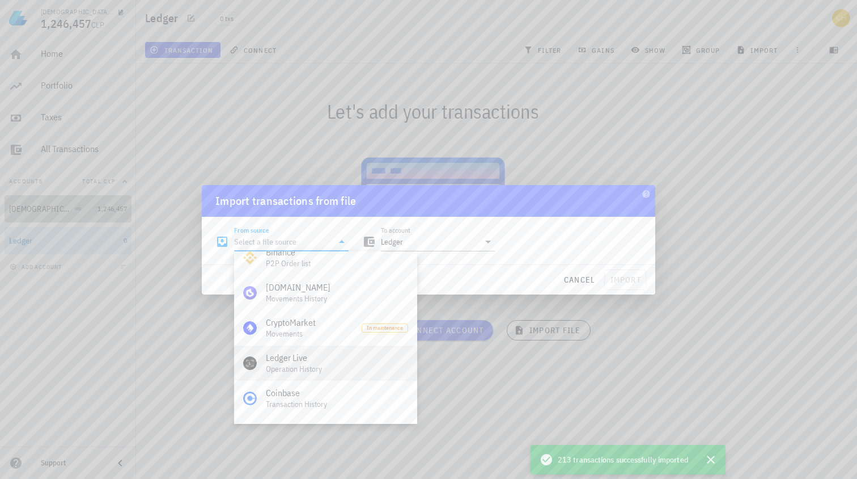
click at [301, 353] on div "Ledger Live" at bounding box center [337, 357] width 142 height 11
type input "Ledger Live"
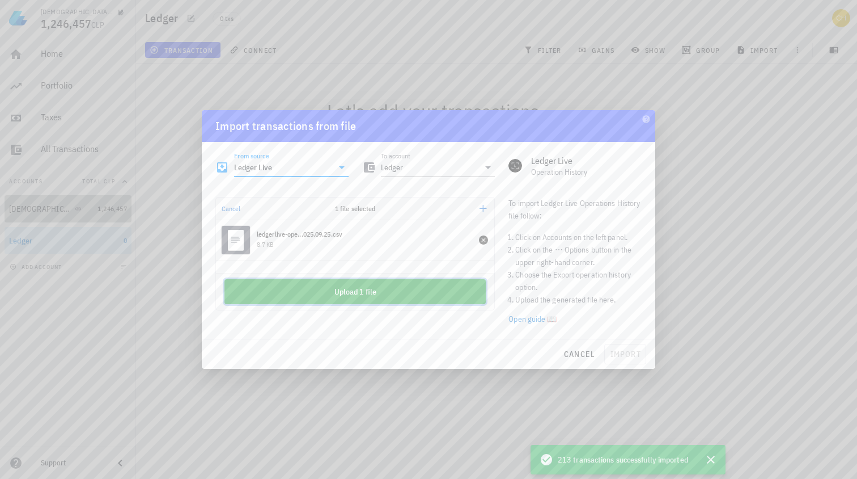
click at [424, 287] on button "Upload 1 file" at bounding box center [355, 291] width 261 height 25
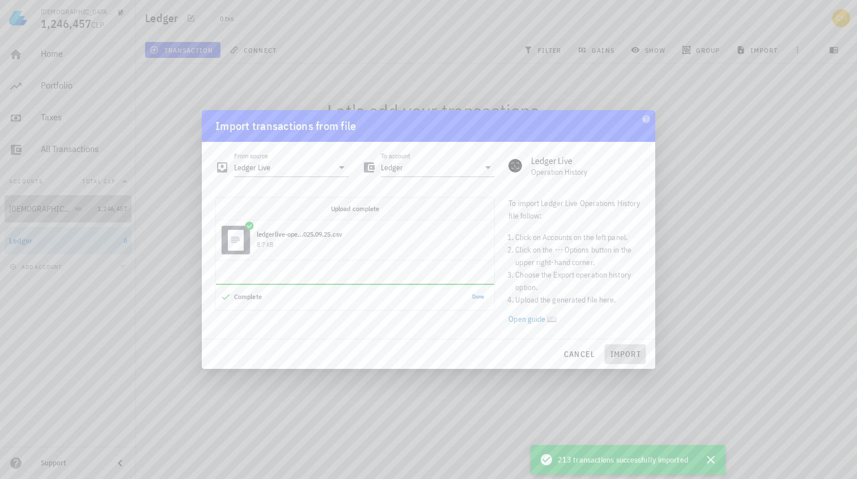
click at [637, 353] on span "import" at bounding box center [626, 354] width 32 height 10
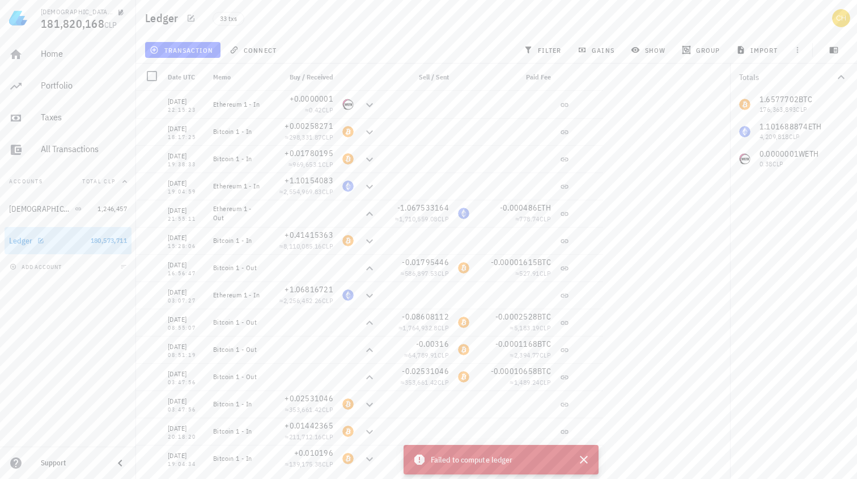
click at [52, 244] on div "Ledger" at bounding box center [47, 240] width 77 height 11
click at [588, 461] on icon "button" at bounding box center [584, 460] width 14 height 14
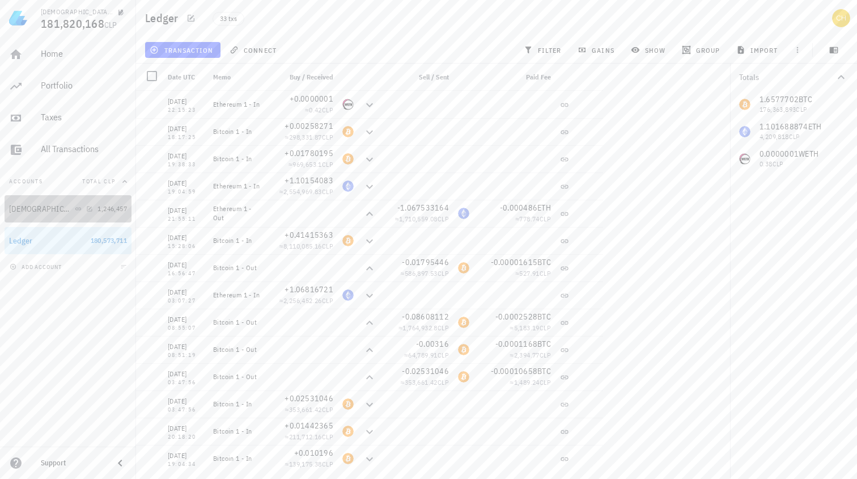
click at [66, 208] on div "[DEMOGRAPHIC_DATA]" at bounding box center [51, 209] width 84 height 11
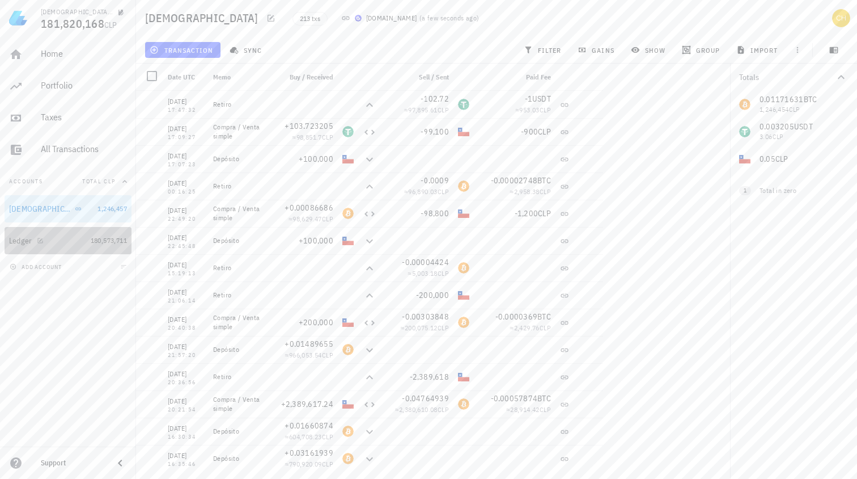
click at [72, 238] on div "Ledger" at bounding box center [47, 240] width 77 height 11
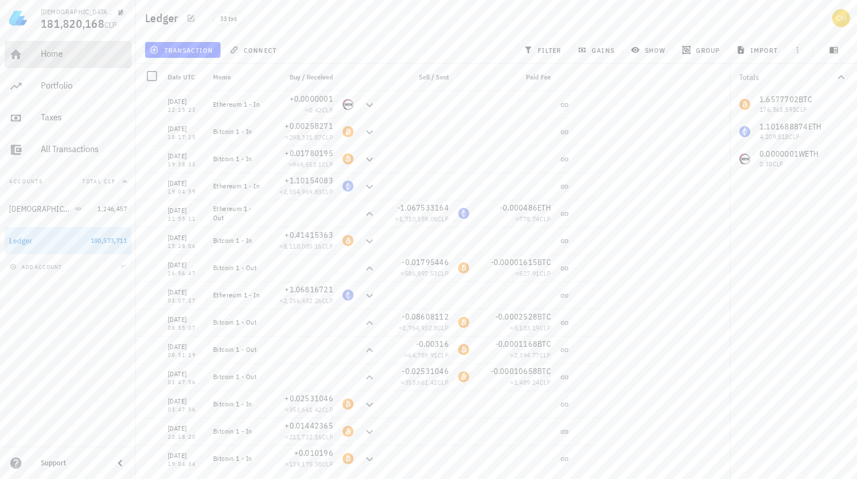
click at [63, 50] on div "Home" at bounding box center [84, 53] width 86 height 11
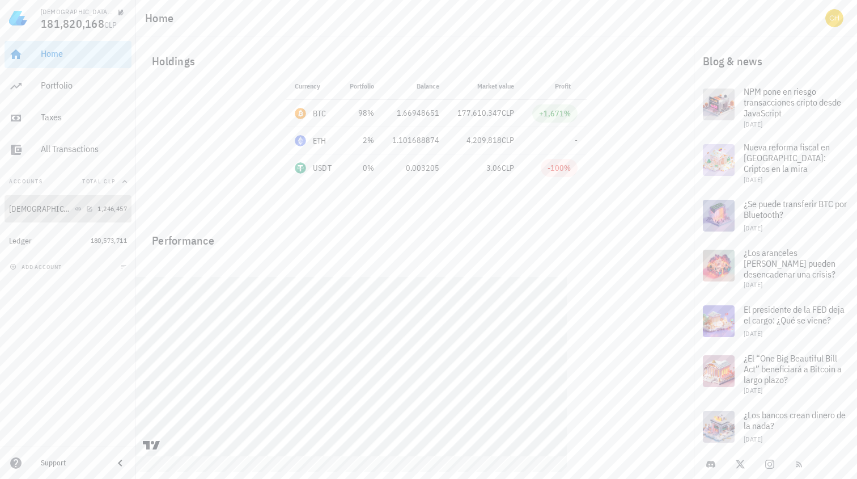
click at [86, 212] on div "[DEMOGRAPHIC_DATA]" at bounding box center [51, 209] width 84 height 11
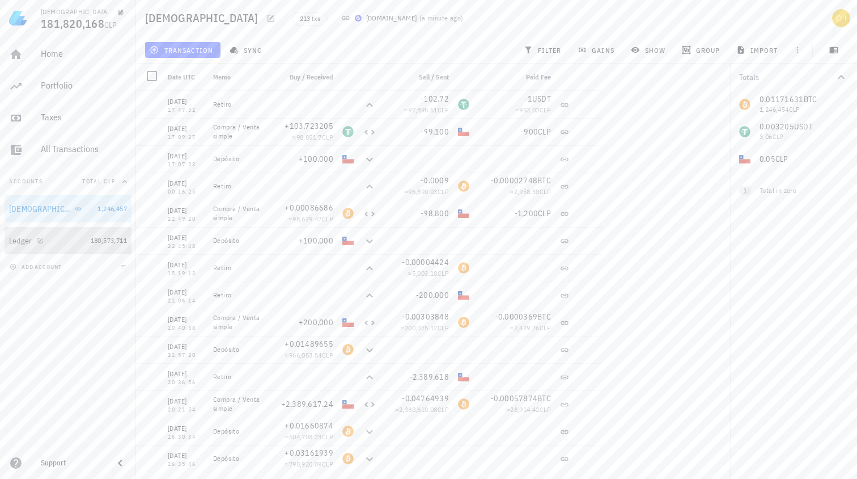
click at [86, 243] on link "Ledger 180,573,711" at bounding box center [68, 240] width 127 height 27
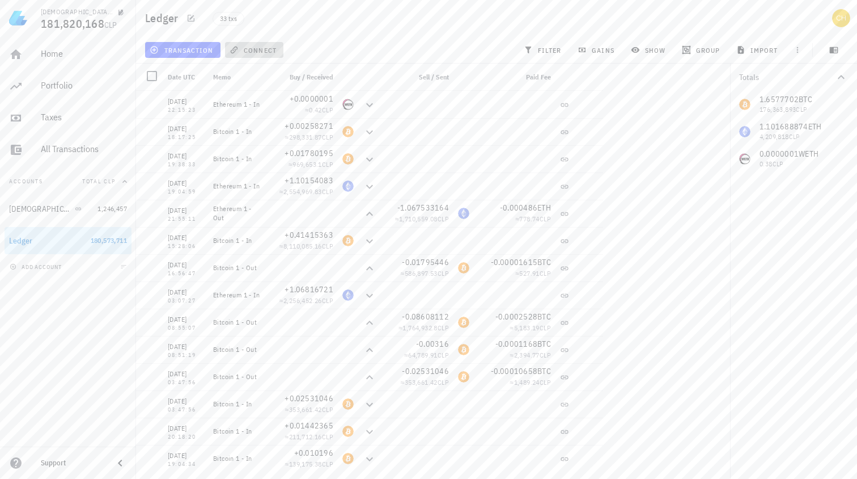
click at [272, 56] on button "connect" at bounding box center [254, 50] width 58 height 16
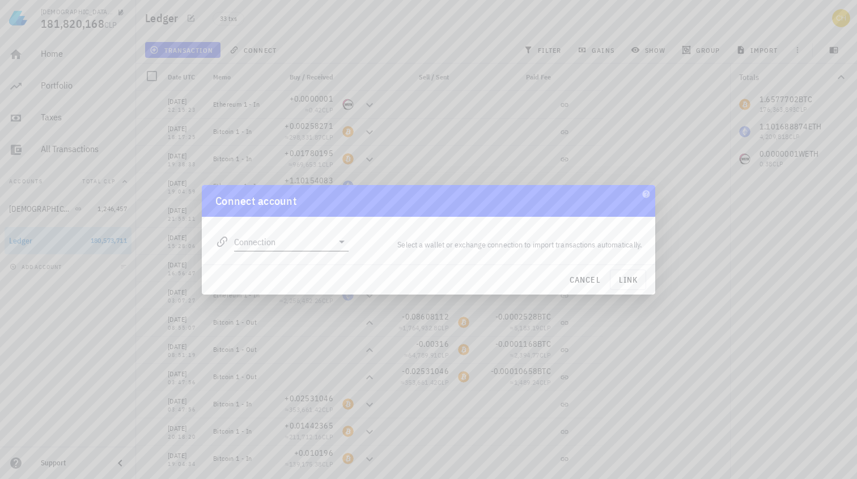
click at [319, 236] on input "Connection" at bounding box center [283, 241] width 99 height 18
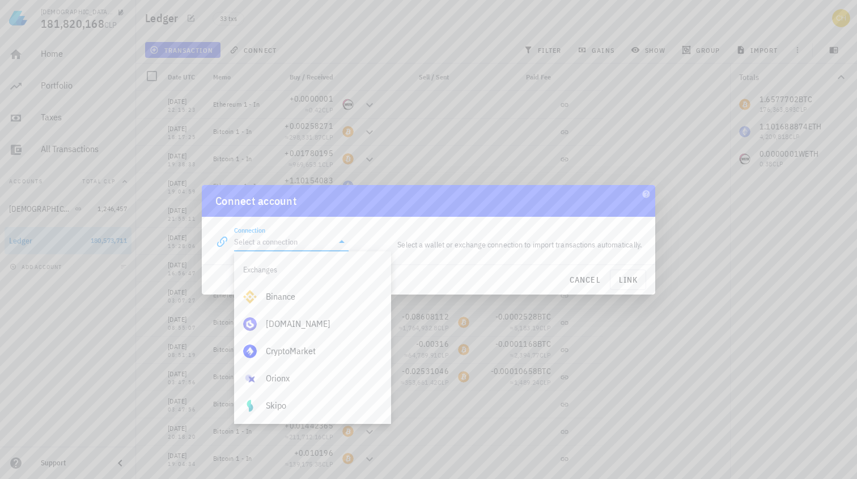
click at [390, 235] on div "Select a wallet or exchange connection to import transactions automatically." at bounding box center [502, 244] width 293 height 26
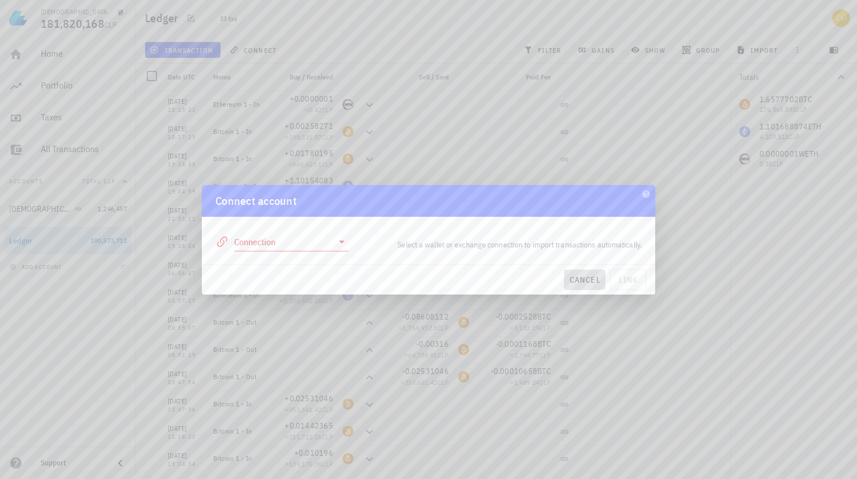
click at [574, 277] on span "cancel" at bounding box center [585, 279] width 32 height 10
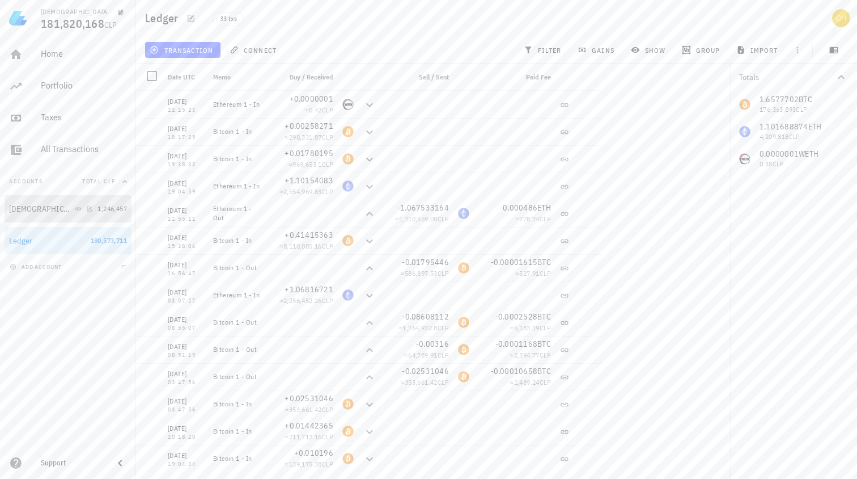
click at [77, 212] on div "[DEMOGRAPHIC_DATA]" at bounding box center [51, 209] width 84 height 11
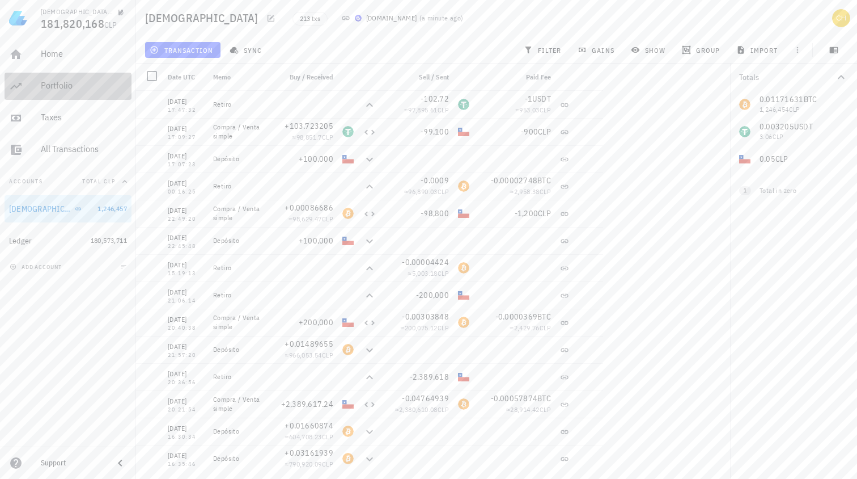
click at [71, 87] on div "Portfolio" at bounding box center [84, 85] width 86 height 11
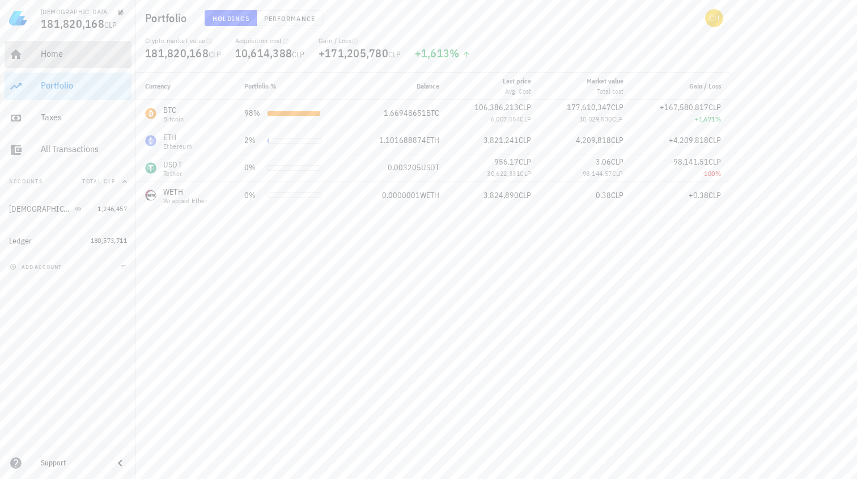
click at [77, 58] on div "Home" at bounding box center [84, 53] width 86 height 11
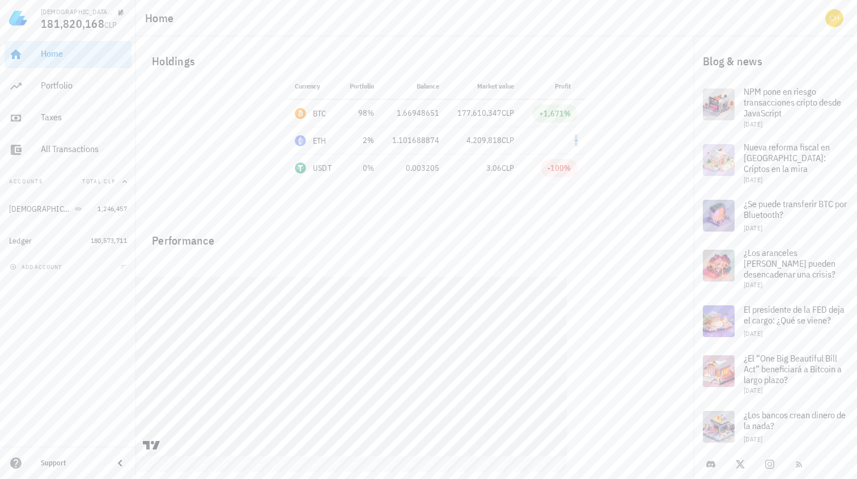
drag, startPoint x: 569, startPoint y: 141, endPoint x: 586, endPoint y: 142, distance: 16.5
click at [584, 142] on div "Currency Portfolio Price Balance Market value Profit BTC 98% 106,386,213 CLP 1.…" at bounding box center [436, 144] width 315 height 143
click at [586, 142] on div "Currency Portfolio Price Balance Market value Profit BTC 98% 106,386,213 CLP 1.…" at bounding box center [436, 144] width 315 height 143
click at [320, 142] on div "ETH" at bounding box center [320, 140] width 14 height 11
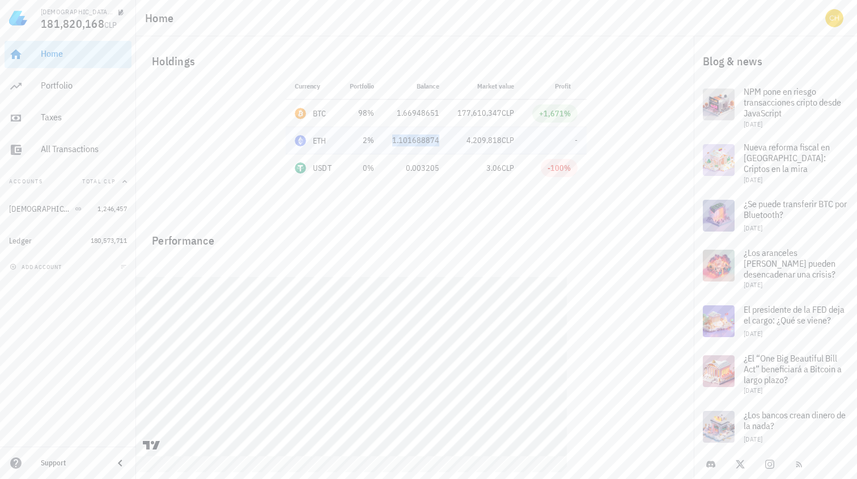
click at [417, 142] on div "1.101688874" at bounding box center [415, 140] width 47 height 12
click at [404, 222] on div "Performance" at bounding box center [351, 235] width 417 height 27
click at [82, 120] on div "Taxes" at bounding box center [84, 117] width 86 height 11
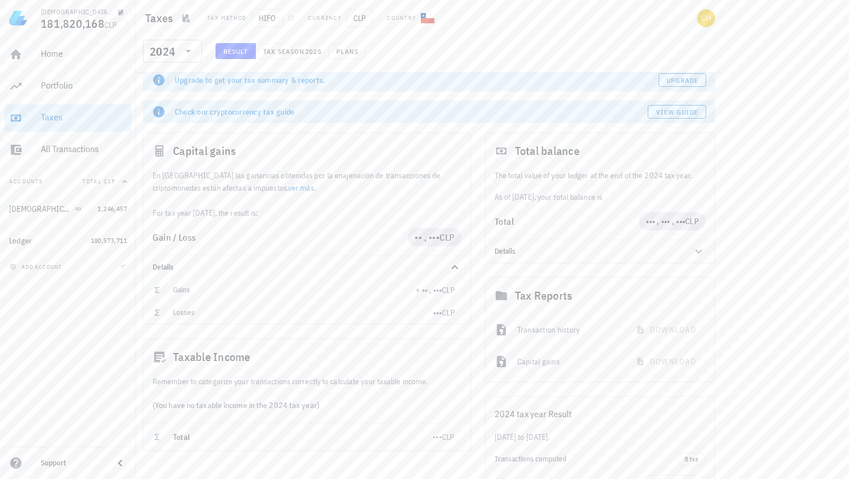
scroll to position [11, 0]
click at [304, 48] on span "Tax season" at bounding box center [284, 51] width 43 height 9
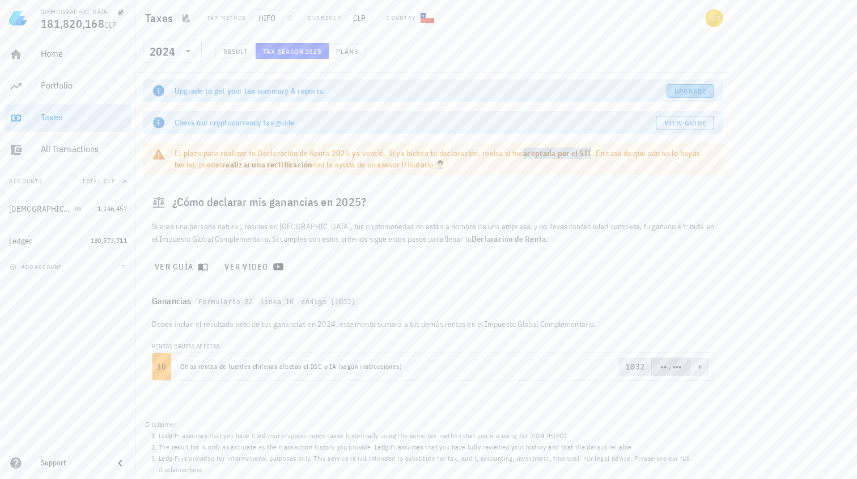
click at [683, 91] on span "Upgrade" at bounding box center [690, 91] width 33 height 9
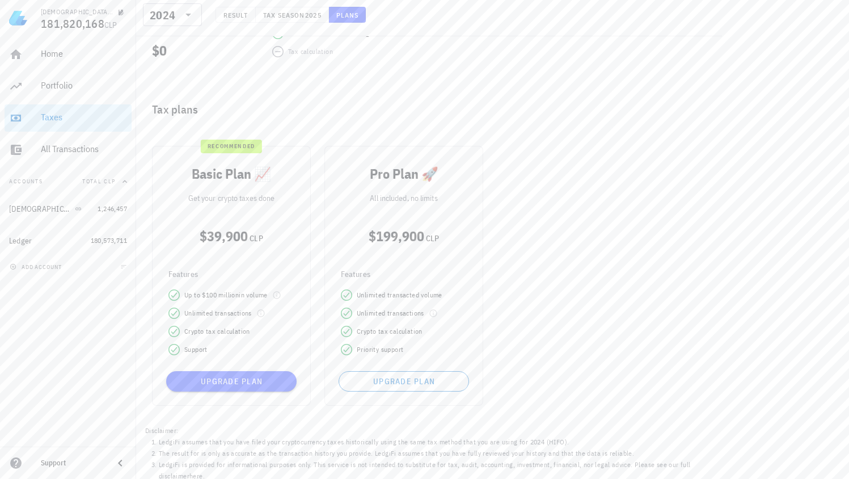
scroll to position [323, 0]
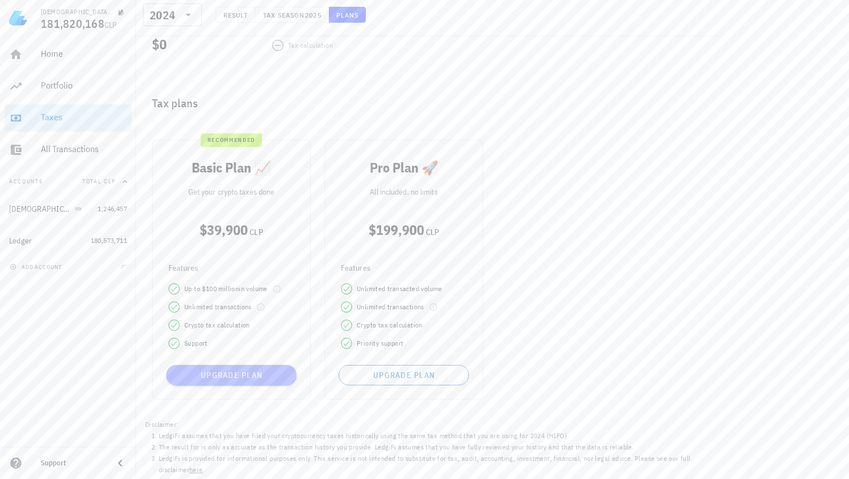
click at [240, 378] on span "Upgrade plan" at bounding box center [231, 375] width 121 height 10
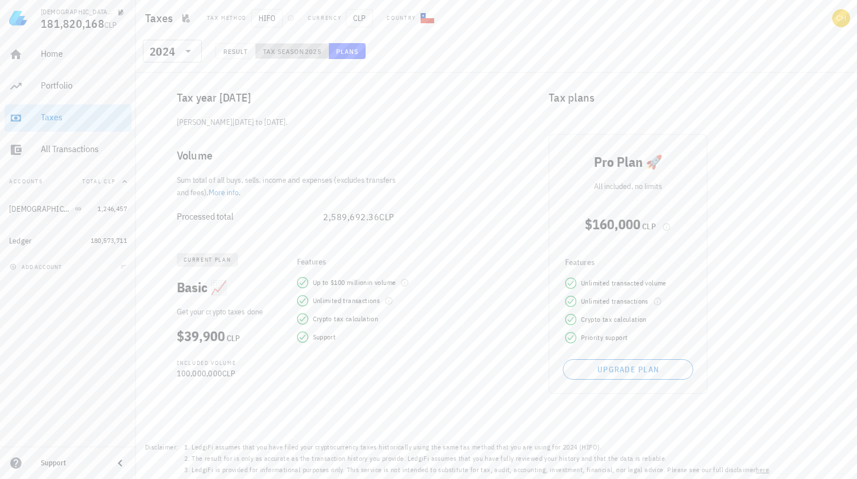
click at [293, 52] on span "Tax season" at bounding box center [284, 51] width 43 height 9
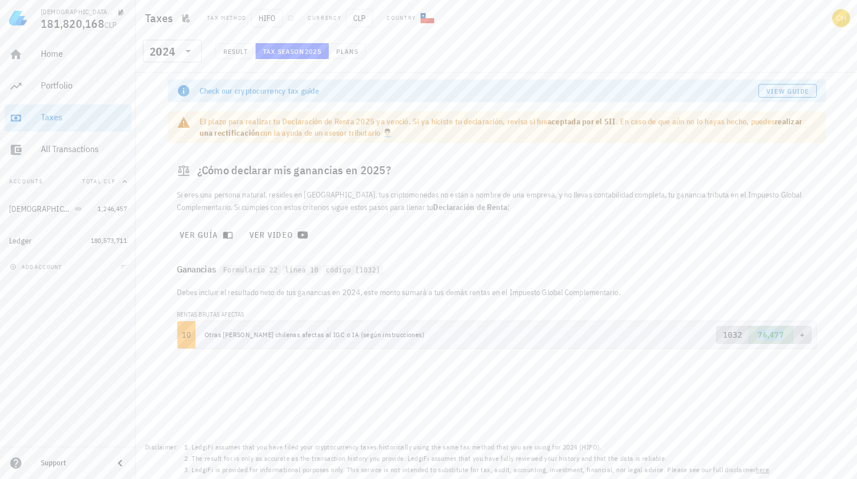
drag, startPoint x: 759, startPoint y: 337, endPoint x: 773, endPoint y: 336, distance: 14.8
click at [773, 336] on span "76,477" at bounding box center [771, 334] width 44 height 18
click at [773, 336] on span "76,477" at bounding box center [771, 334] width 26 height 10
click at [782, 336] on span "76,477" at bounding box center [771, 334] width 26 height 10
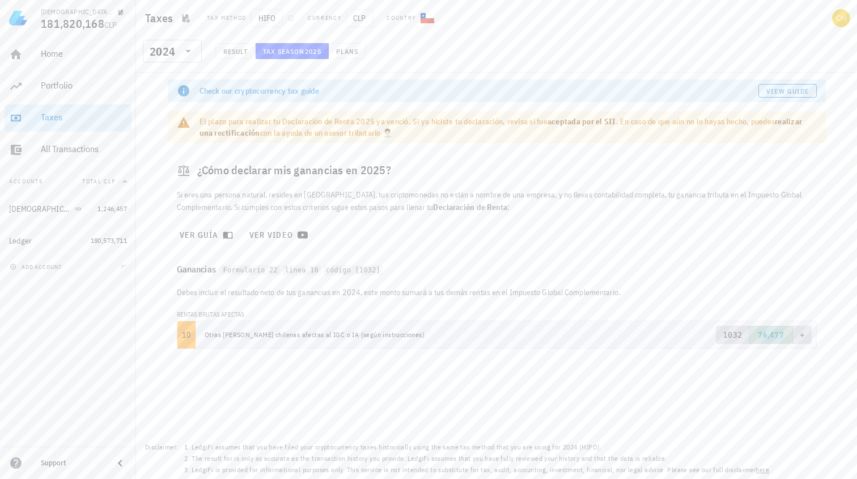
click at [783, 335] on span "76,477" at bounding box center [771, 334] width 26 height 10
click at [196, 49] on div "​ 2024" at bounding box center [172, 51] width 59 height 23
click at [181, 74] on div "2025" at bounding box center [172, 80] width 41 height 18
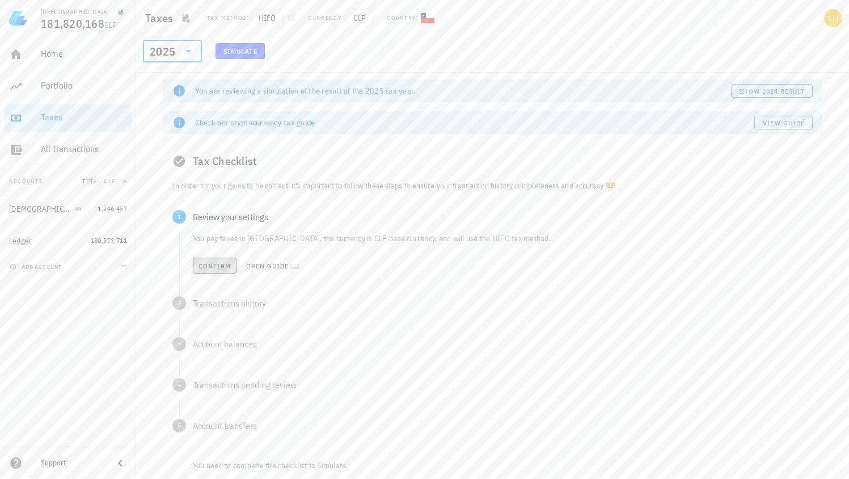
click at [220, 265] on span "Confirm" at bounding box center [214, 265] width 33 height 9
click at [218, 307] on span "Confirm" at bounding box center [214, 306] width 33 height 9
click at [218, 343] on span "Confirm" at bounding box center [214, 347] width 33 height 9
click at [218, 383] on button "Confirm" at bounding box center [215, 388] width 44 height 16
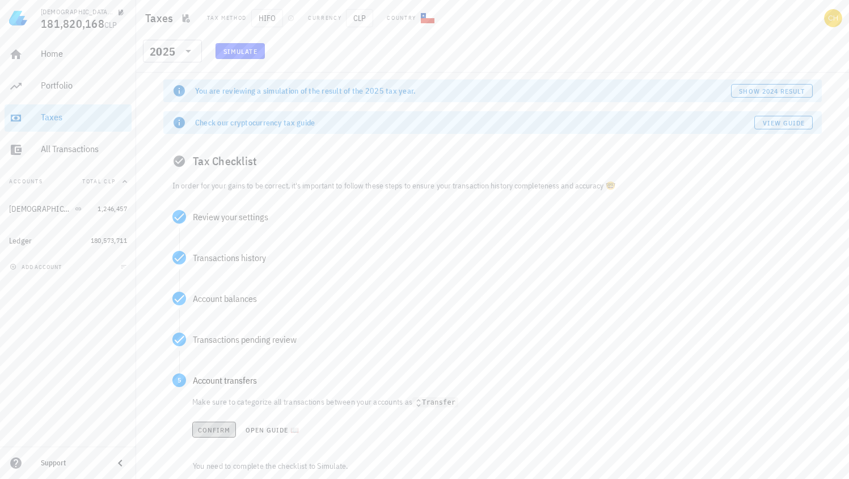
click at [218, 422] on button "Confirm" at bounding box center [214, 429] width 44 height 16
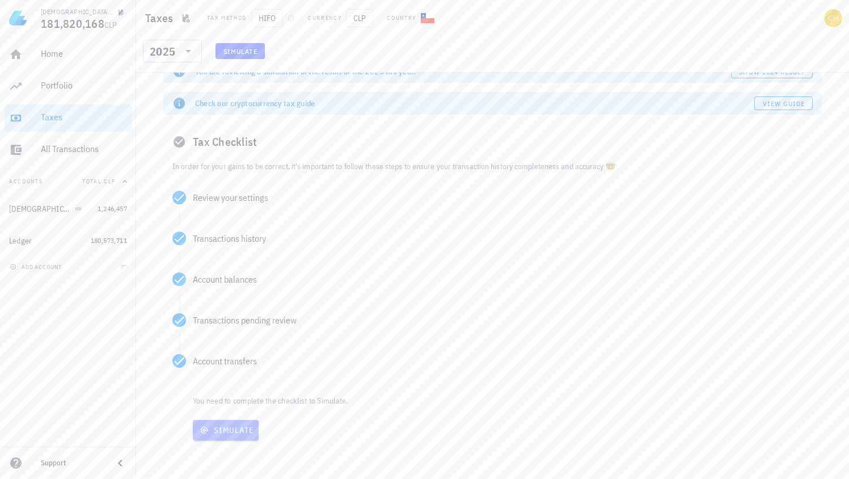
click at [227, 433] on span "Simulate" at bounding box center [225, 430] width 57 height 10
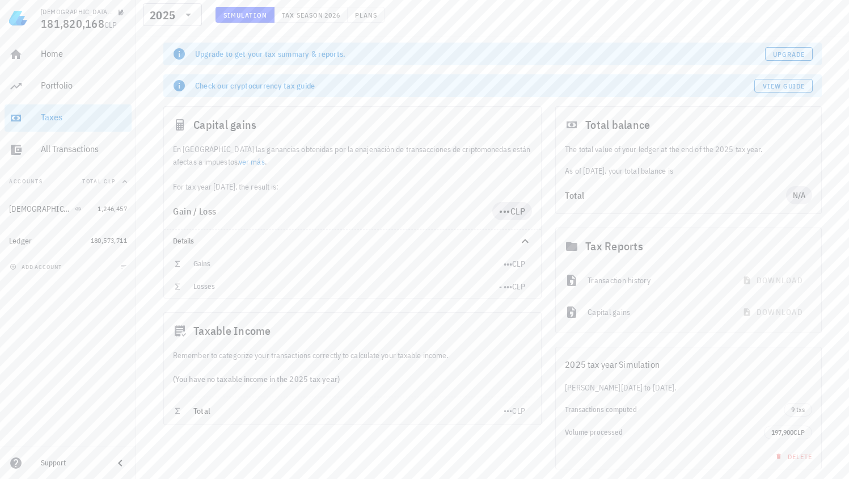
scroll to position [107, 0]
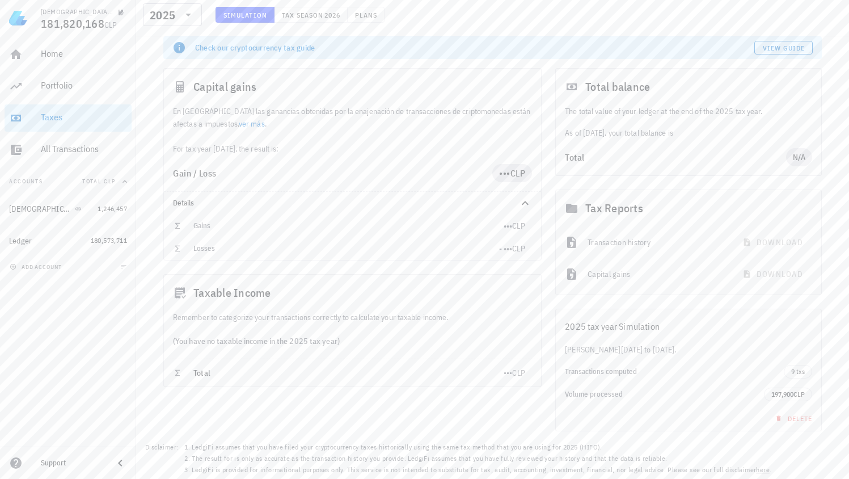
click at [504, 375] on span "•••" at bounding box center [508, 372] width 9 height 10
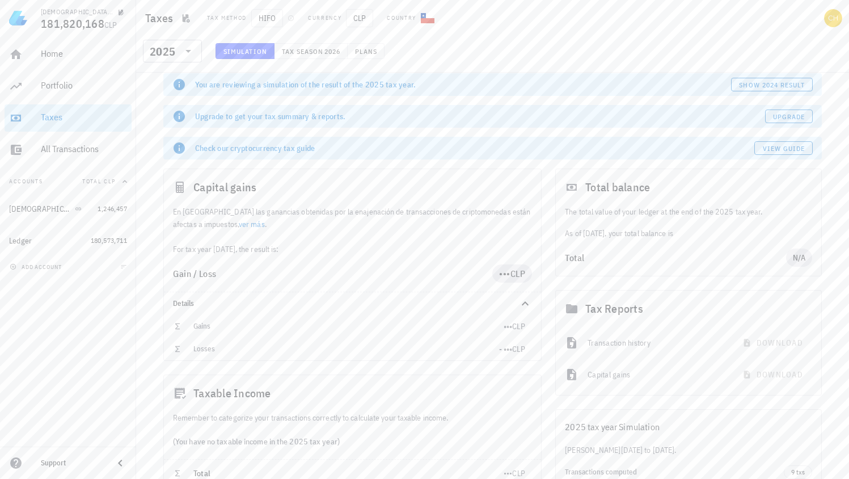
scroll to position [0, 0]
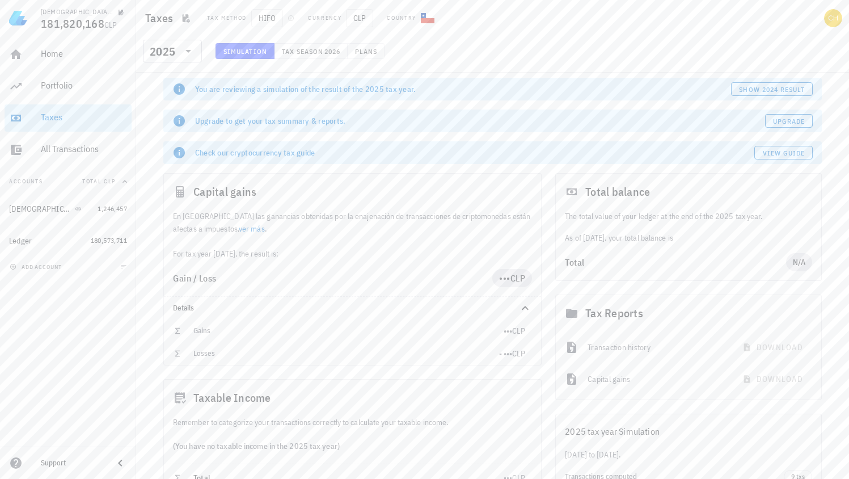
scroll to position [2, 0]
click at [195, 55] on div "​ 2025" at bounding box center [172, 51] width 59 height 23
click at [186, 103] on div "2024" at bounding box center [172, 103] width 59 height 23
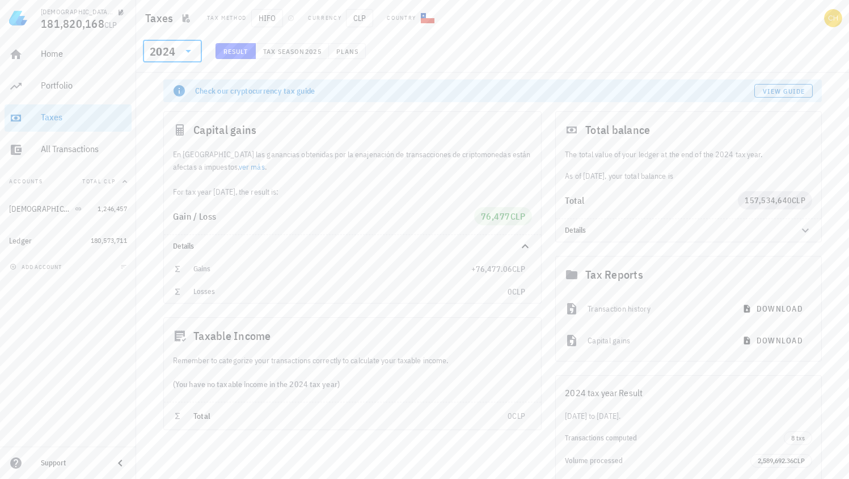
click at [191, 49] on icon at bounding box center [188, 51] width 14 height 14
click at [178, 82] on div "2025" at bounding box center [172, 80] width 41 height 9
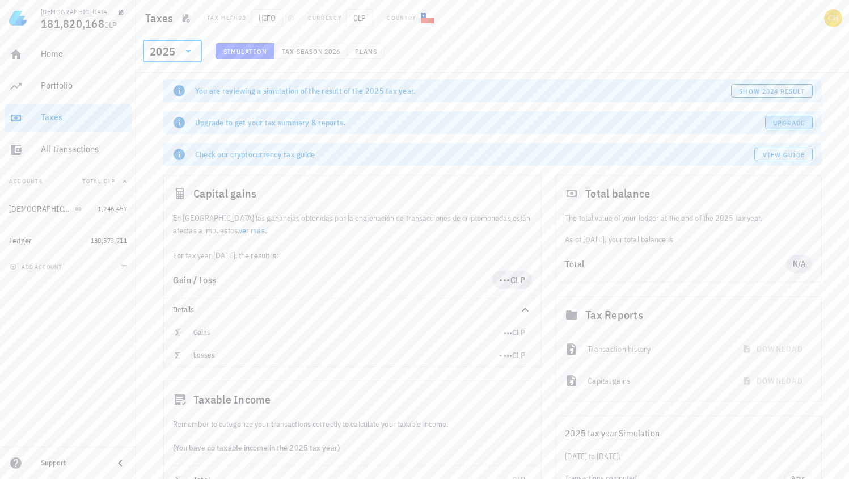
click at [790, 124] on span "Upgrade" at bounding box center [788, 123] width 33 height 9
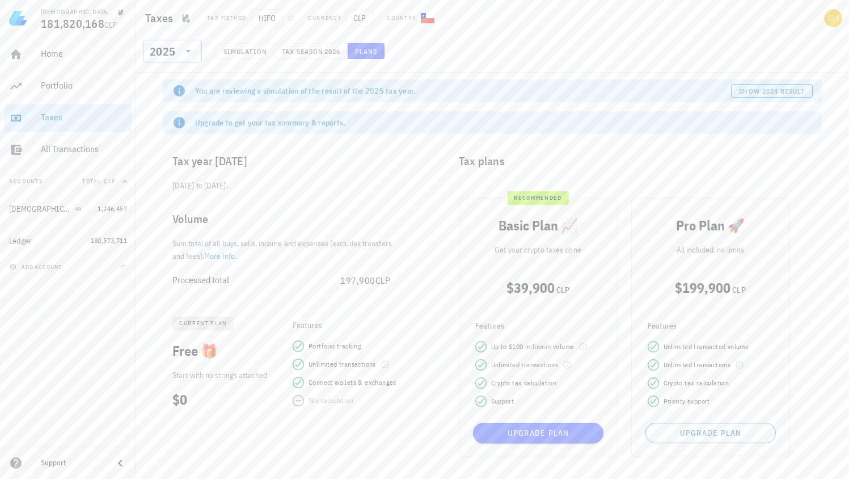
click at [181, 56] on icon at bounding box center [188, 51] width 14 height 14
click at [176, 109] on div "2024" at bounding box center [172, 103] width 41 height 18
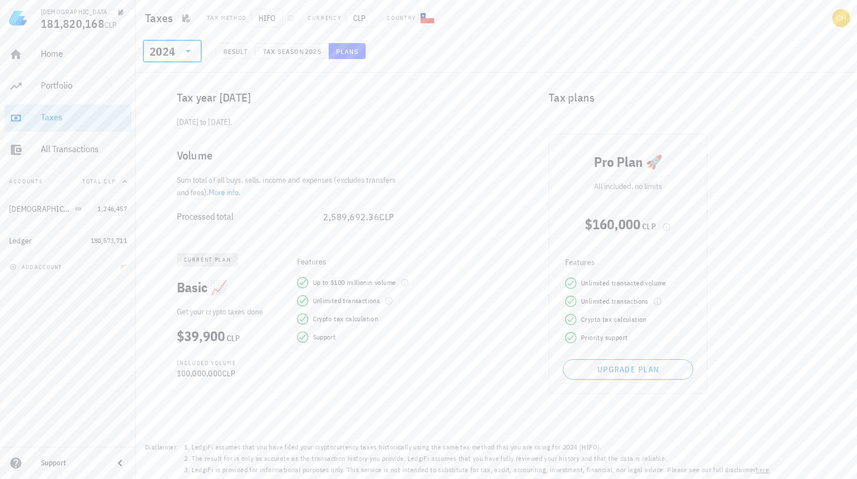
drag, startPoint x: 221, startPoint y: 100, endPoint x: 233, endPoint y: 100, distance: 11.9
click at [232, 100] on div "Tax year [DATE]" at bounding box center [293, 97] width 250 height 36
click at [249, 100] on div "Tax year [DATE]" at bounding box center [293, 97] width 250 height 36
click at [287, 52] on span "Tax season" at bounding box center [284, 51] width 43 height 9
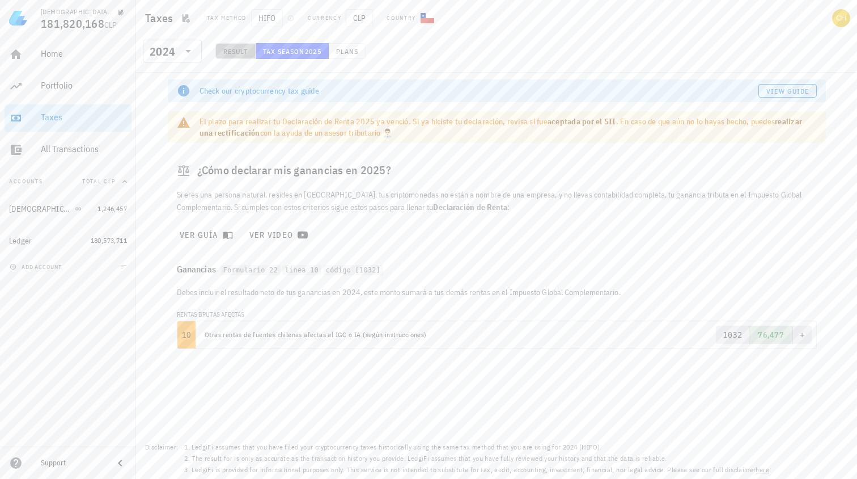
click at [235, 46] on button "Result" at bounding box center [235, 51] width 40 height 16
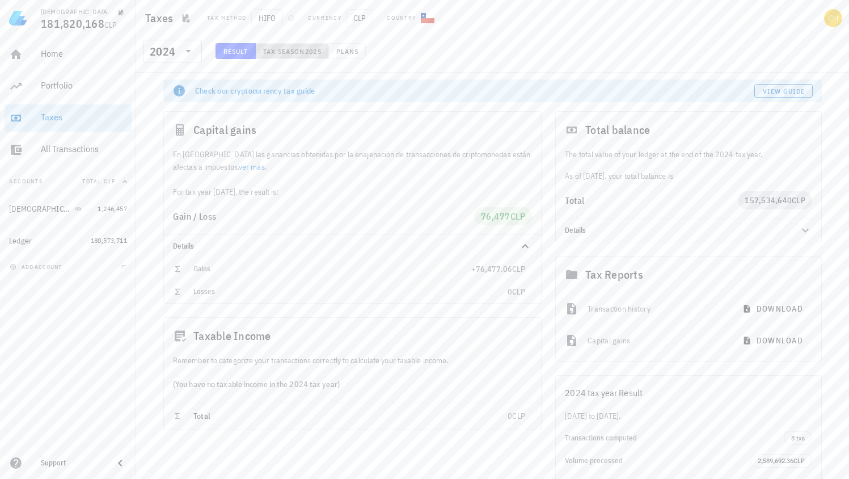
click at [281, 50] on span "Tax season" at bounding box center [284, 51] width 43 height 9
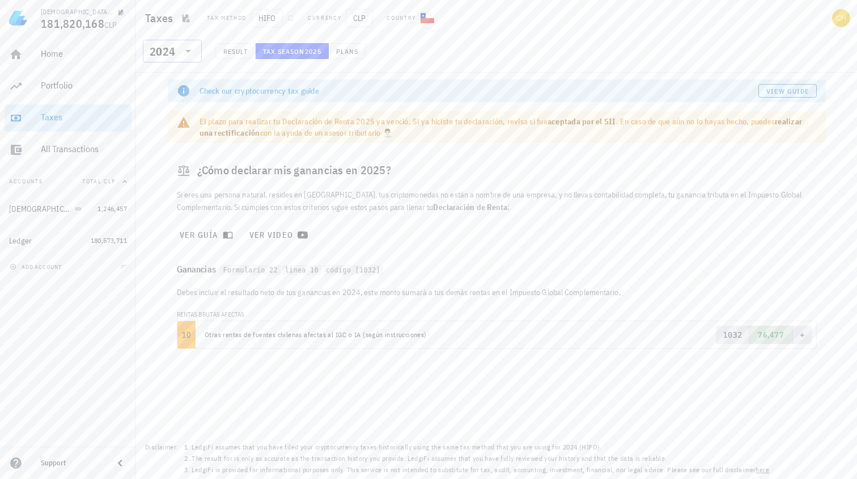
click at [192, 50] on icon at bounding box center [188, 51] width 14 height 14
click at [185, 76] on div "2025" at bounding box center [172, 80] width 41 height 9
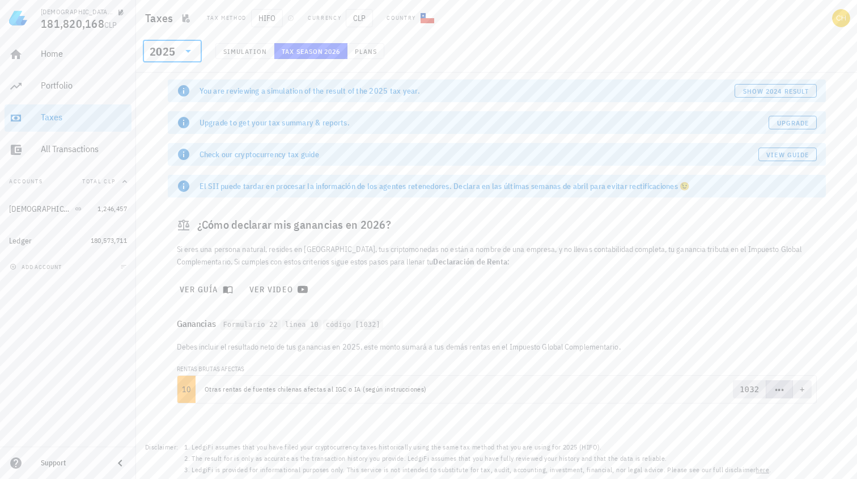
click at [196, 51] on div "​ 2025" at bounding box center [172, 51] width 59 height 23
click at [187, 100] on div "2024" at bounding box center [172, 103] width 59 height 23
